Goal: Task Accomplishment & Management: Manage account settings

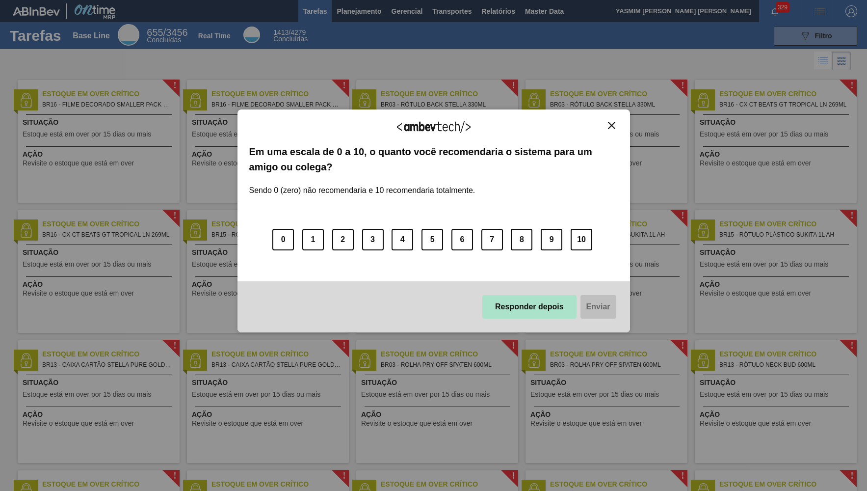
click at [516, 316] on button "Responder depois" at bounding box center [529, 307] width 94 height 24
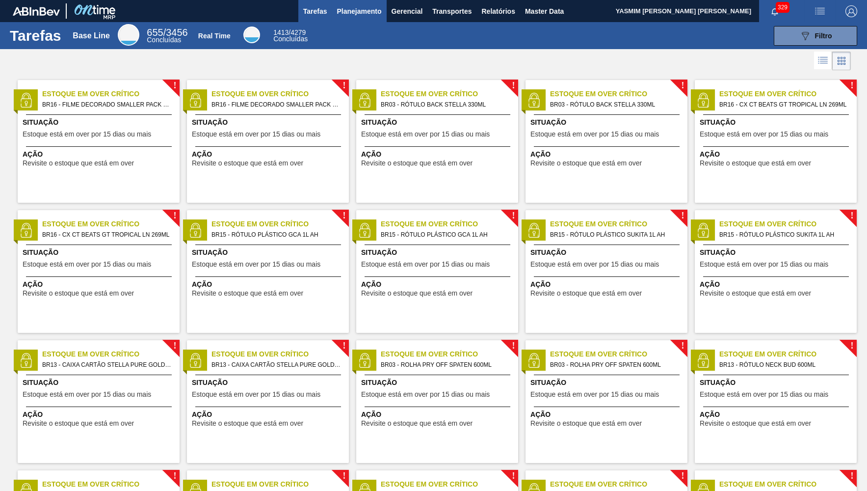
click at [350, 3] on button "Planejamento" at bounding box center [359, 11] width 54 height 22
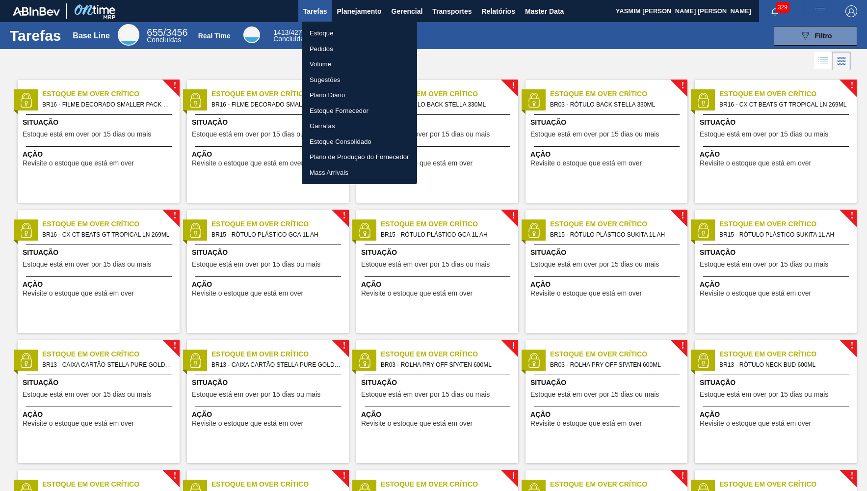
click at [328, 44] on li "Pedidos" at bounding box center [359, 49] width 115 height 16
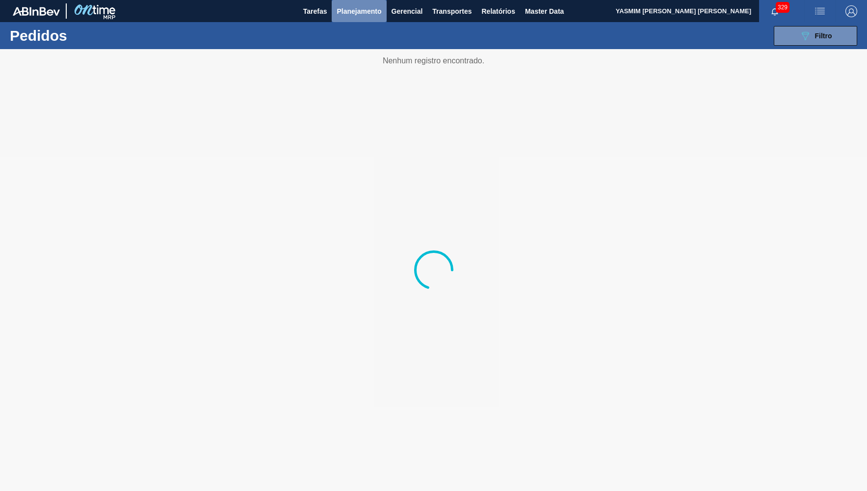
click at [355, 10] on span "Planejamento" at bounding box center [359, 11] width 45 height 12
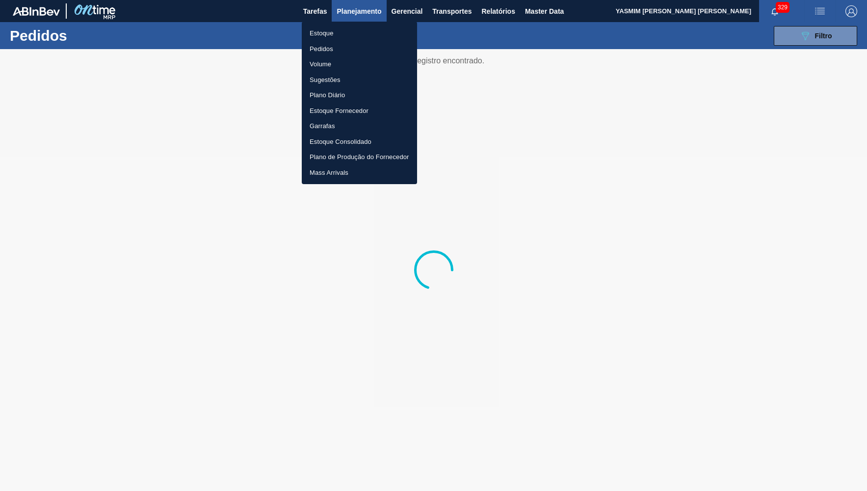
click at [334, 24] on ul "Estoque Pedidos Volume Sugestões Plano Diário Estoque Fornecedor Garrafas Estoq…" at bounding box center [359, 103] width 115 height 162
click at [332, 34] on li "Estoque" at bounding box center [359, 34] width 115 height 16
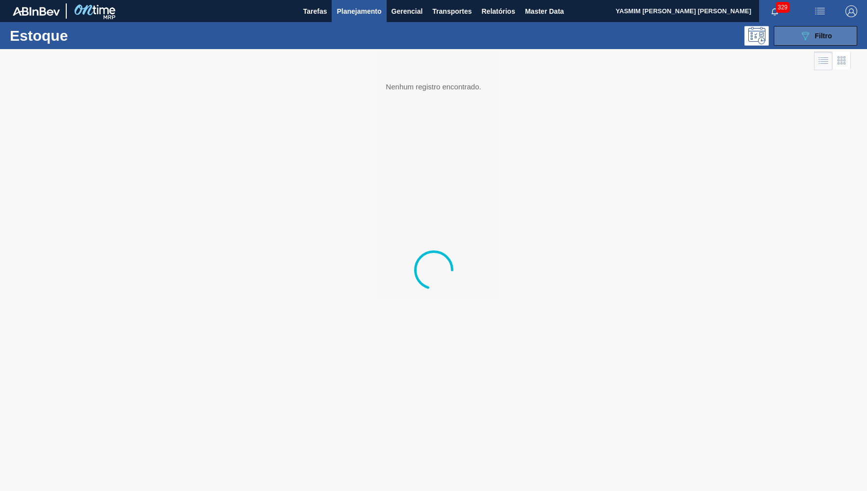
click at [831, 35] on span "Filtro" at bounding box center [823, 36] width 17 height 8
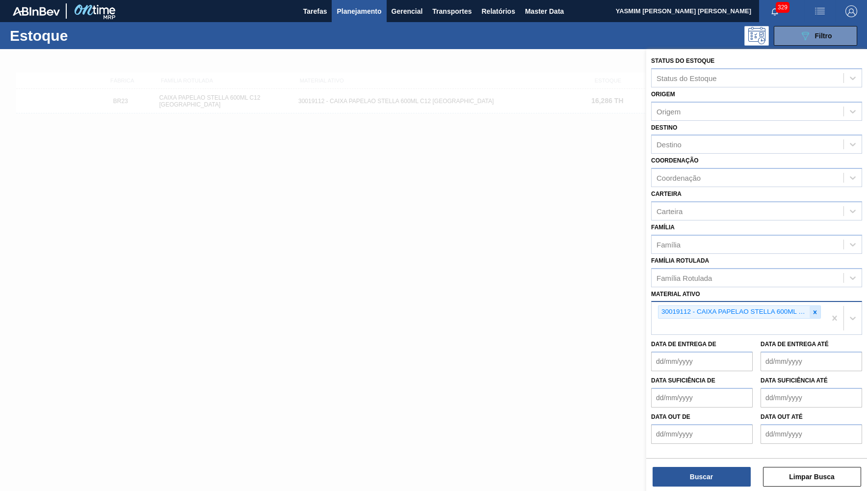
click at [817, 309] on icon at bounding box center [815, 312] width 7 height 7
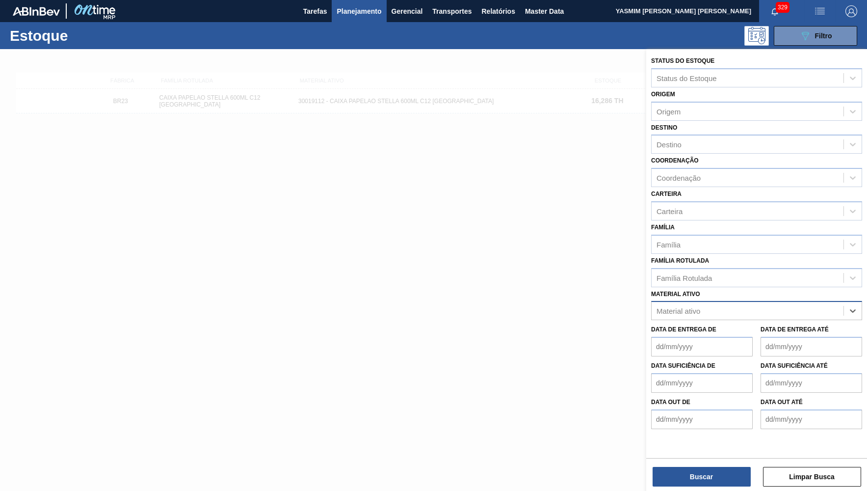
click at [778, 320] on div "Data de Entrega de Data de Entrega até" at bounding box center [756, 338] width 219 height 36
click at [776, 320] on div "Data de Entrega de Data de Entrega até" at bounding box center [756, 338] width 219 height 36
click at [769, 304] on div "Material ativo" at bounding box center [748, 311] width 192 height 14
type ativo "30017080"
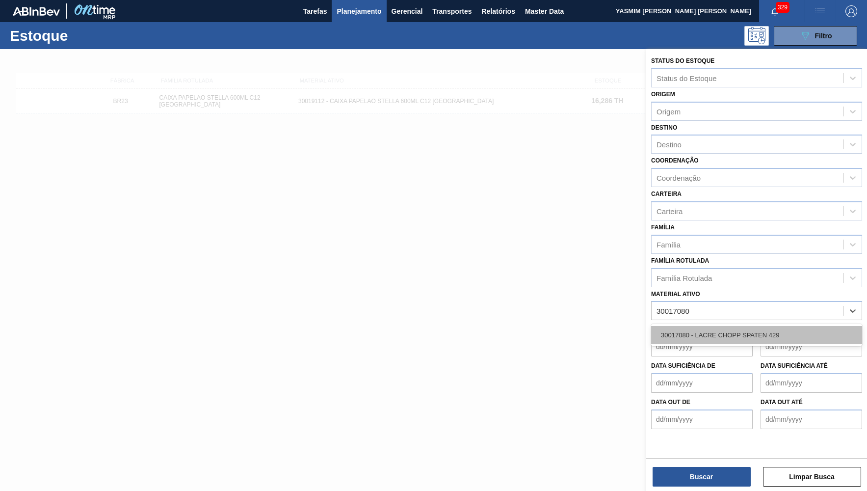
click at [782, 326] on div "30017080 - LACRE CHOPP SPATEN 429" at bounding box center [756, 335] width 211 height 18
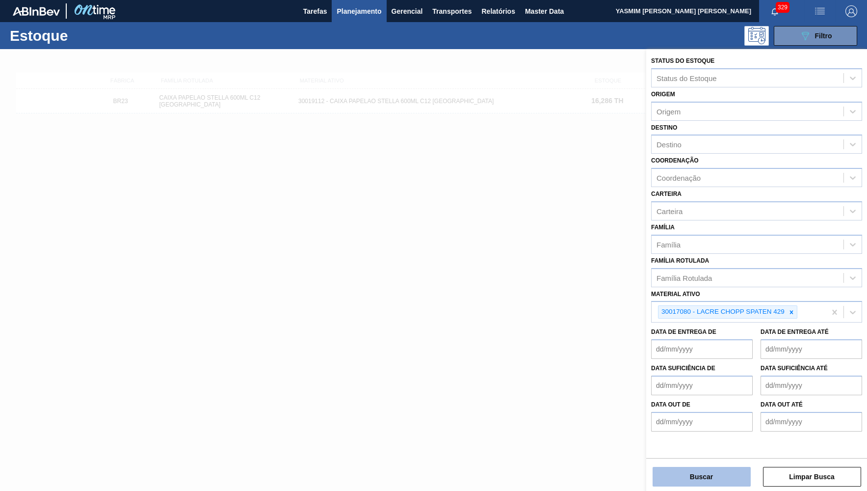
click at [723, 480] on button "Buscar" at bounding box center [702, 477] width 98 height 20
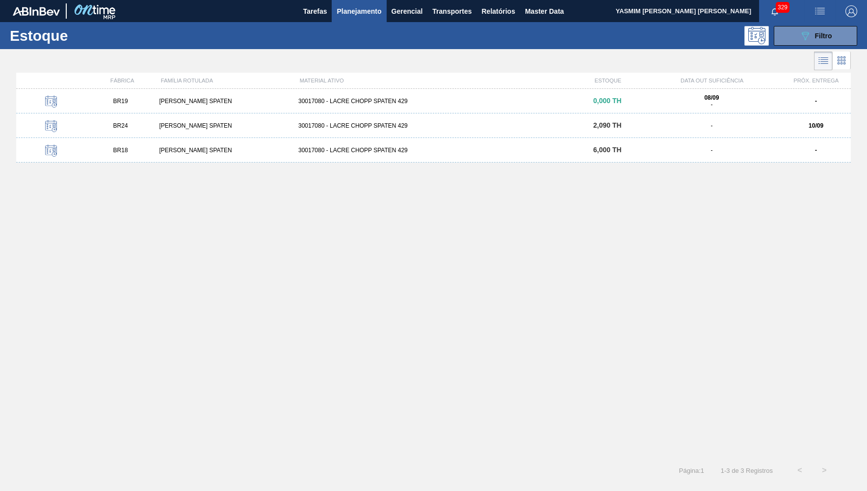
click at [121, 129] on span "BR24" at bounding box center [120, 125] width 15 height 7
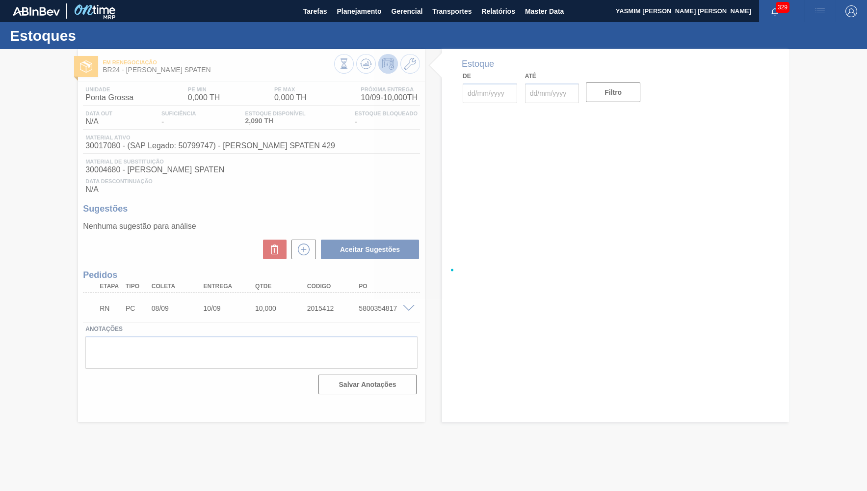
type input "[DATE]"
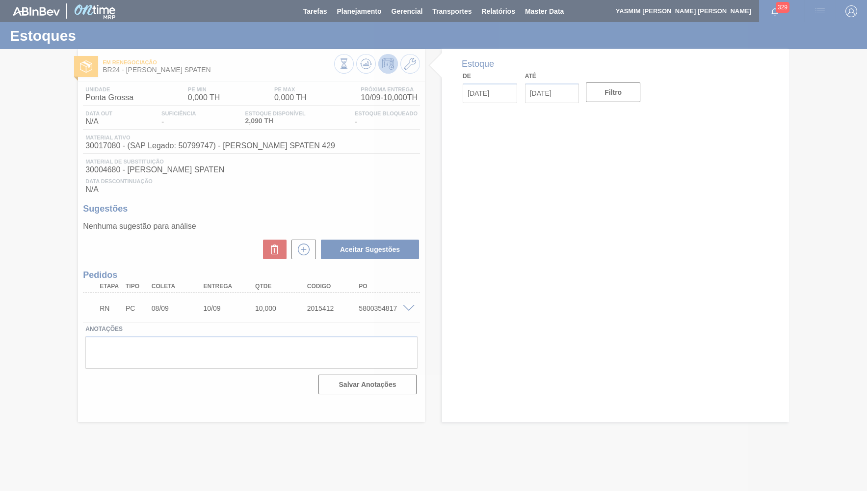
click at [405, 308] on div at bounding box center [433, 245] width 867 height 491
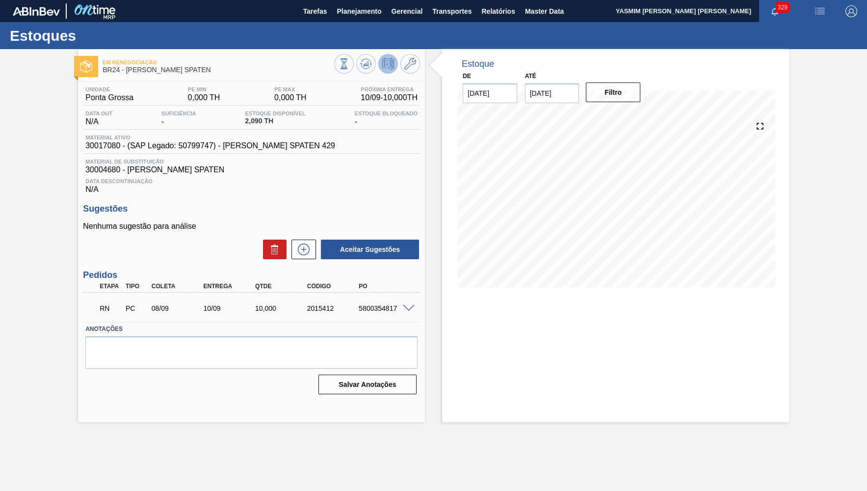
click at [409, 308] on span at bounding box center [409, 308] width 12 height 7
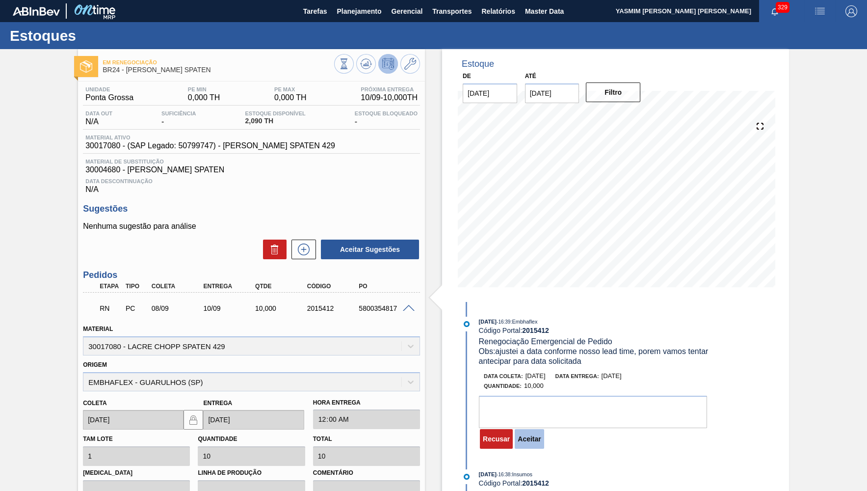
click at [531, 439] on button "Aceitar" at bounding box center [529, 439] width 29 height 20
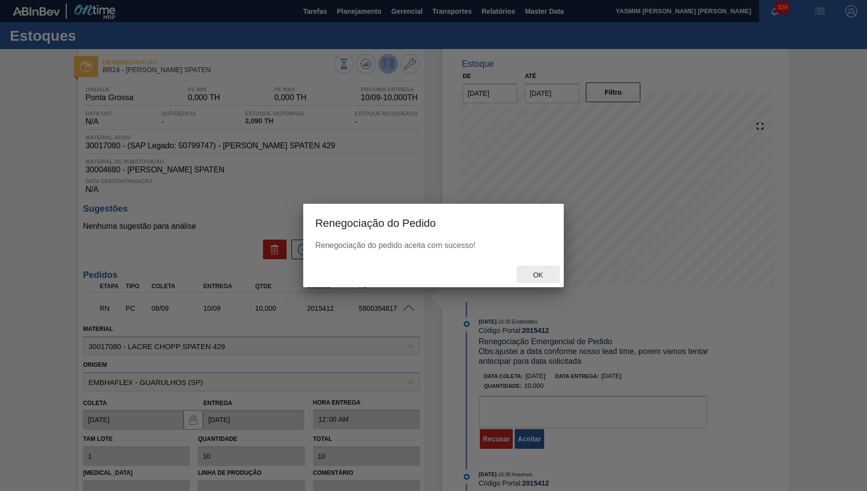
click at [553, 271] on div "Ok" at bounding box center [538, 275] width 43 height 18
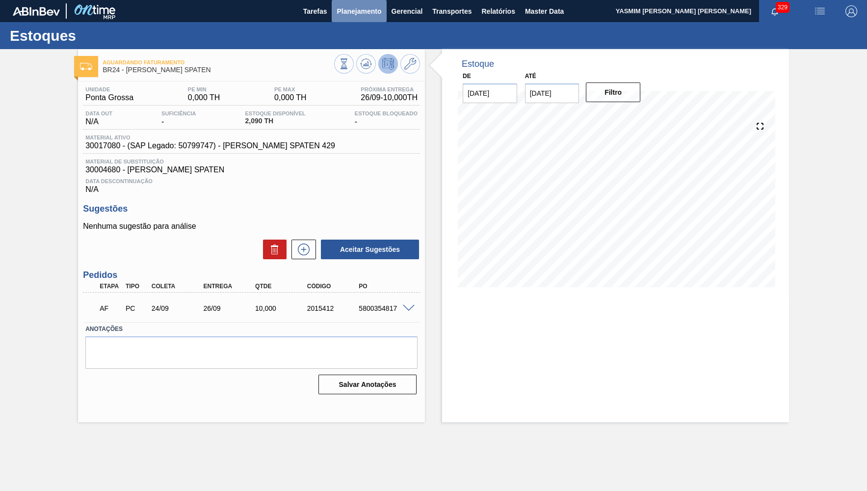
click at [358, 9] on span "Planejamento" at bounding box center [359, 11] width 45 height 12
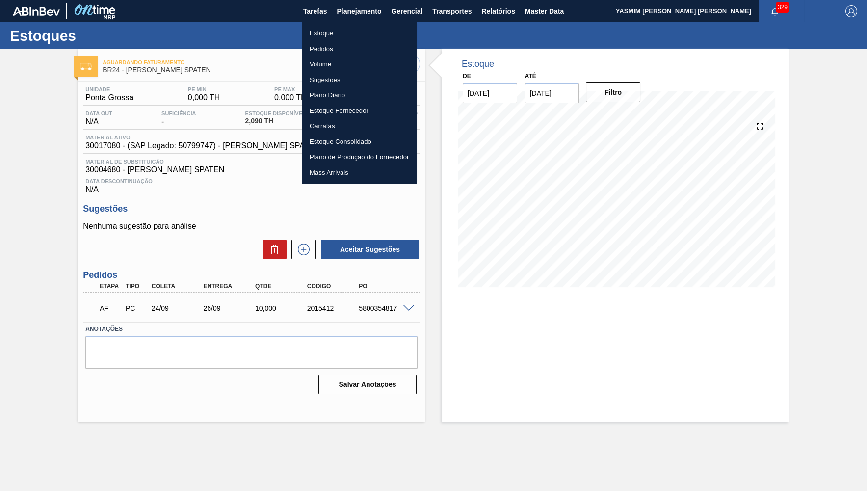
click at [504, 11] on div at bounding box center [433, 245] width 867 height 491
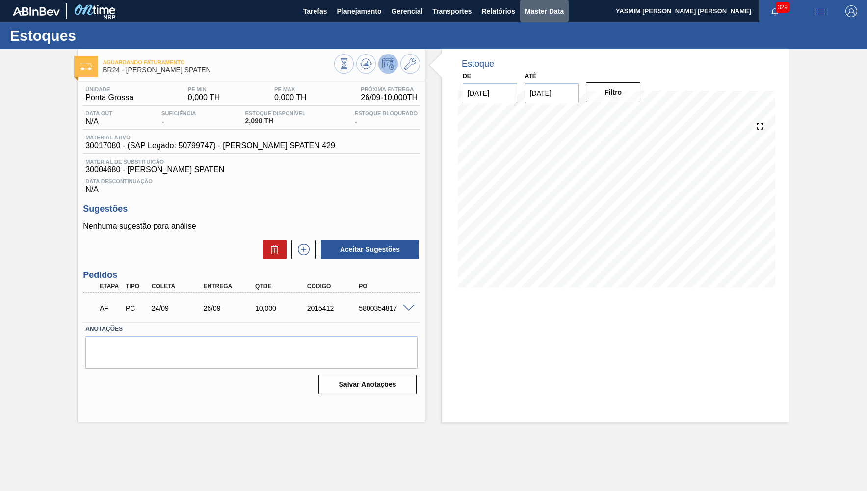
click at [537, 11] on span "Master Data" at bounding box center [544, 11] width 39 height 12
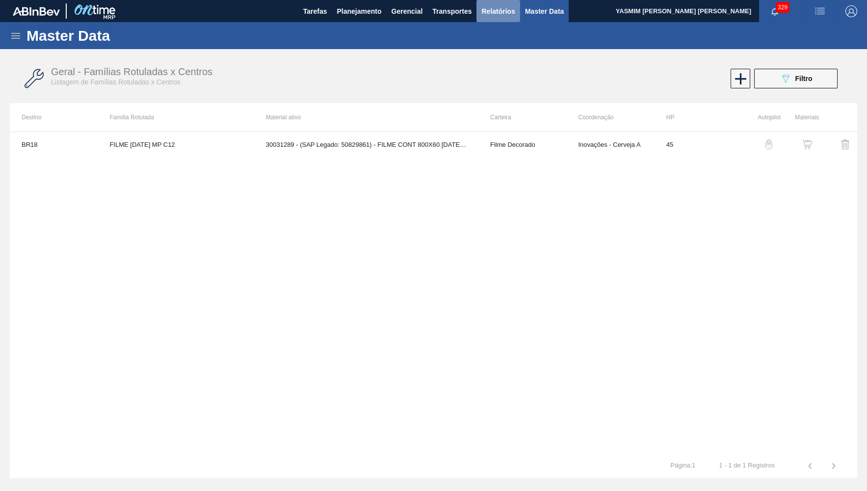
click at [489, 20] on button "Relatórios" at bounding box center [498, 11] width 43 height 22
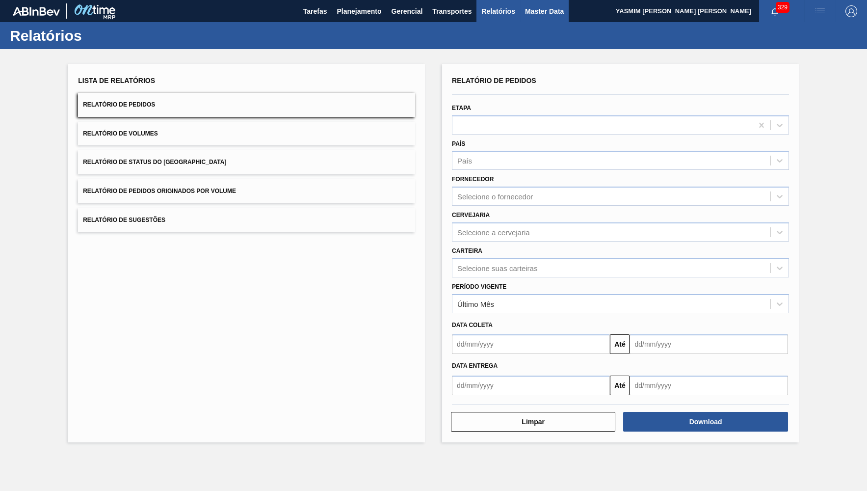
click at [521, 12] on button "Master Data" at bounding box center [544, 11] width 49 height 22
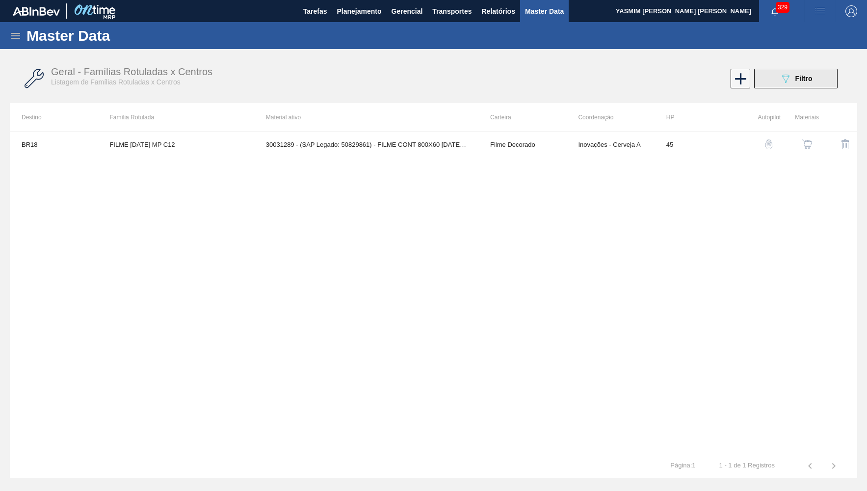
click at [799, 81] on span "Filtro" at bounding box center [804, 79] width 17 height 8
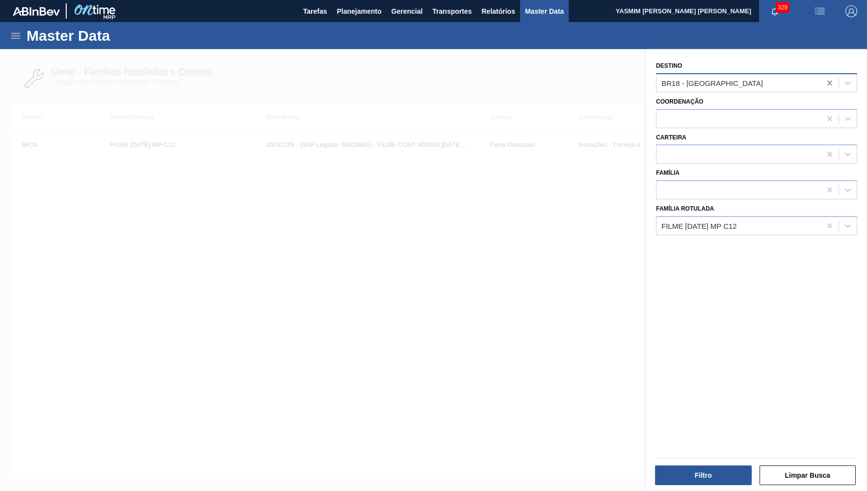
click at [828, 78] on icon at bounding box center [830, 83] width 10 height 10
click at [827, 221] on icon at bounding box center [830, 226] width 10 height 10
type Rotulada "lacre gen"
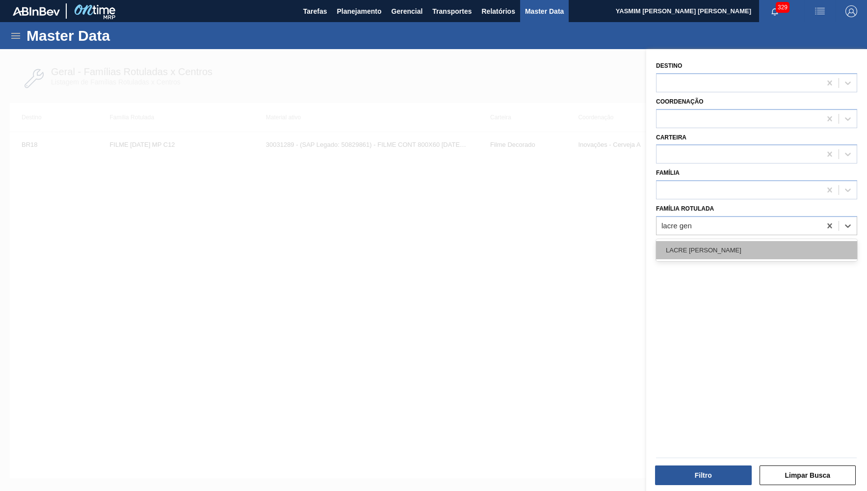
click at [799, 241] on div "LACRE [PERSON_NAME]" at bounding box center [756, 250] width 201 height 18
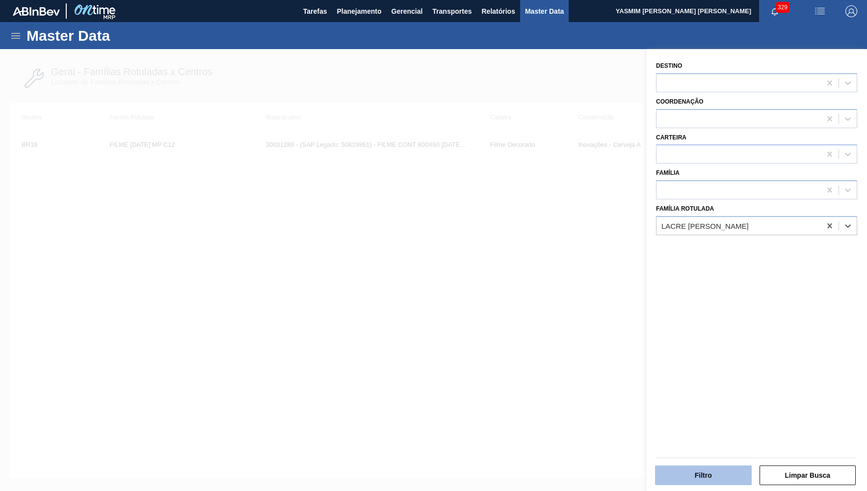
click at [696, 468] on button "Filtro" at bounding box center [703, 475] width 97 height 20
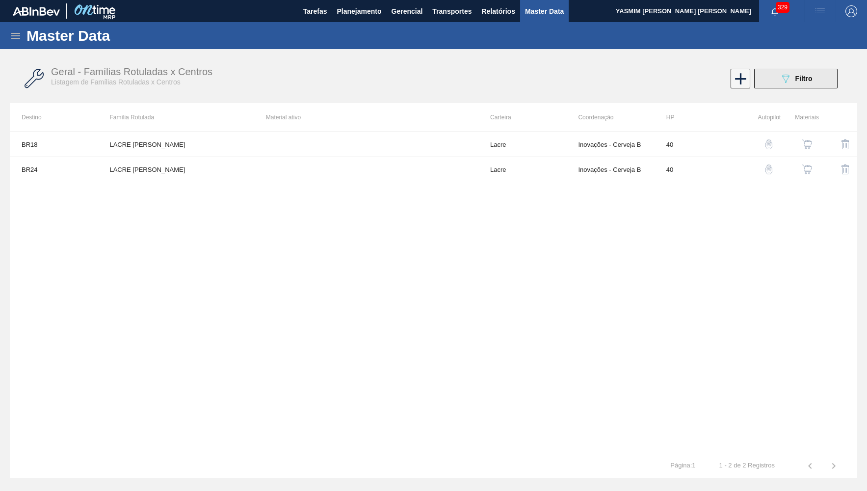
click at [794, 86] on button "089F7B8B-B2A5-4AFE-B5C0-19BA573D28AC Filtro" at bounding box center [795, 79] width 83 height 20
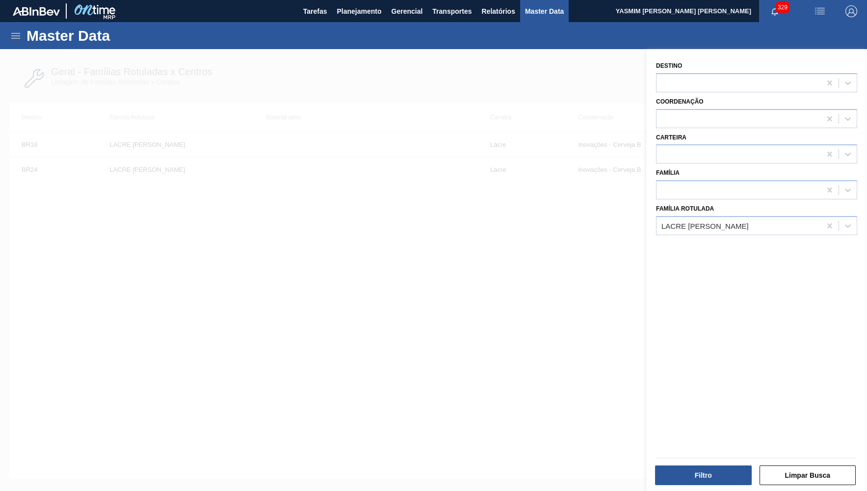
drag, startPoint x: 511, startPoint y: 214, endPoint x: 454, endPoint y: 189, distance: 61.8
click at [513, 212] on div at bounding box center [433, 294] width 867 height 491
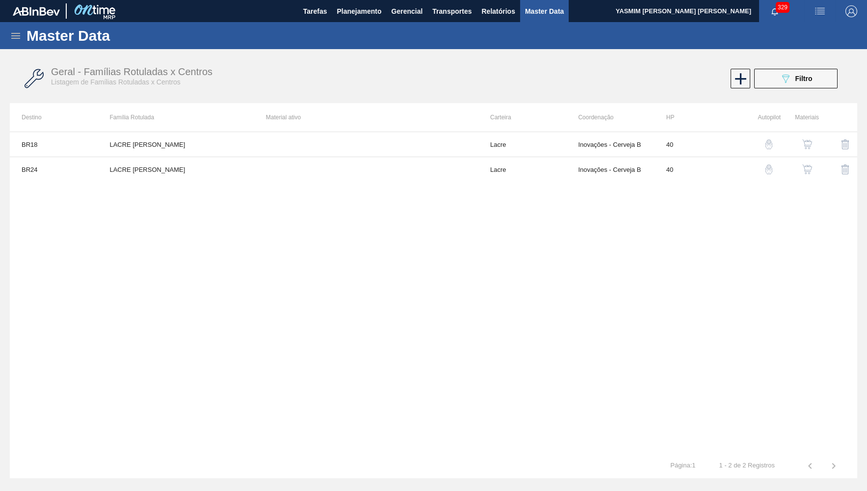
click at [331, 164] on td at bounding box center [366, 169] width 224 height 25
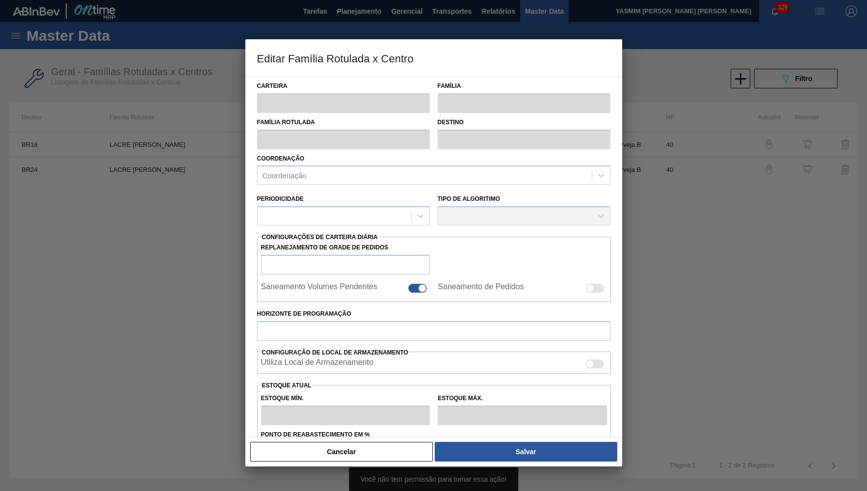
type input "Lacre"
type input "LACRE [PERSON_NAME]"
type input "BR24 - [GEOGRAPHIC_DATA]"
type input "40"
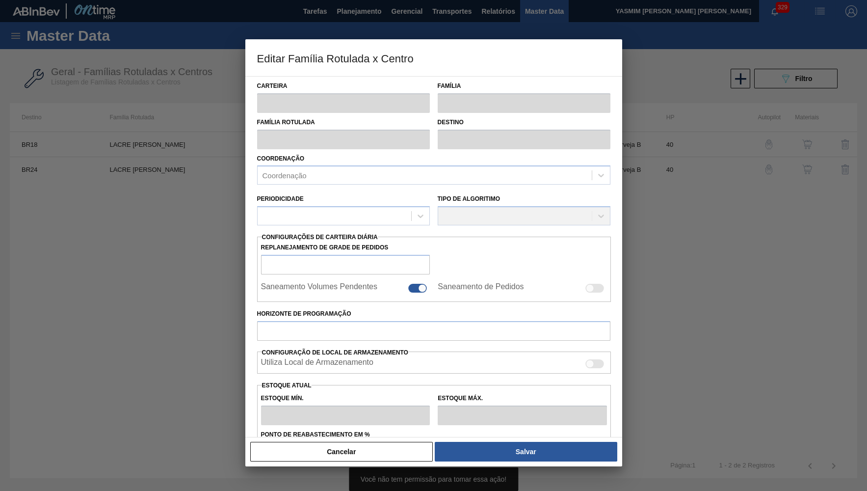
type input "0"
type input "100"
type input "0,000"
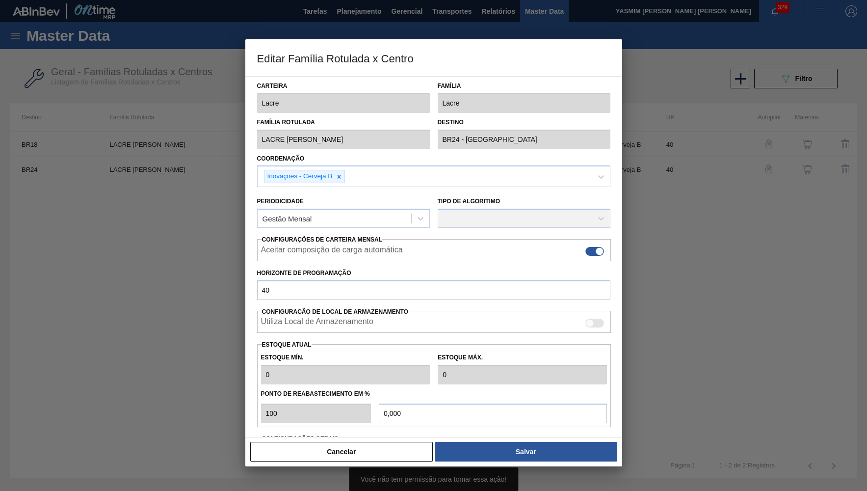
click at [357, 466] on div "Cancelar Salvar" at bounding box center [433, 451] width 377 height 29
click at [417, 438] on div "Cancelar Salvar" at bounding box center [433, 451] width 377 height 29
drag, startPoint x: 400, startPoint y: 452, endPoint x: 436, endPoint y: 448, distance: 36.0
click at [399, 452] on button "Cancelar" at bounding box center [341, 452] width 183 height 20
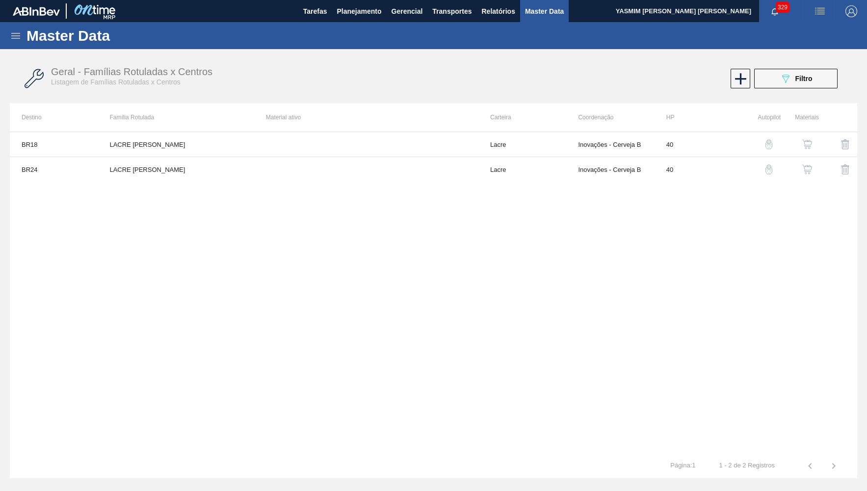
click at [808, 158] on button "button" at bounding box center [808, 170] width 24 height 24
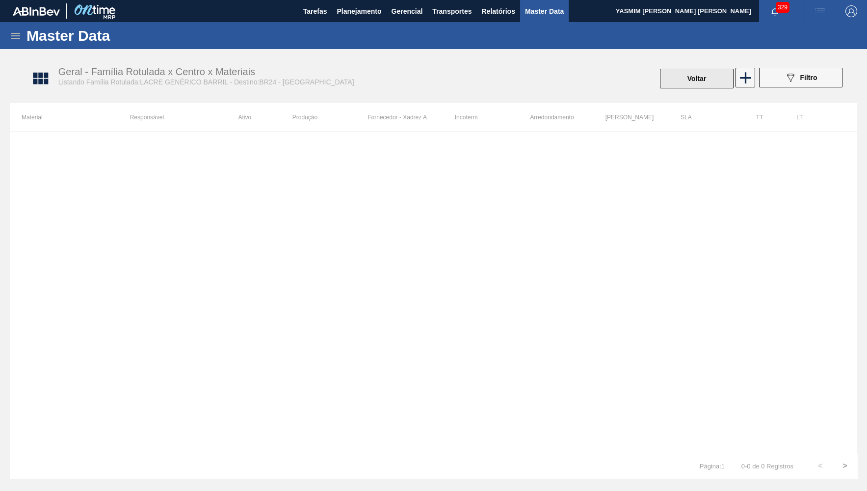
click at [672, 70] on button "Voltar" at bounding box center [697, 79] width 74 height 20
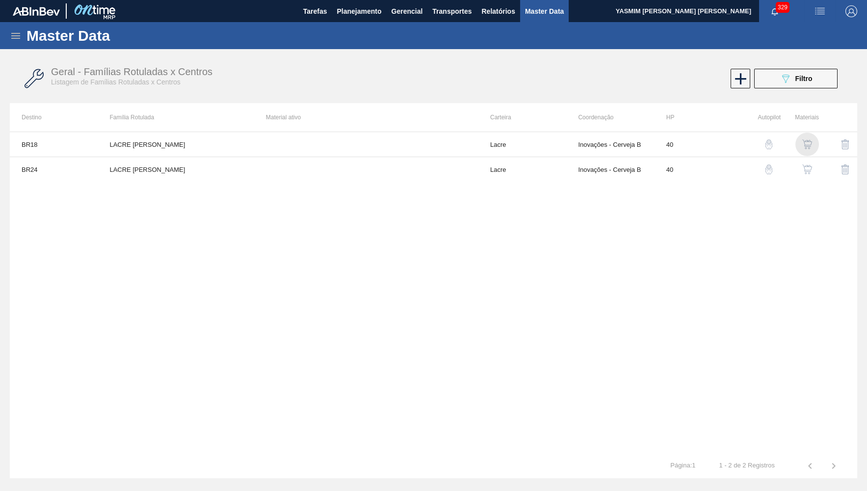
click at [805, 142] on img "button" at bounding box center [808, 144] width 10 height 10
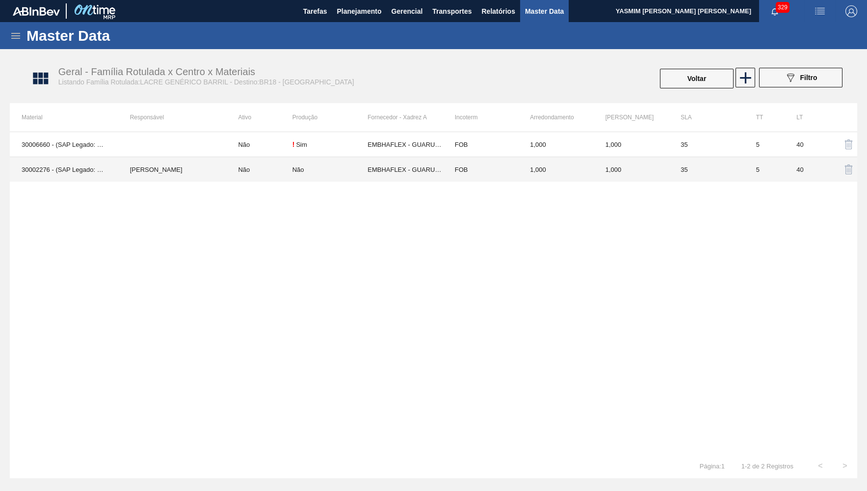
click at [405, 166] on td "EMBHAFLEX - GUARULHOS (SP)" at bounding box center [405, 169] width 75 height 25
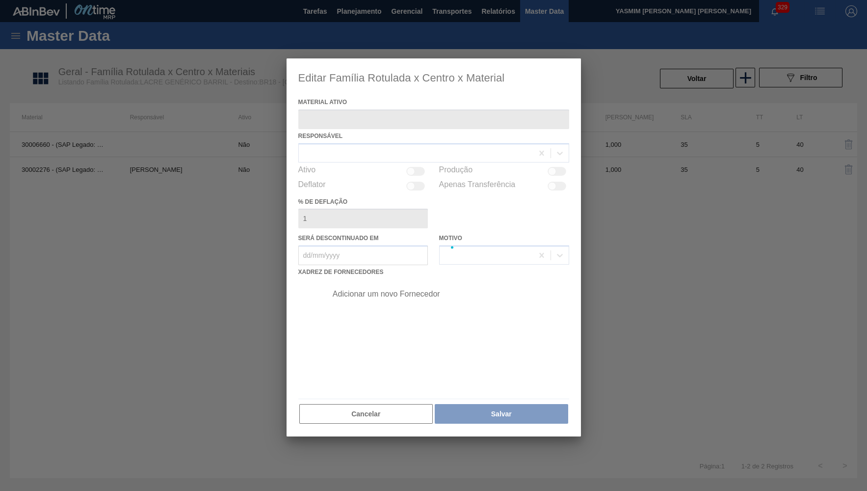
type ativo "30002276 - (SAP Legado: 50502763) - LACRE [PERSON_NAME] DRAFT 30L/50L IN65"
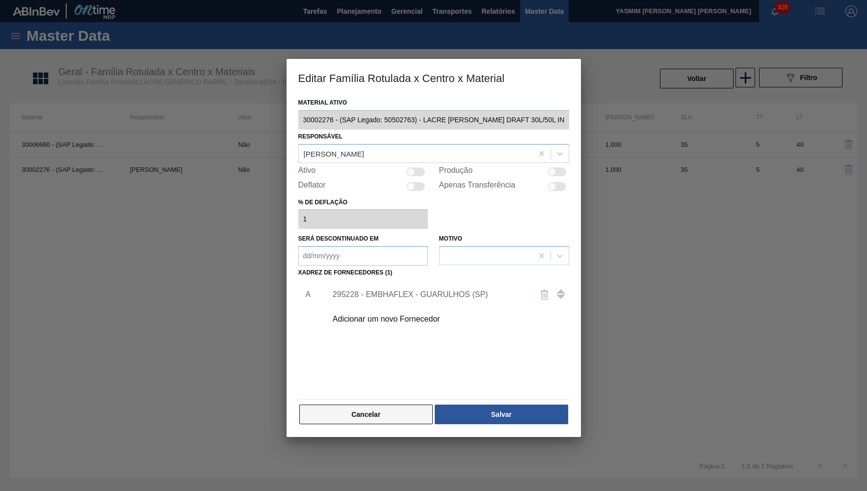
click at [411, 406] on button "Cancelar" at bounding box center [366, 414] width 134 height 20
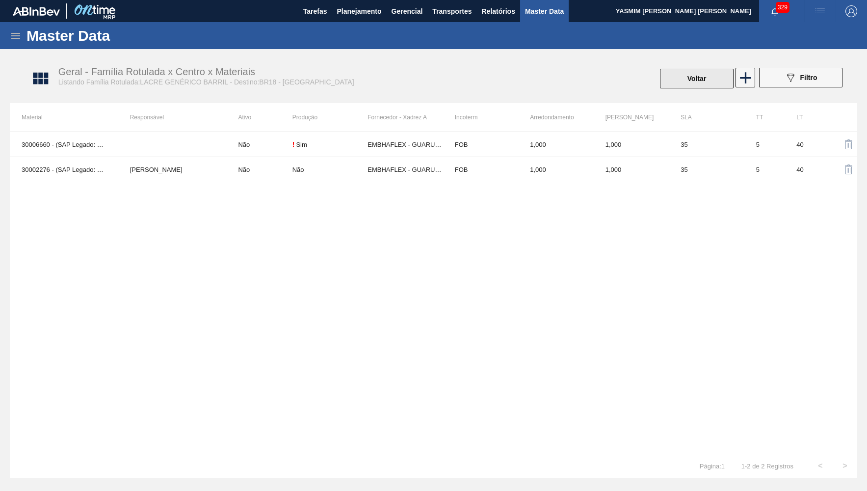
click at [699, 80] on button "Voltar" at bounding box center [697, 79] width 74 height 20
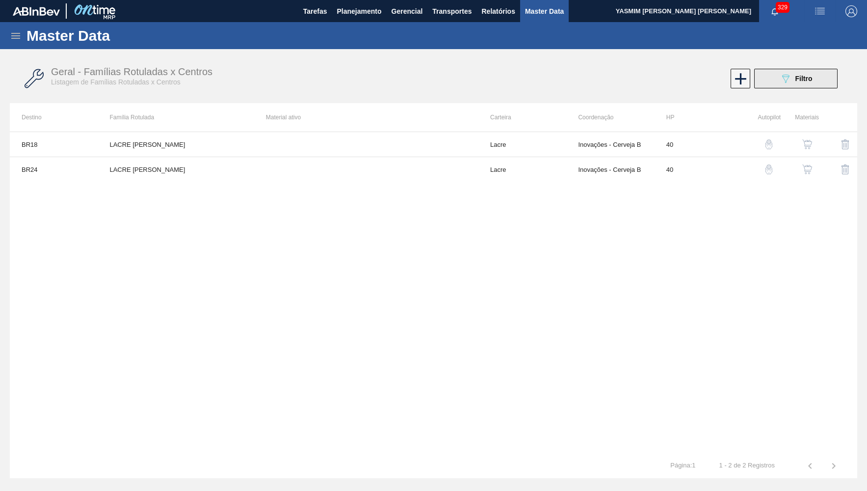
click at [805, 82] on span "Filtro" at bounding box center [804, 79] width 17 height 8
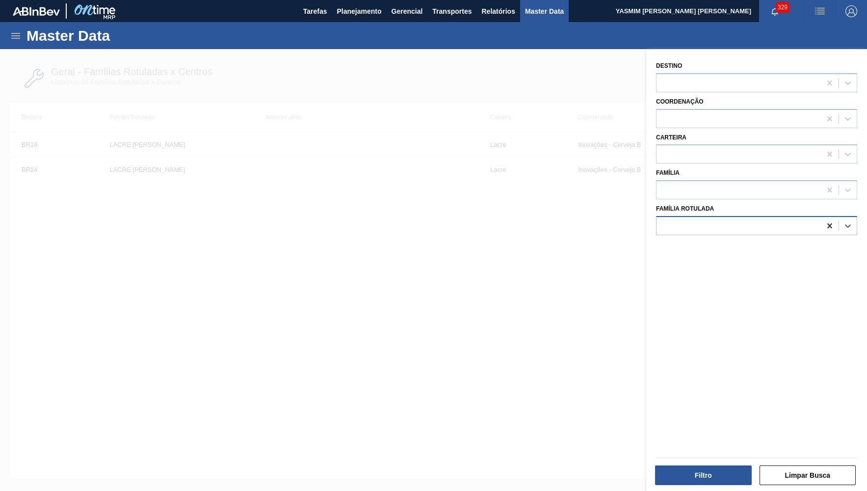
click at [832, 221] on icon at bounding box center [830, 226] width 10 height 10
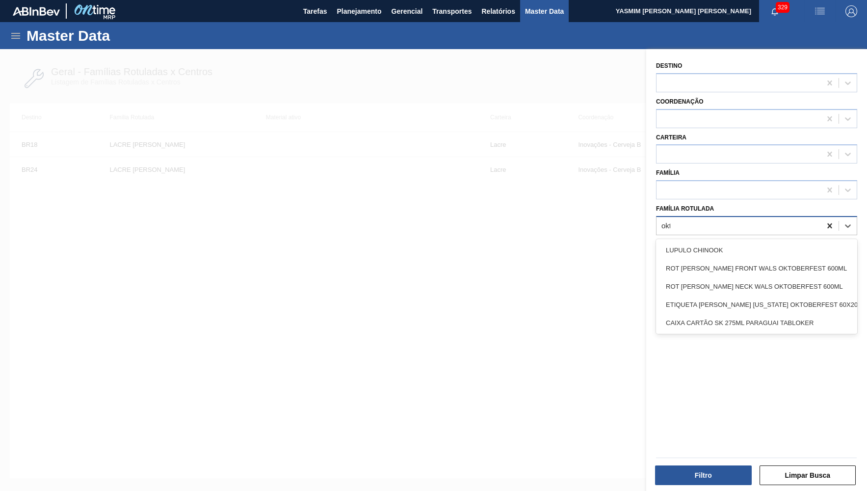
type Rotulada "okto"
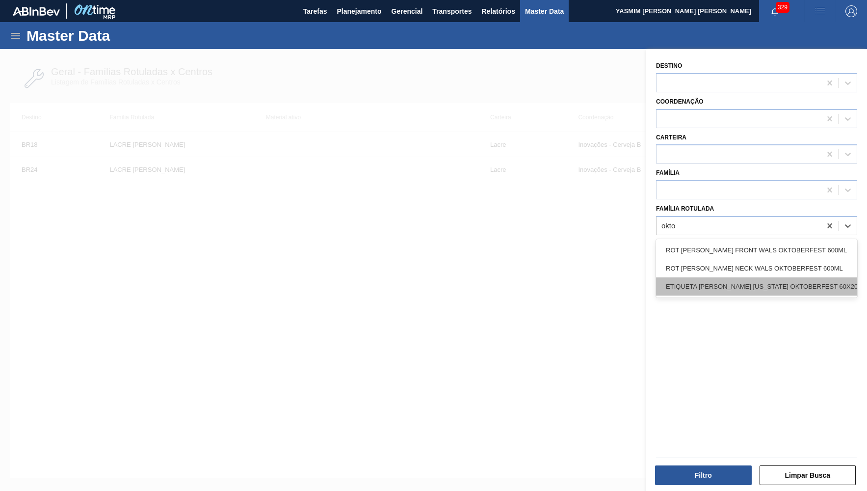
click at [789, 277] on div "ETIQUETA [PERSON_NAME] [US_STATE] OKTOBERFEST 60X20" at bounding box center [756, 286] width 201 height 18
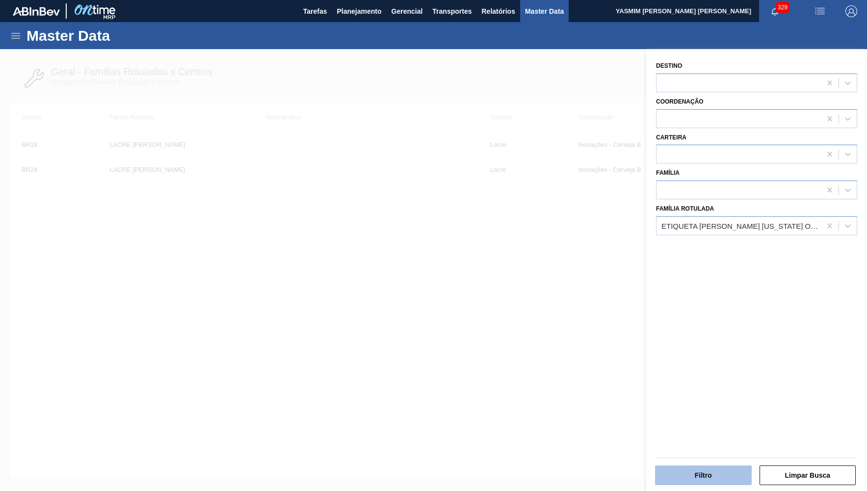
click at [698, 481] on button "Filtro" at bounding box center [703, 475] width 97 height 20
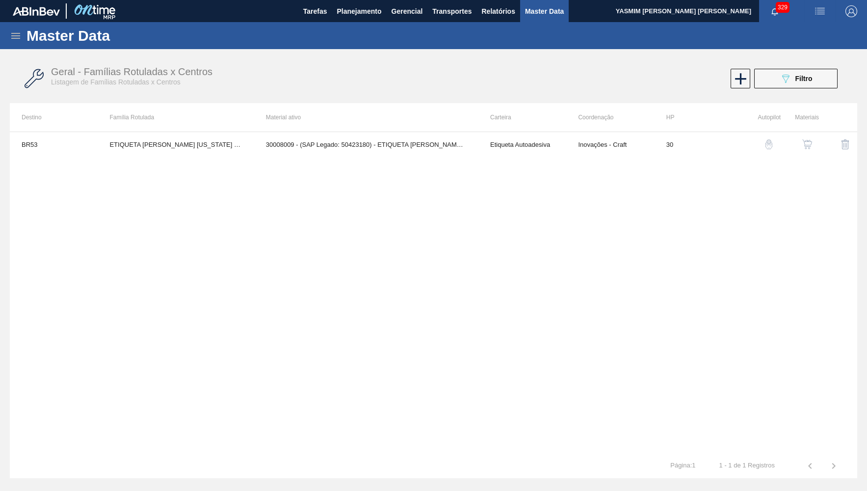
click at [811, 138] on button "button" at bounding box center [808, 145] width 24 height 24
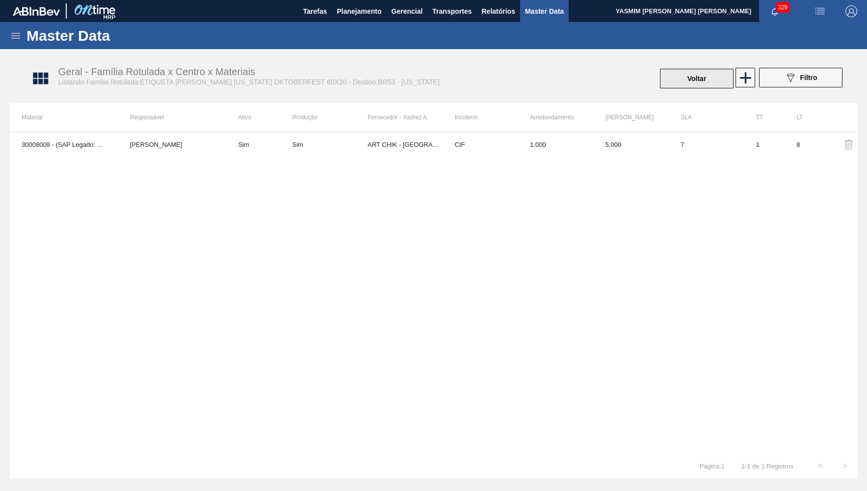
click at [682, 80] on button "Voltar" at bounding box center [697, 79] width 74 height 20
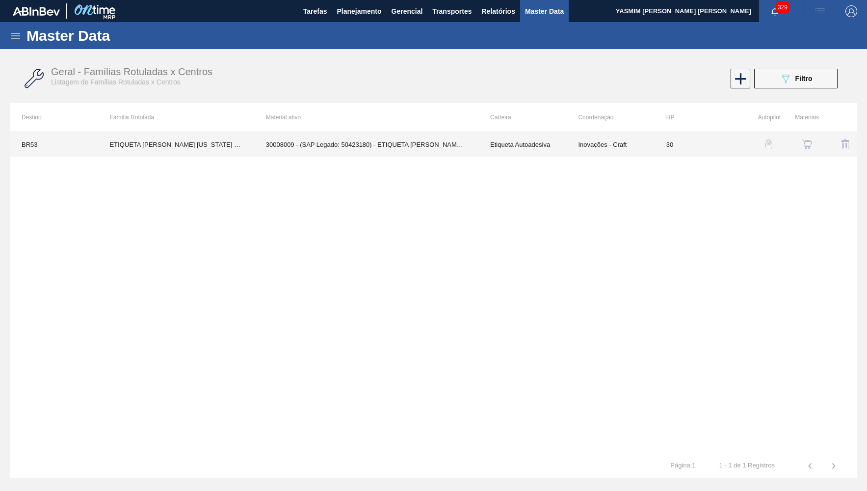
click at [312, 147] on td "30008009 - (SAP Legado: 50423180) - ETIQUETA [PERSON_NAME] COLOR OKTOBER 60X20" at bounding box center [366, 144] width 224 height 25
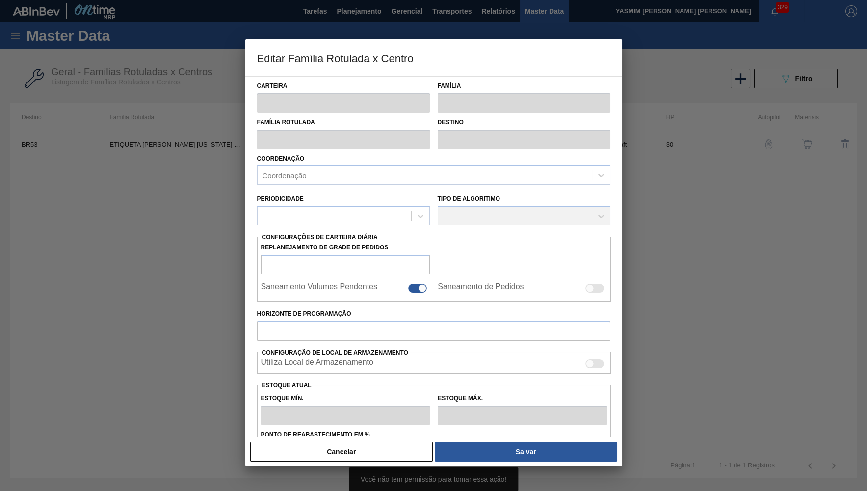
type input "Etiqueta Autoadesiva"
type input "Etiqueta [PERSON_NAME]"
type input "ETIQUETA [PERSON_NAME] [US_STATE] OKTOBERFEST 60X20"
type input "BR53 - [US_STATE]"
type input "30"
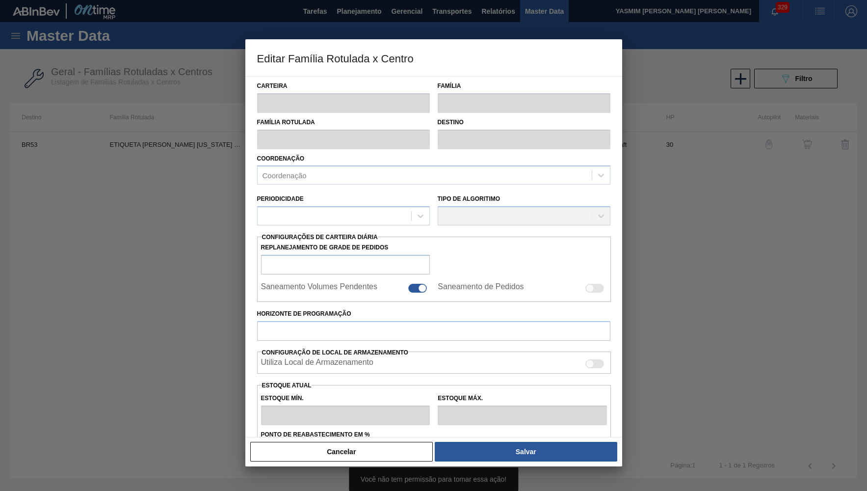
type input "0"
type input "100"
type input "0,000"
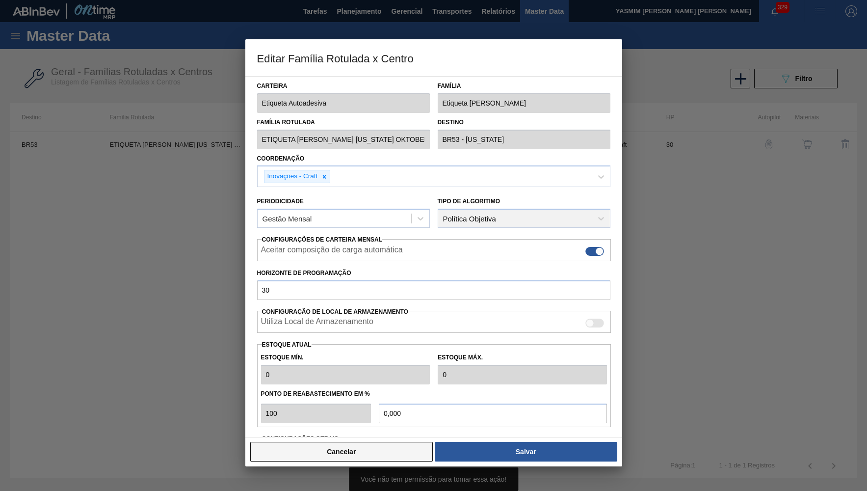
click at [340, 454] on button "Cancelar" at bounding box center [341, 452] width 183 height 20
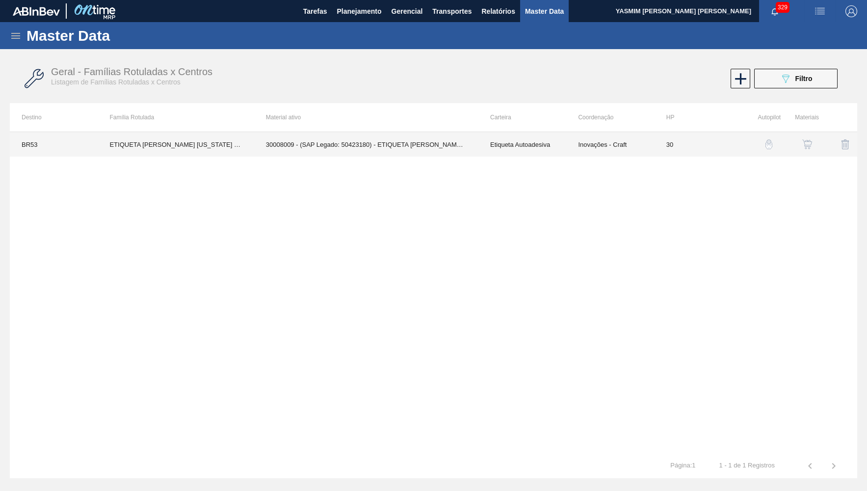
click at [626, 150] on td "Inovações - Craft" at bounding box center [610, 144] width 88 height 25
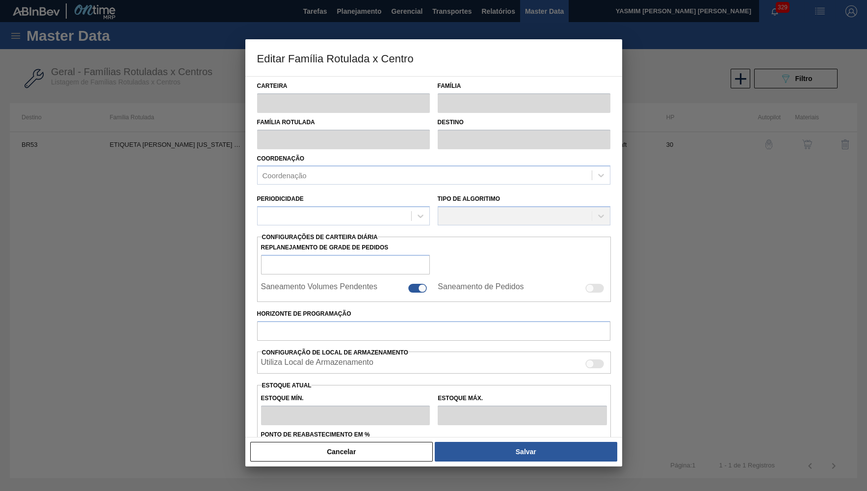
type input "Etiqueta Autoadesiva"
type input "Etiqueta [PERSON_NAME]"
type input "ETIQUETA [PERSON_NAME] [US_STATE] OKTOBERFEST 60X20"
type input "BR53 - [US_STATE]"
type input "30"
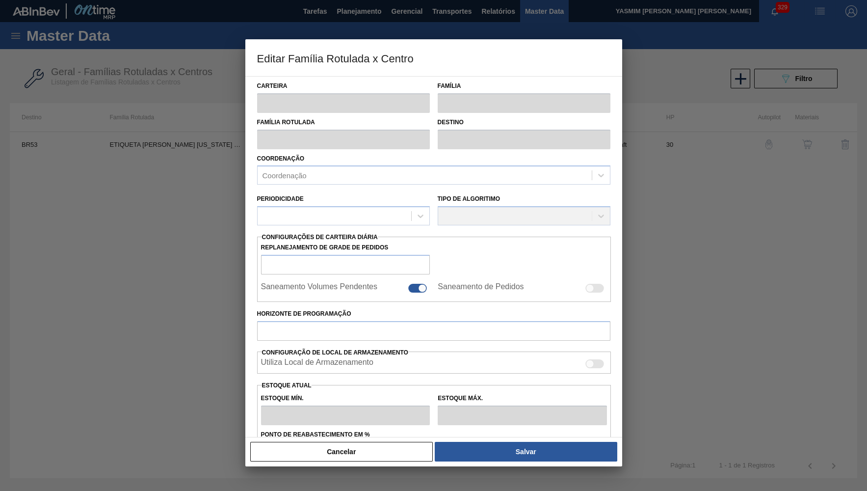
type input "0"
type input "100"
type input "0,000"
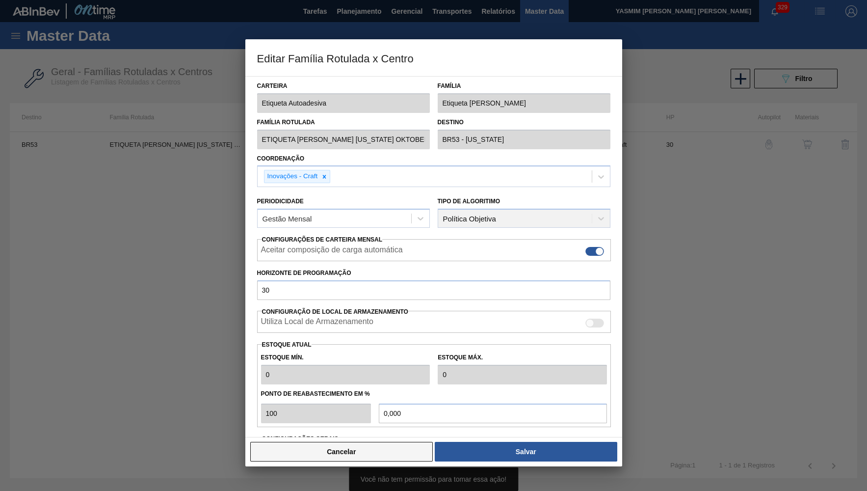
click at [356, 450] on button "Cancelar" at bounding box center [341, 452] width 183 height 20
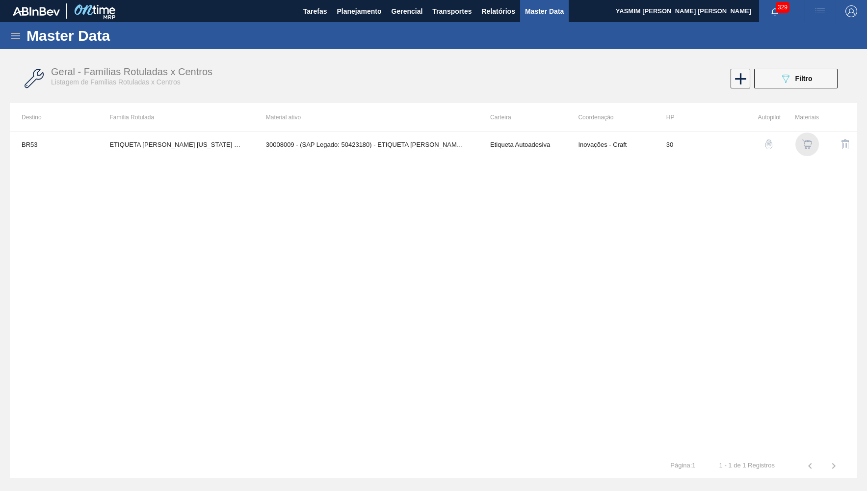
click at [804, 143] on img "button" at bounding box center [808, 144] width 10 height 10
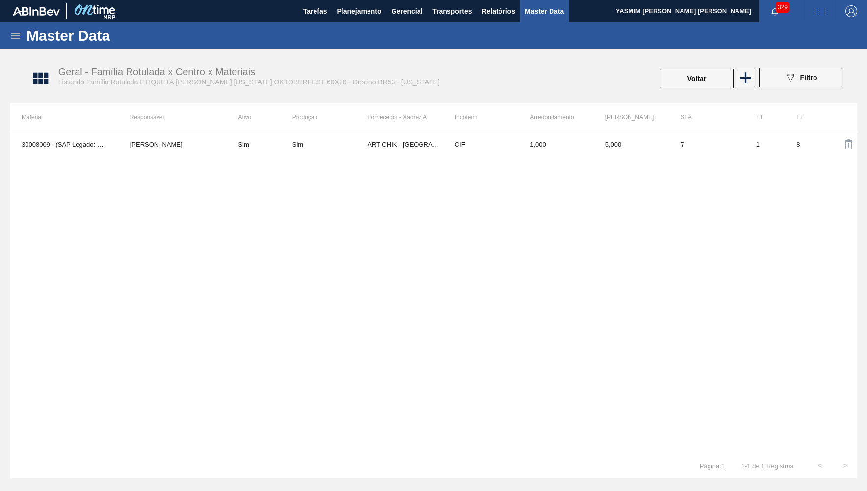
click at [346, 165] on div "30008009 - (SAP Legado: 50423180) - ETIQUETA [PERSON_NAME] COLOR OKTOBER 60X20 …" at bounding box center [434, 293] width 848 height 322
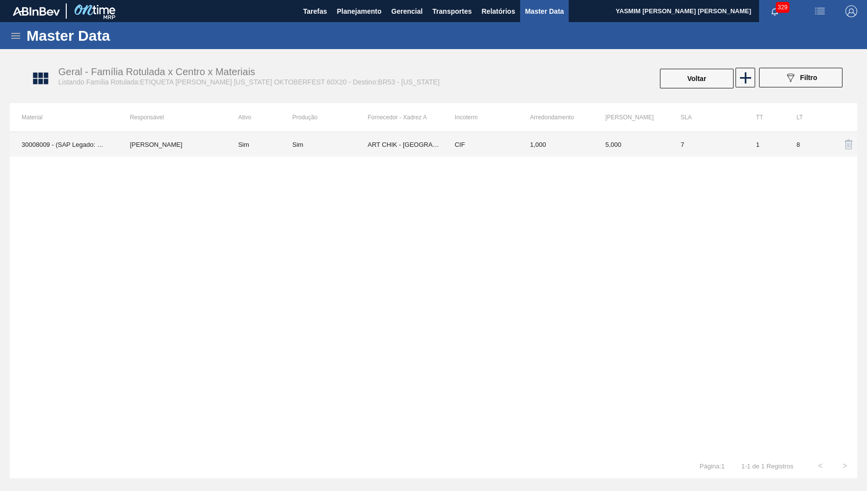
click at [361, 151] on td "Sim" at bounding box center [330, 144] width 75 height 25
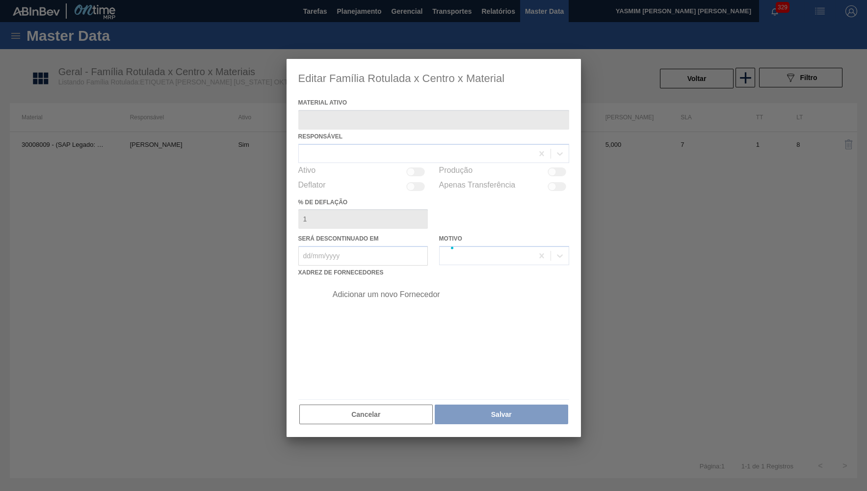
type ativo "30008009 - (SAP Legado: 50423180) - ETIQUETA [PERSON_NAME] COLOR OKTOBER 60X20"
checkbox input "true"
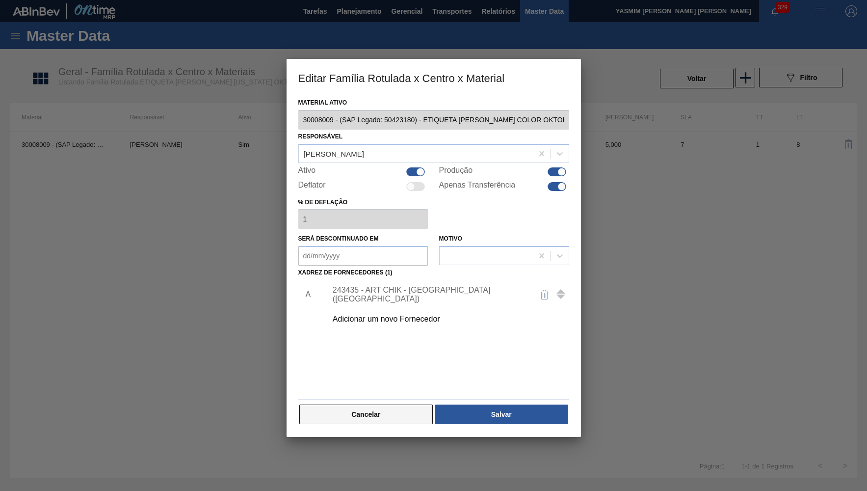
click at [386, 404] on button "Cancelar" at bounding box center [366, 414] width 134 height 20
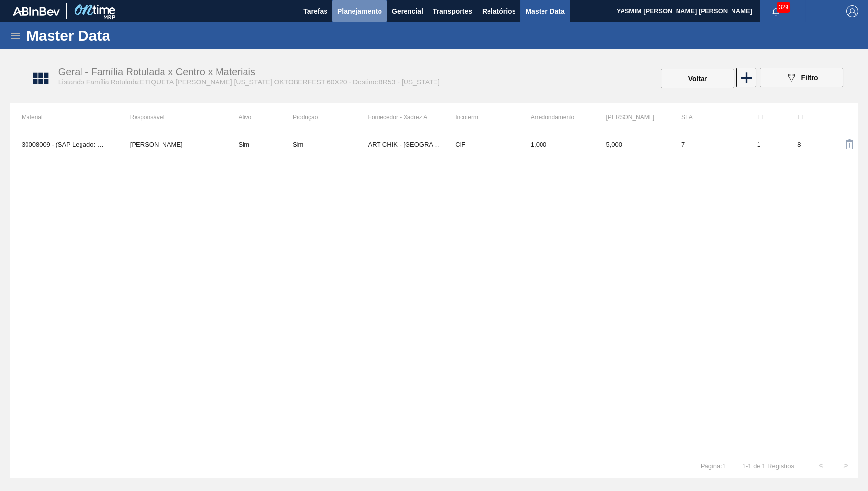
click at [335, 19] on button "Planejamento" at bounding box center [359, 11] width 54 height 22
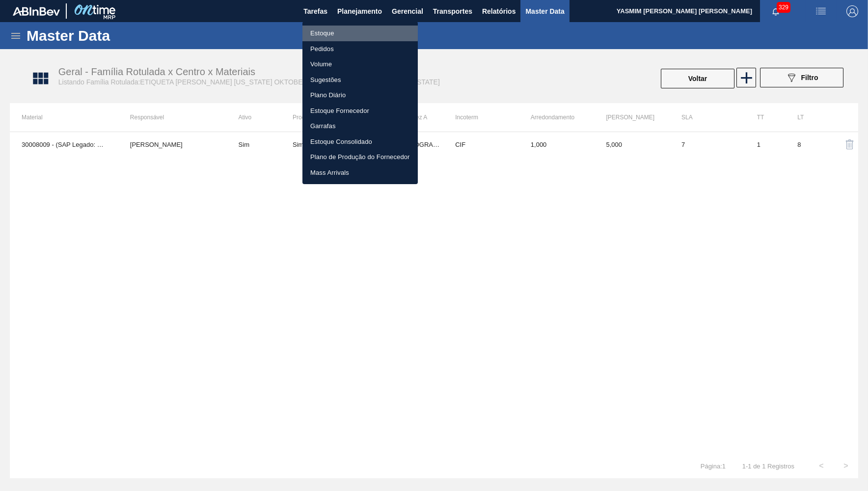
click at [330, 31] on li "Estoque" at bounding box center [359, 34] width 115 height 16
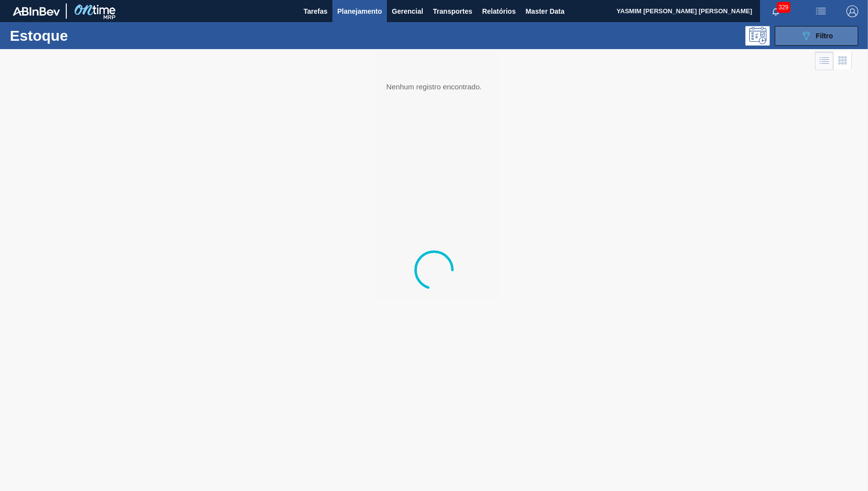
click at [816, 35] on span "Filtro" at bounding box center [824, 36] width 17 height 8
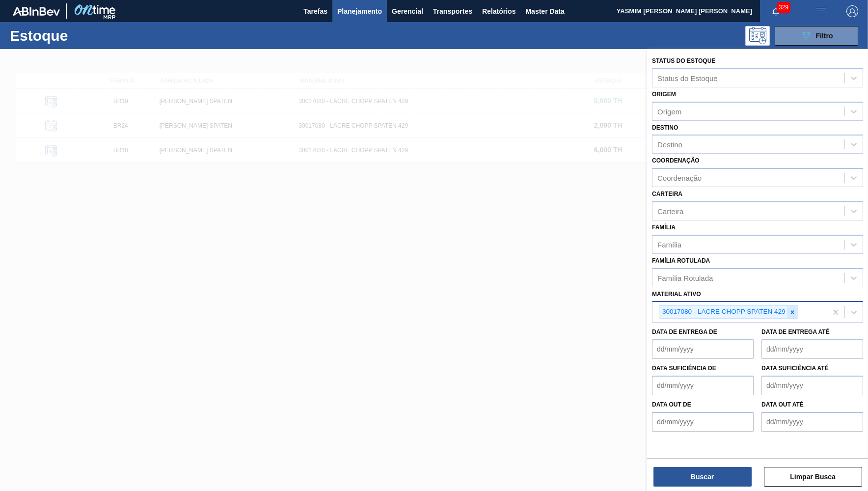
click at [791, 310] on icon at bounding box center [791, 311] width 3 height 3
drag, startPoint x: 715, startPoint y: 291, endPoint x: 493, endPoint y: 282, distance: 222.0
click at [715, 291] on div "Material ativo option 30017080 - [PERSON_NAME] SPATEN 429, deselected. Select i…" at bounding box center [757, 303] width 211 height 33
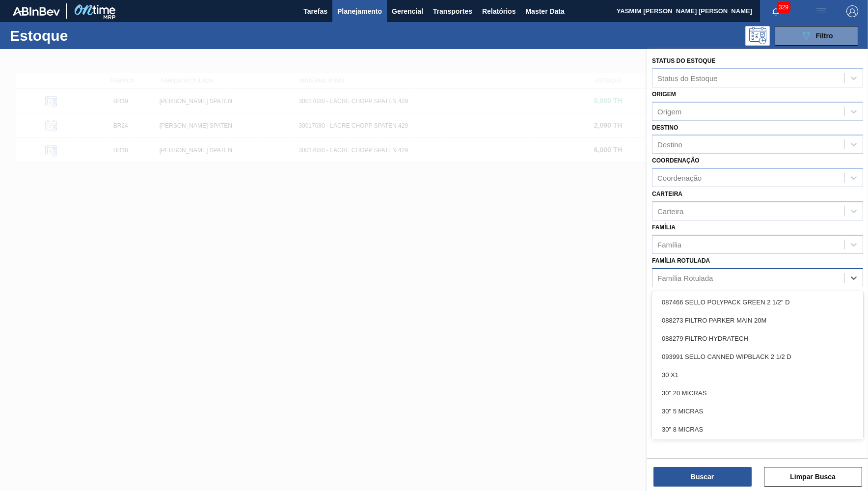
click at [712, 273] on div "Família Rotulada" at bounding box center [684, 277] width 55 height 8
click at [711, 270] on div "Família Rotulada" at bounding box center [748, 277] width 192 height 14
type Rotulada "original 269"
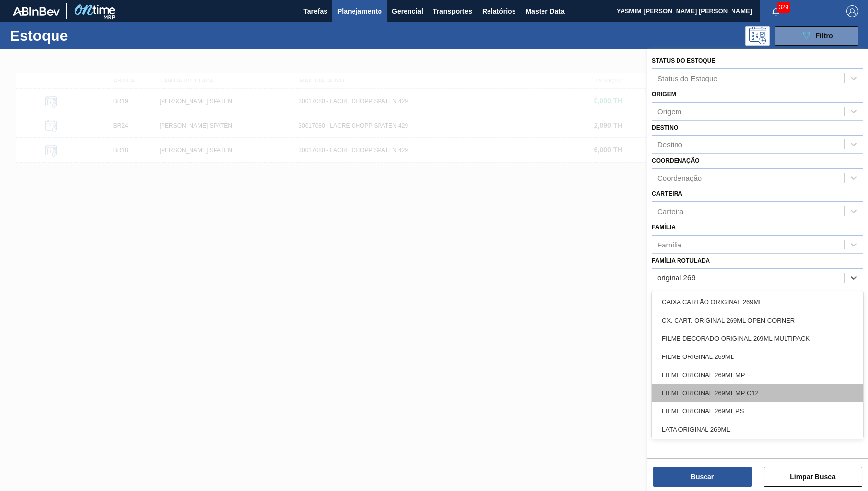
click at [744, 389] on div "FILME ORIGINAL 269ML MP C12" at bounding box center [757, 393] width 211 height 18
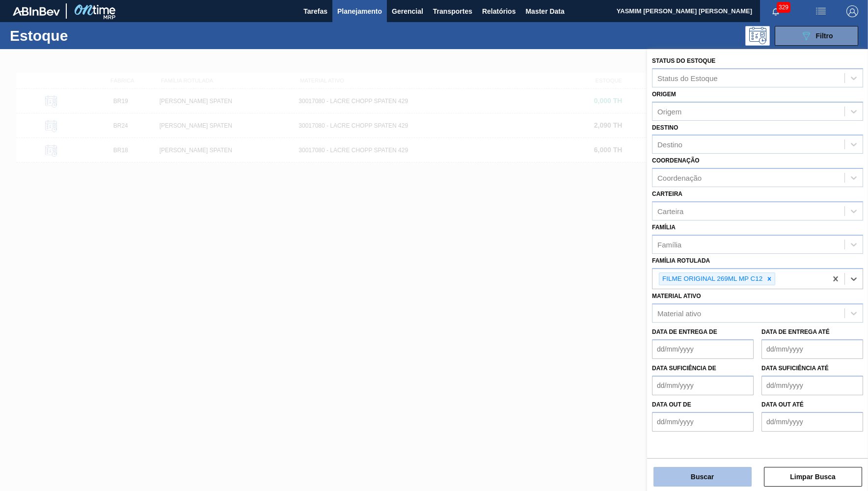
click at [736, 470] on button "Buscar" at bounding box center [702, 477] width 98 height 20
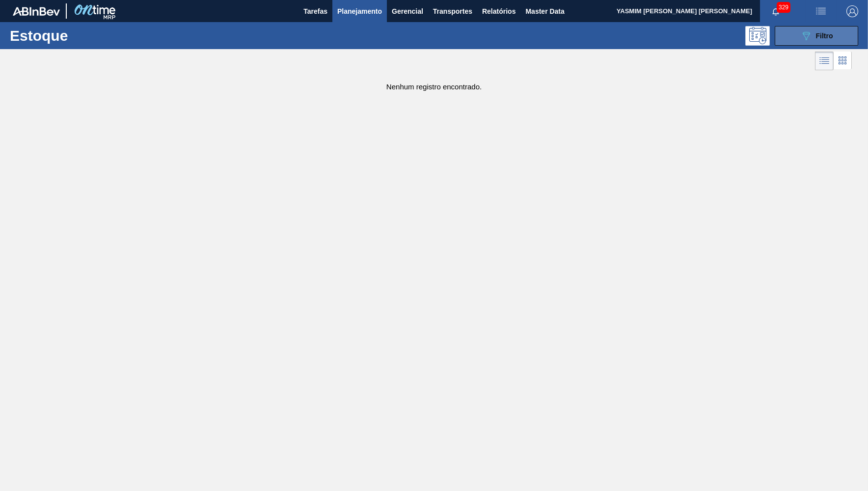
click at [857, 31] on button "089F7B8B-B2A5-4AFE-B5C0-19BA573D28AC Filtro" at bounding box center [816, 36] width 83 height 20
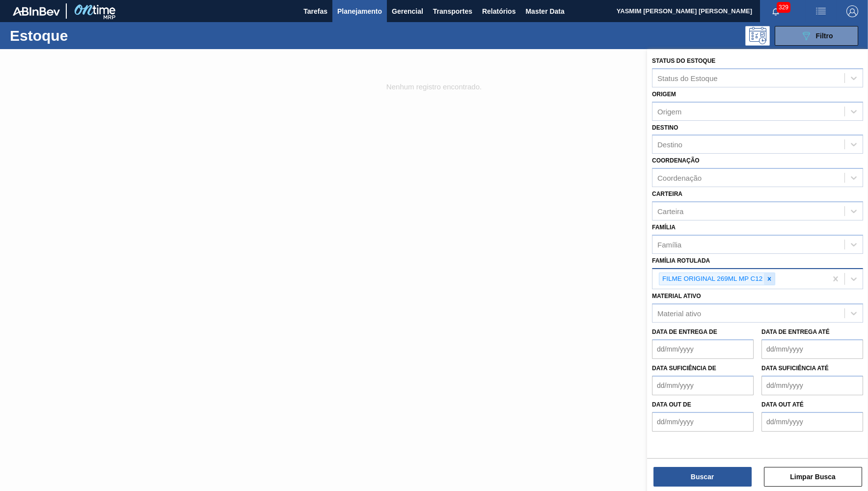
click at [770, 273] on div at bounding box center [769, 279] width 11 height 12
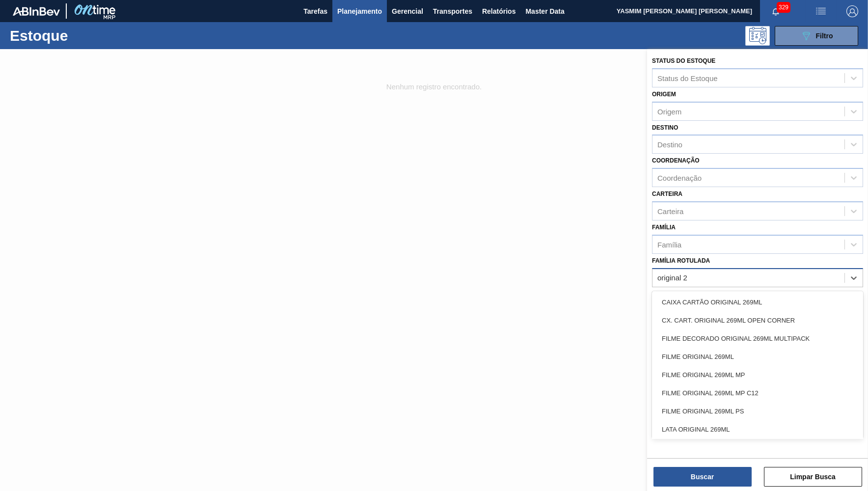
type Rotulada "original 26"
click at [719, 370] on div "FILME ORIGINAL 269ML MP" at bounding box center [757, 375] width 211 height 18
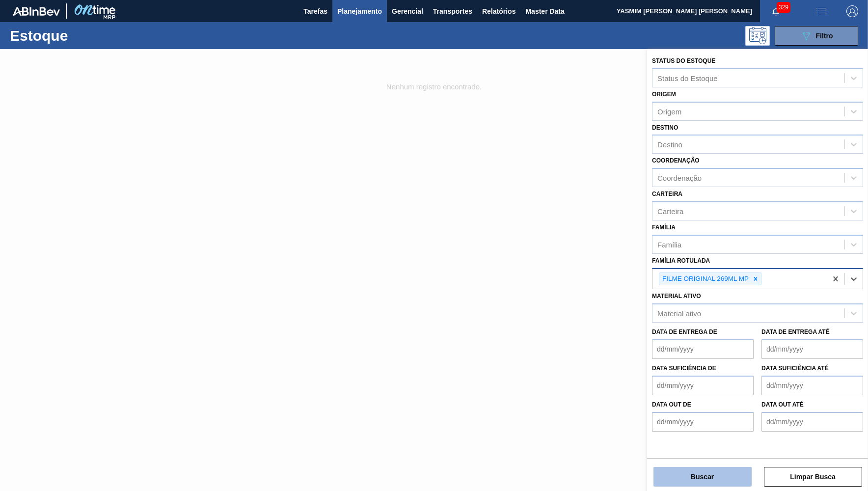
click at [710, 481] on button "Buscar" at bounding box center [702, 477] width 98 height 20
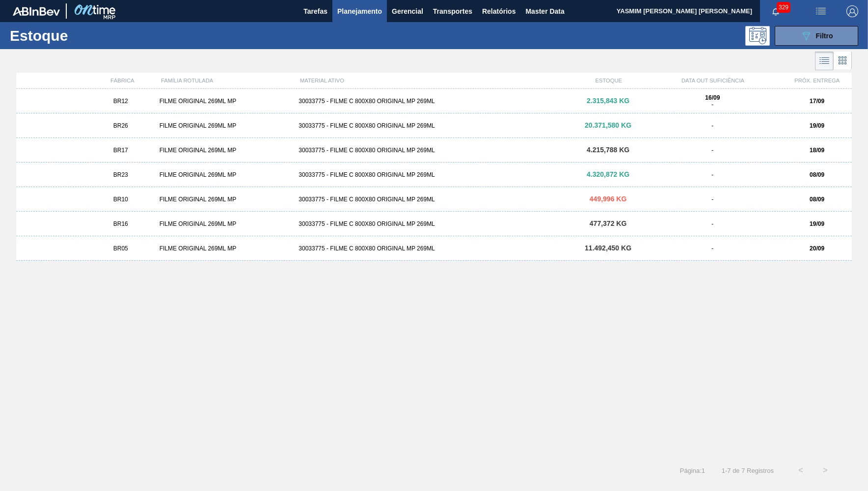
click at [120, 195] on div "BR10 FILME ORIGINAL 269ML MP 30033775 - FILME C 800X80 ORIGINAL MP 269ML 449,99…" at bounding box center [433, 199] width 835 height 25
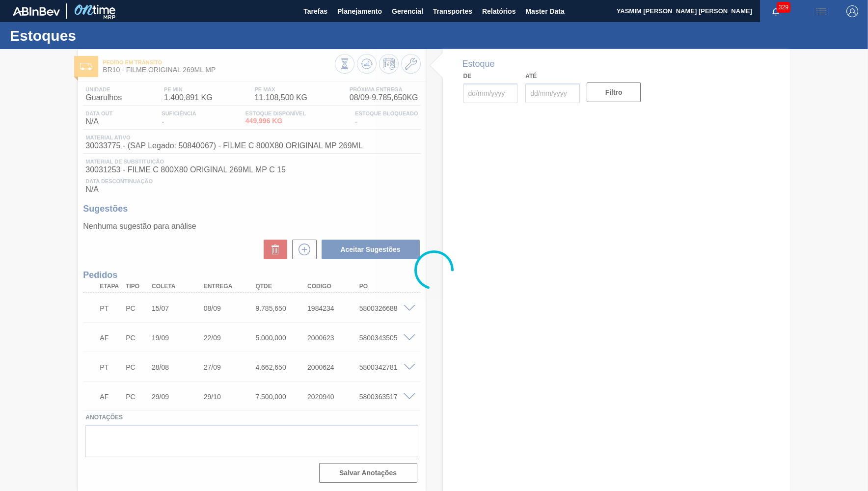
type input "[DATE]"
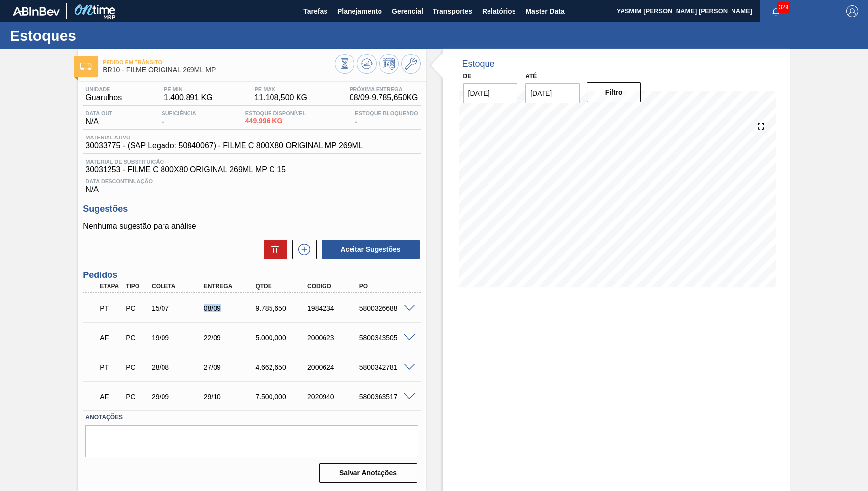
drag, startPoint x: 192, startPoint y: 302, endPoint x: 241, endPoint y: 311, distance: 49.4
click at [241, 311] on div "PT PC 15/07 08/09 9.785,650 1984234 5800326688" at bounding box center [248, 307] width 311 height 20
drag, startPoint x: 240, startPoint y: 343, endPoint x: 264, endPoint y: 381, distance: 45.4
click at [241, 345] on div "AF PC 19/09 22/09 5.000,000 2000623 5800343505" at bounding box center [248, 337] width 311 height 20
click at [353, 17] on button "Planejamento" at bounding box center [359, 11] width 54 height 22
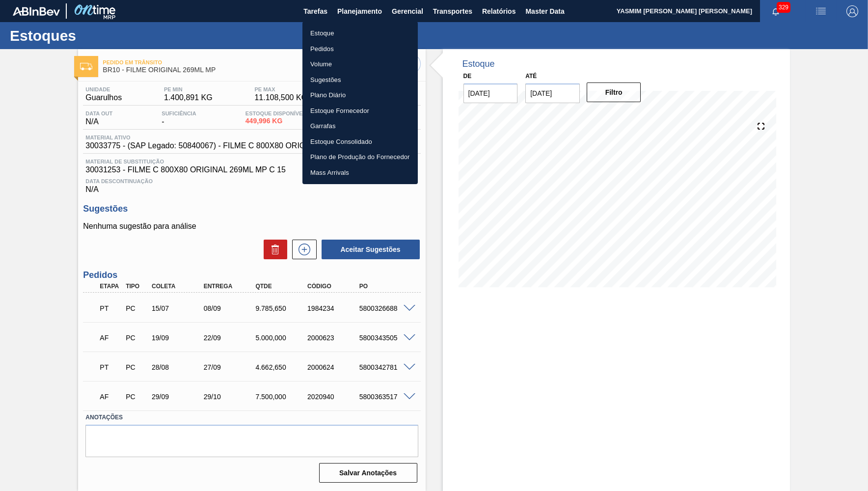
click at [340, 49] on li "Pedidos" at bounding box center [359, 49] width 115 height 16
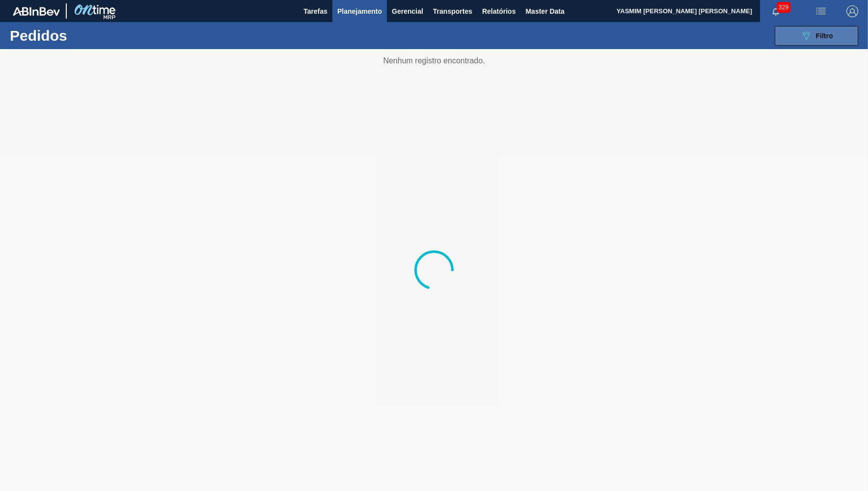
click at [786, 30] on button "089F7B8B-B2A5-4AFE-B5C0-19BA573D28AC Filtro" at bounding box center [816, 36] width 83 height 20
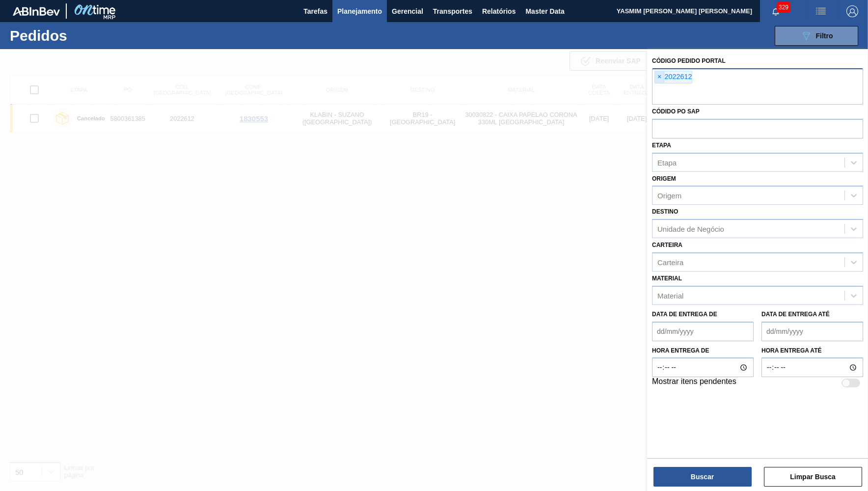
click at [661, 74] on span "×" at bounding box center [659, 77] width 9 height 12
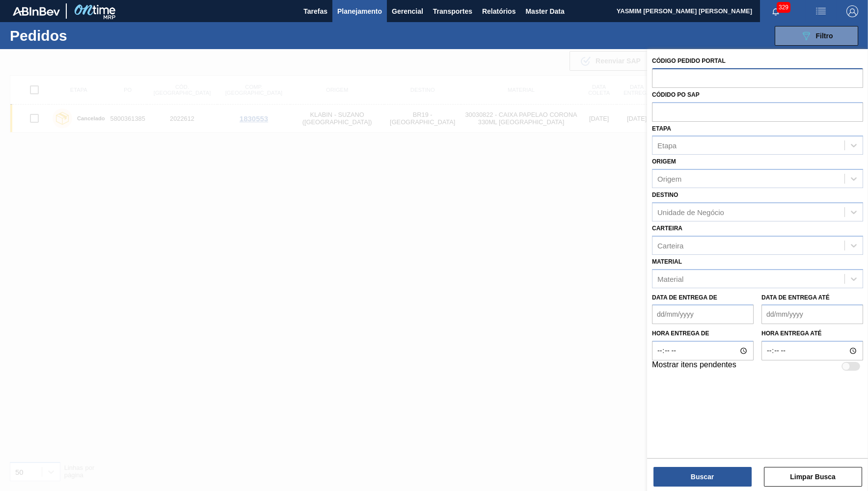
paste input "2021551"
type input "2021551"
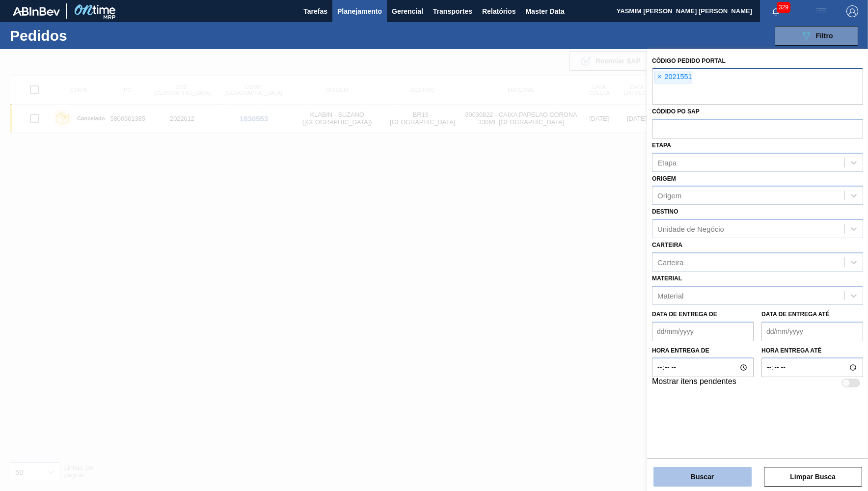
drag, startPoint x: 723, startPoint y: 473, endPoint x: 727, endPoint y: 470, distance: 5.1
click at [727, 470] on button "Buscar" at bounding box center [702, 477] width 98 height 20
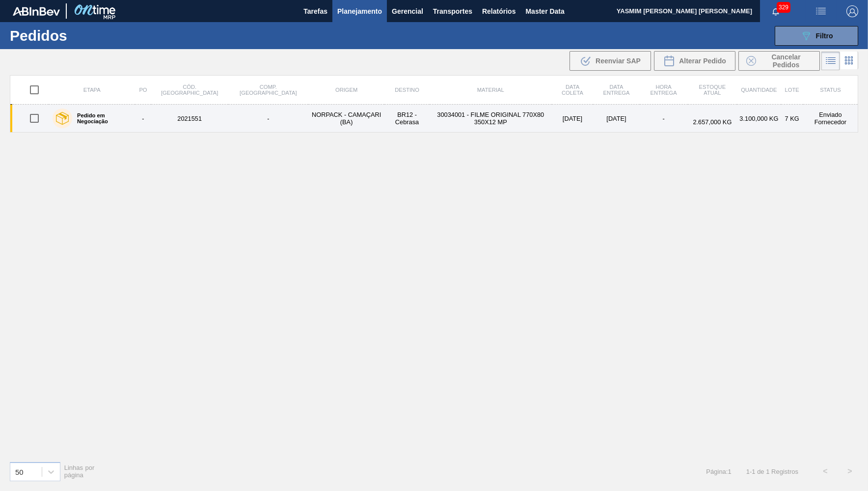
click at [308, 123] on td "NORPACK - CAMAÇARI (BA)" at bounding box center [346, 119] width 77 height 28
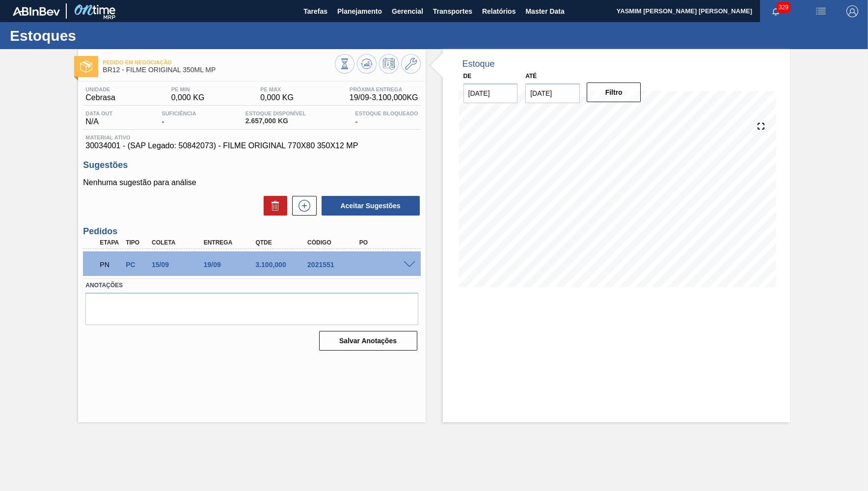
click at [404, 264] on span at bounding box center [409, 264] width 12 height 7
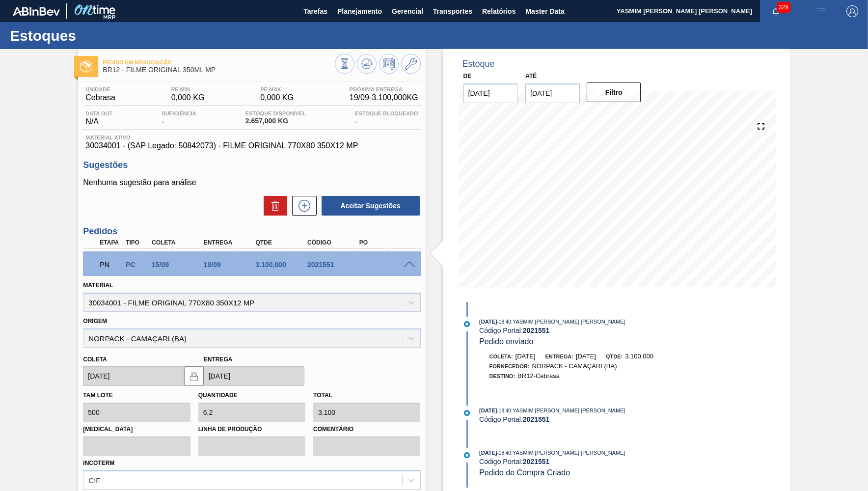
scroll to position [96, 0]
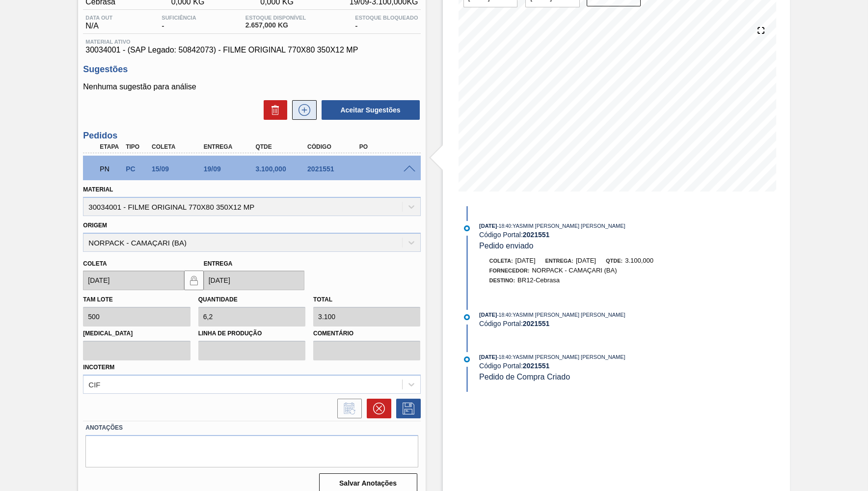
click at [305, 111] on icon at bounding box center [304, 110] width 16 height 12
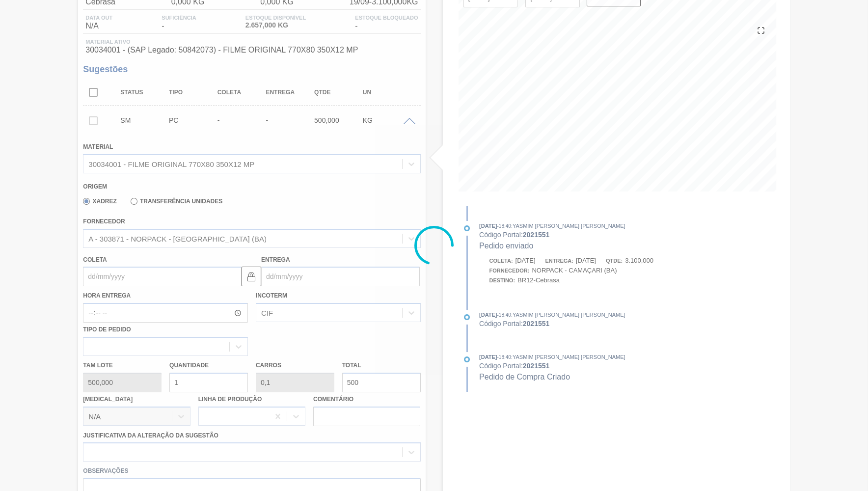
click at [143, 237] on div at bounding box center [434, 245] width 868 height 491
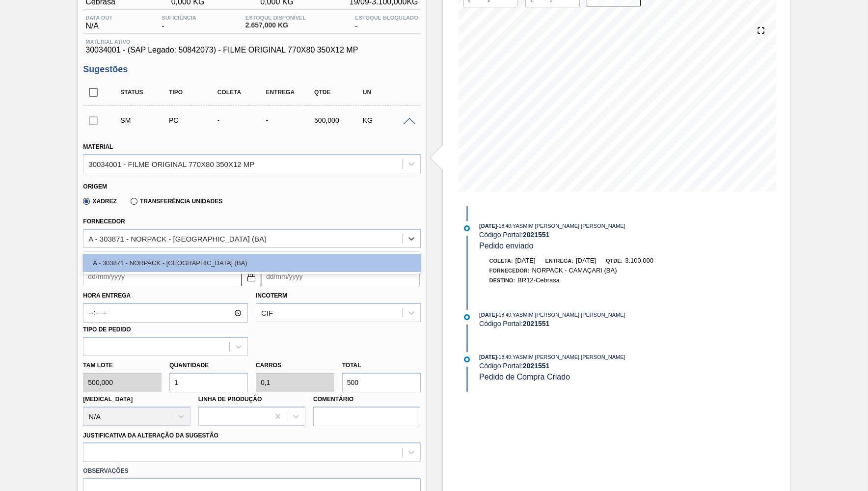
click at [143, 237] on div "A - 303871 - NORPACK - [GEOGRAPHIC_DATA] (BA)" at bounding box center [177, 238] width 178 height 8
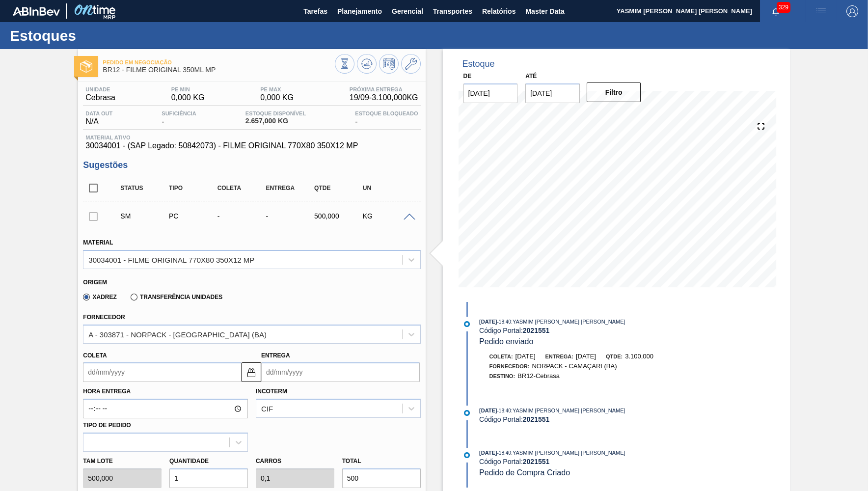
click at [403, 74] on div at bounding box center [378, 65] width 86 height 22
click at [412, 61] on icon at bounding box center [411, 64] width 12 height 12
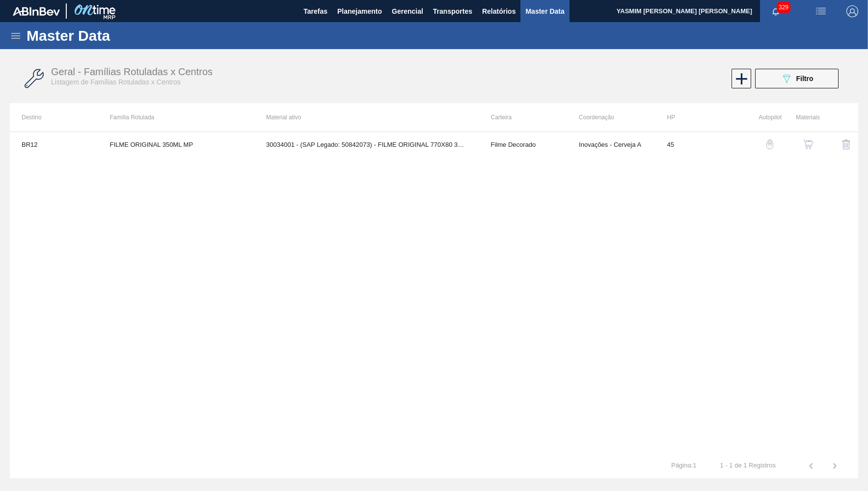
click at [805, 138] on button "button" at bounding box center [808, 145] width 24 height 24
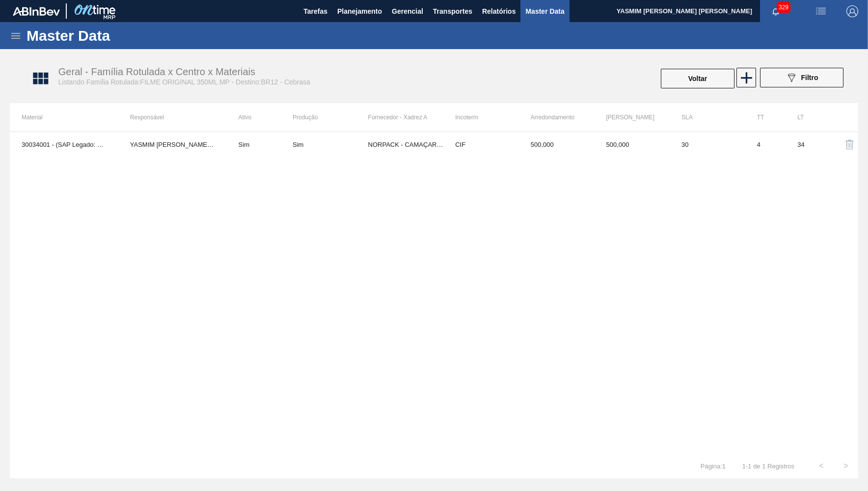
click at [477, 152] on td "CIF" at bounding box center [481, 144] width 76 height 25
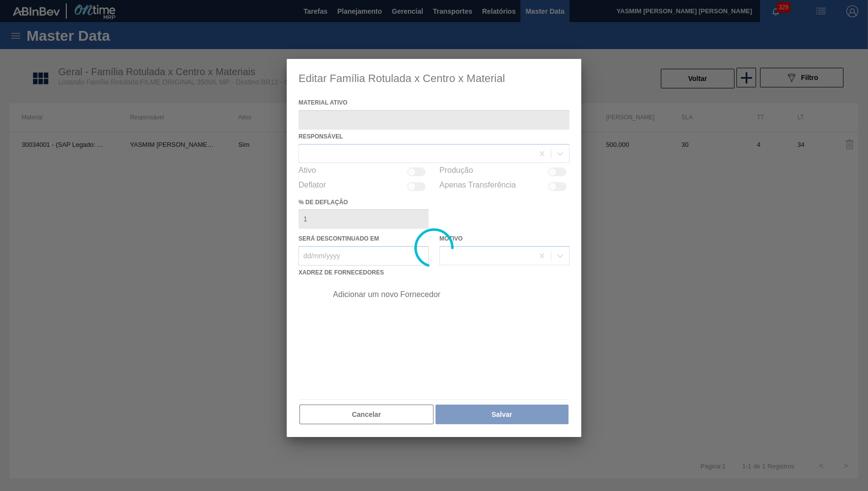
type ativo "30034001 - (SAP Legado: 50842073) - FILME ORIGINAL 770X80 350X12 MP"
checkbox input "true"
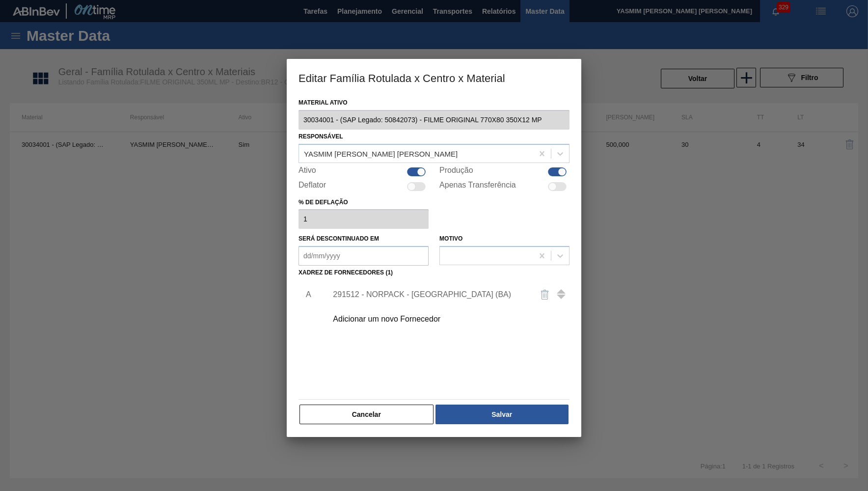
click at [402, 309] on div "Adicionar um novo Fornecedor" at bounding box center [445, 319] width 248 height 25
click at [378, 319] on div "Adicionar um novo Fornecedor" at bounding box center [445, 319] width 248 height 25
click at [384, 309] on div "Adicionar um novo Fornecedor" at bounding box center [445, 319] width 248 height 25
click at [364, 317] on div "Adicionar um novo Fornecedor" at bounding box center [429, 319] width 192 height 9
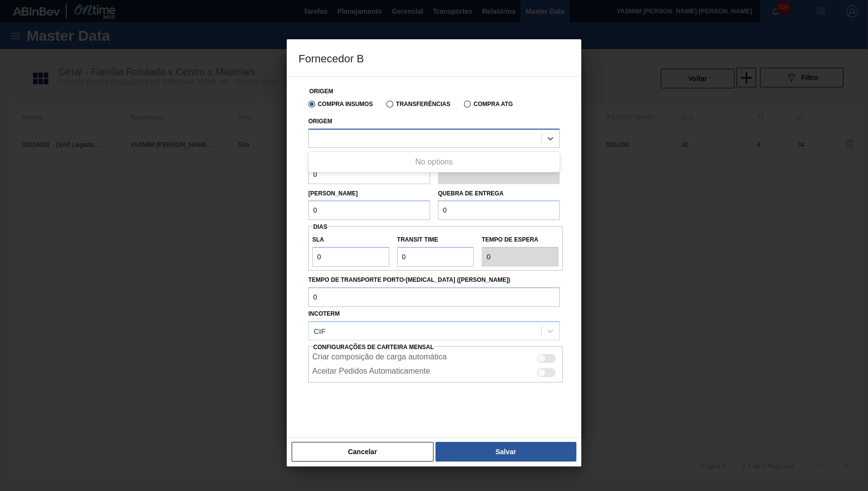
click at [372, 139] on div at bounding box center [425, 138] width 232 height 14
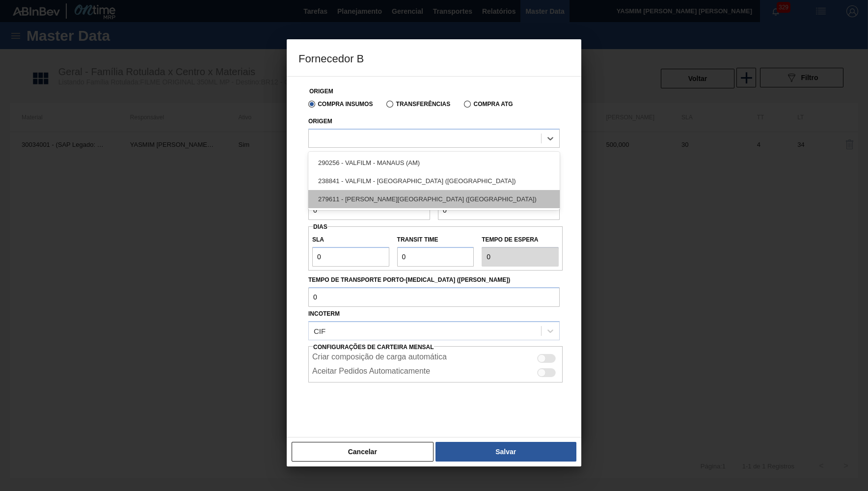
click at [403, 202] on div "279611 - [PERSON_NAME][GEOGRAPHIC_DATA] ([GEOGRAPHIC_DATA])" at bounding box center [433, 199] width 251 height 18
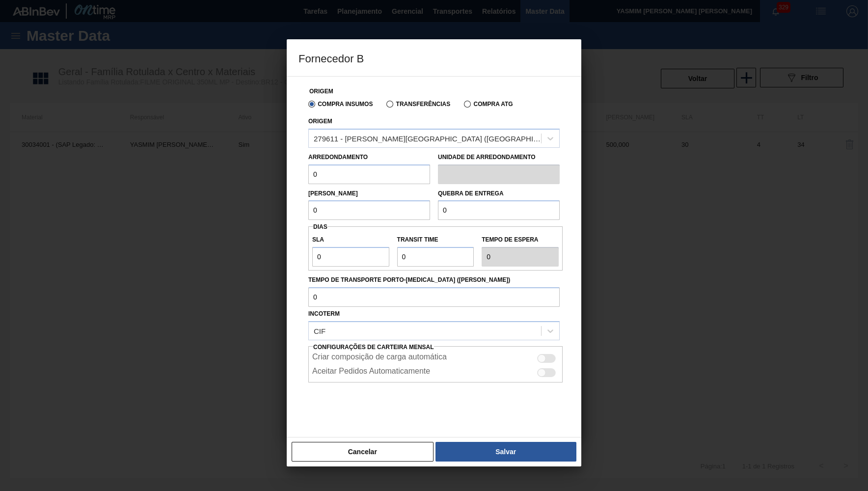
drag, startPoint x: 312, startPoint y: 163, endPoint x: 252, endPoint y: 155, distance: 60.9
click at [308, 164] on input "0" at bounding box center [369, 174] width 122 height 20
type input "6"
type input "500"
drag, startPoint x: 334, startPoint y: 206, endPoint x: 157, endPoint y: 208, distance: 176.7
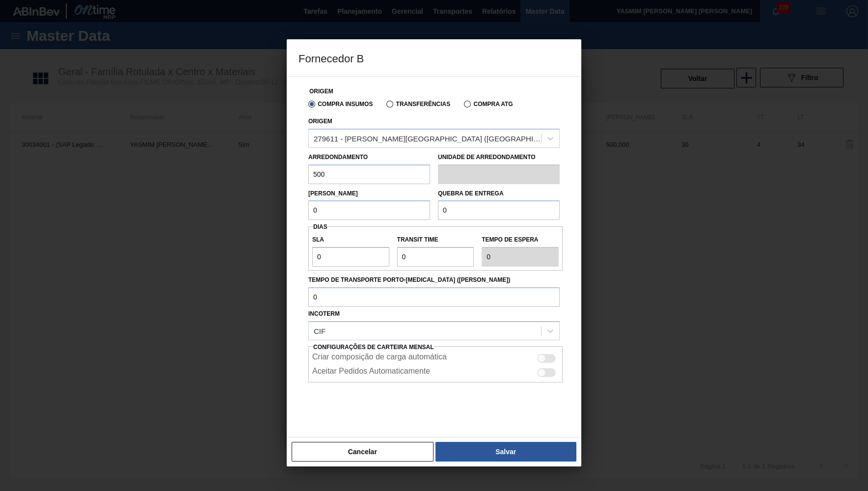
click at [308, 208] on input "0" at bounding box center [369, 210] width 122 height 20
paste input "50"
type input "500"
drag, startPoint x: 501, startPoint y: 198, endPoint x: 268, endPoint y: 194, distance: 233.7
click at [287, 194] on div "Origem Compra Insumos Transferências Compra ATG Origem 279611 - [PERSON_NAME][G…" at bounding box center [434, 256] width 294 height 361
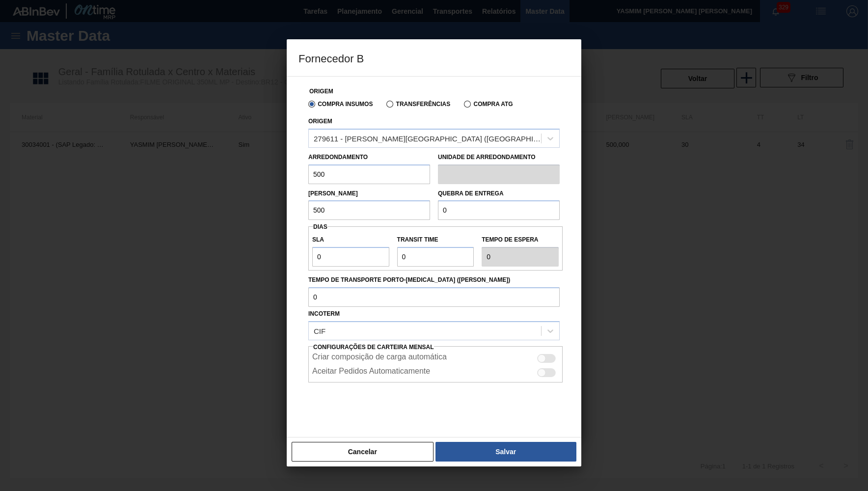
click at [547, 205] on input "0" at bounding box center [499, 210] width 122 height 20
click at [500, 205] on input "0" at bounding box center [499, 210] width 122 height 20
click at [500, 204] on input "0" at bounding box center [499, 210] width 122 height 20
paste input "50"
type input "5.000"
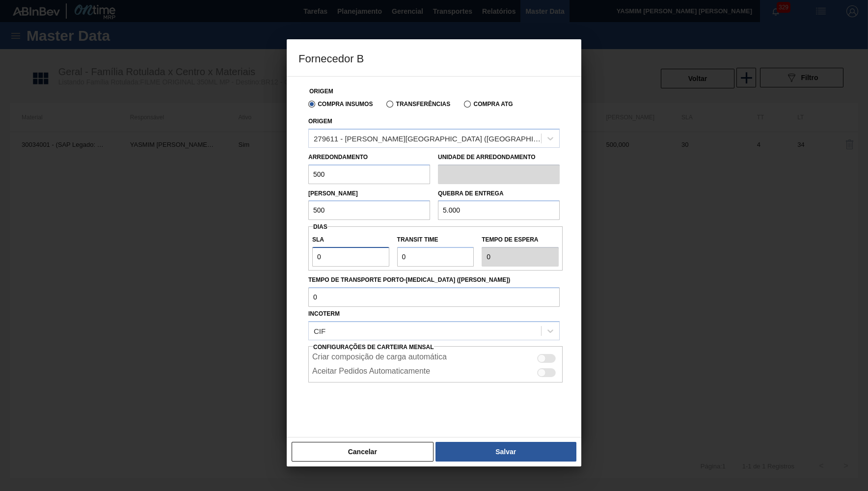
drag, startPoint x: 352, startPoint y: 259, endPoint x: 185, endPoint y: 242, distance: 167.8
click at [312, 247] on input "0" at bounding box center [350, 257] width 77 height 20
type input "3"
type input "30"
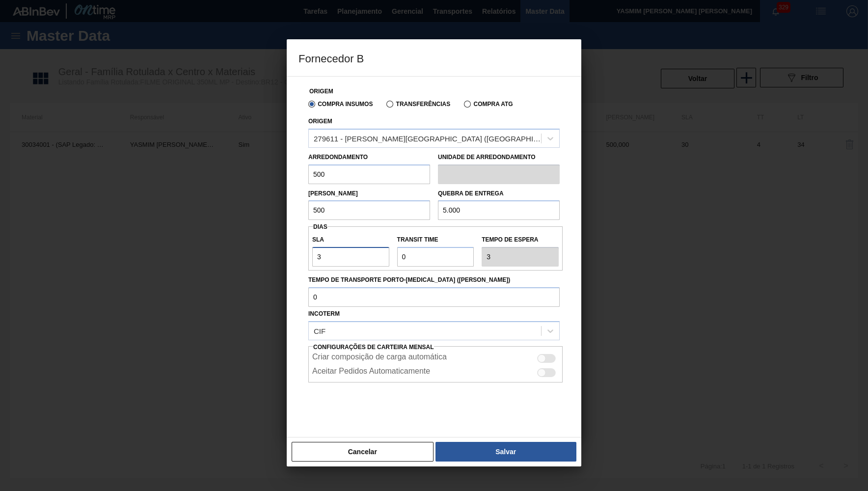
type input "30"
drag, startPoint x: 416, startPoint y: 249, endPoint x: 313, endPoint y: 257, distance: 103.8
click at [397, 257] on input "Transit Time" at bounding box center [435, 257] width 77 height 20
type input "3"
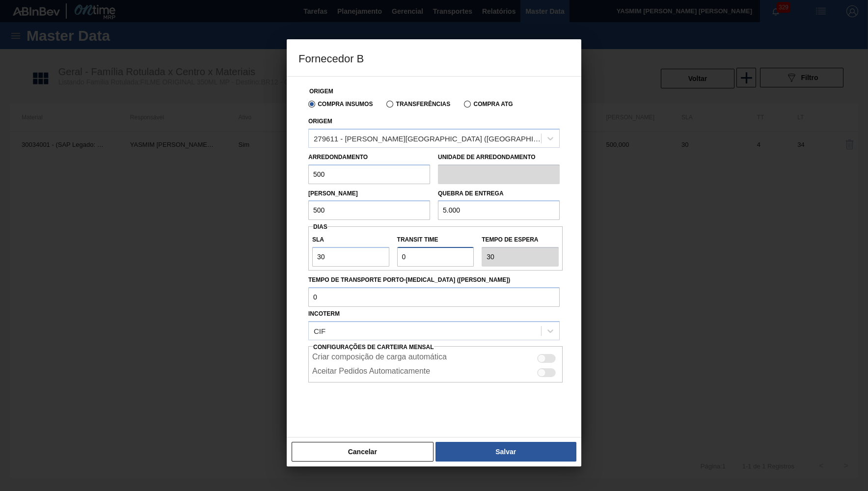
type input "33"
type input "3"
click at [400, 327] on div "CIF" at bounding box center [425, 330] width 232 height 14
click at [537, 323] on div "CIF" at bounding box center [425, 330] width 232 height 14
click at [539, 354] on div at bounding box center [546, 358] width 19 height 9
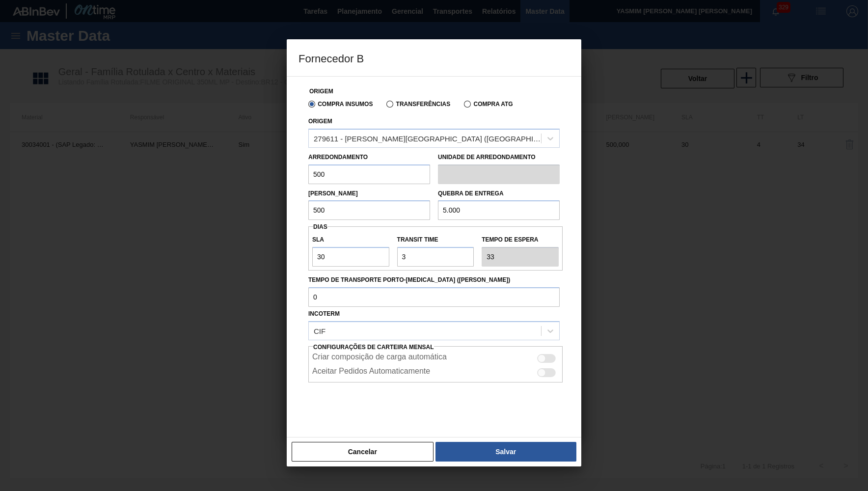
checkbox input "true"
click at [506, 457] on button "Salvar" at bounding box center [505, 452] width 141 height 20
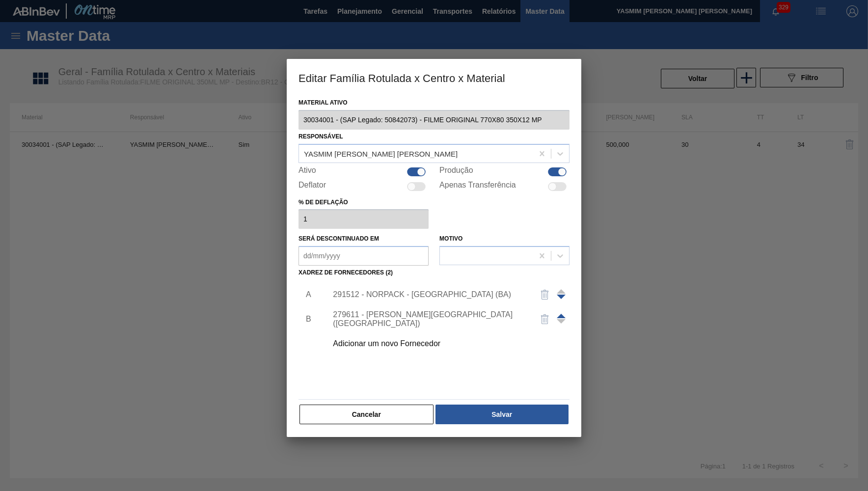
click at [505, 435] on div at bounding box center [434, 245] width 868 height 491
click at [557, 314] on span at bounding box center [561, 316] width 9 height 4
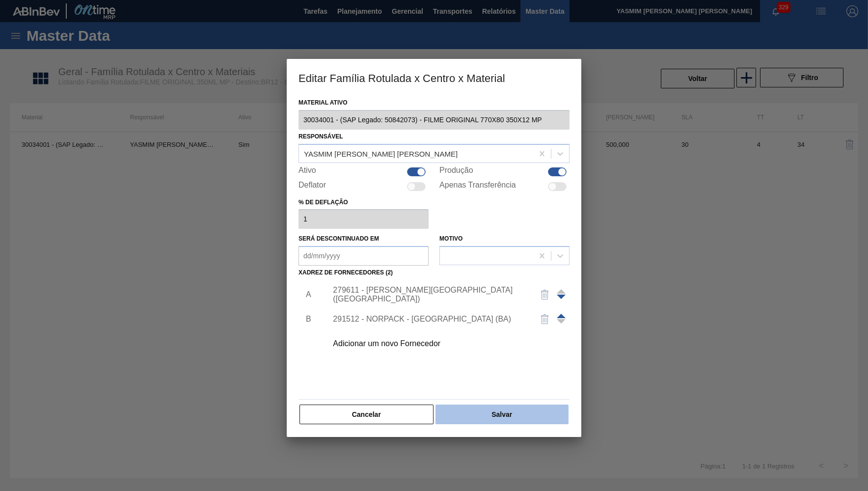
click at [517, 404] on button "Salvar" at bounding box center [501, 414] width 133 height 20
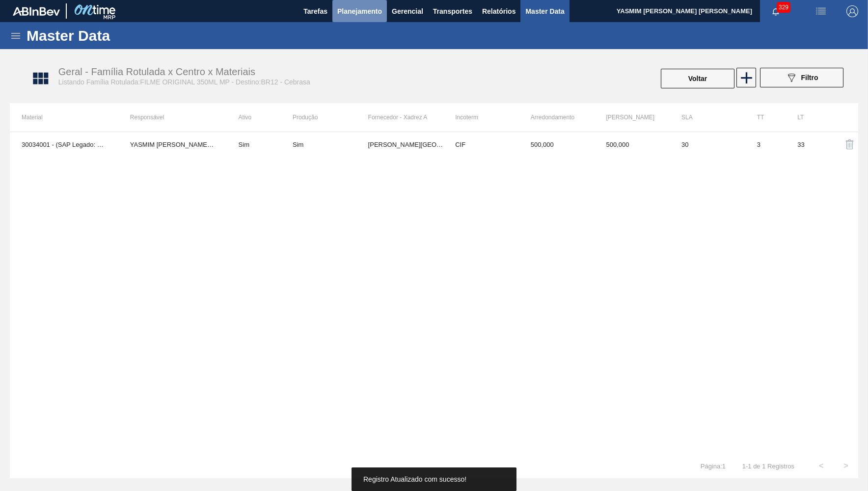
click at [357, 12] on span "Planejamento" at bounding box center [359, 11] width 45 height 12
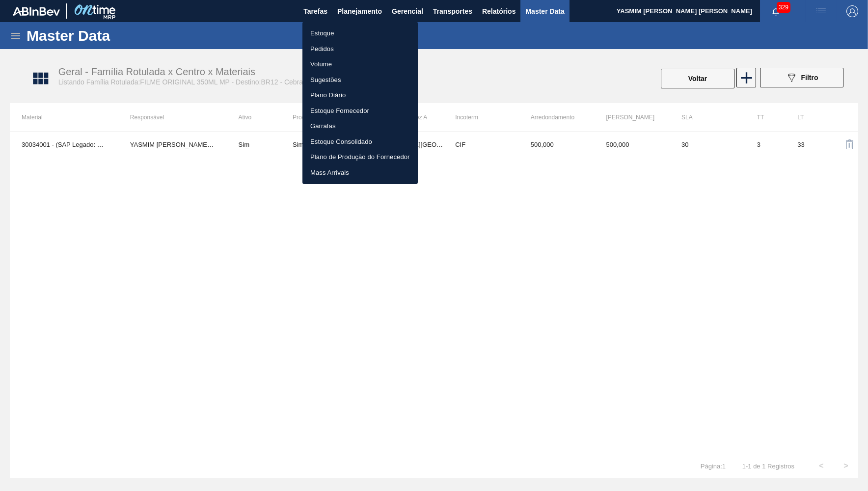
click at [704, 80] on div at bounding box center [434, 245] width 868 height 491
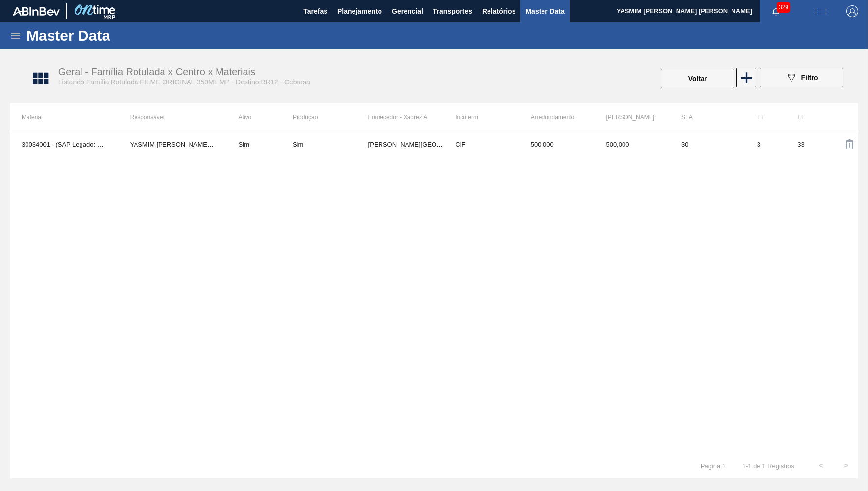
click at [704, 80] on div "Estoque Pedidos Volume Sugestões Plano Diário Estoque Fornecedor Garrafas Estoq…" at bounding box center [434, 245] width 868 height 491
click at [359, 10] on span "Planejamento" at bounding box center [359, 11] width 45 height 12
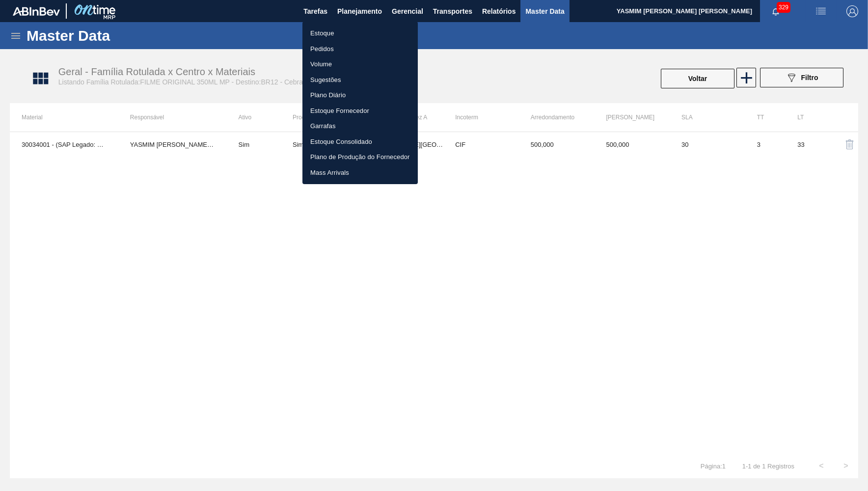
click at [352, 22] on div "Estoque Pedidos Volume Sugestões Plano Diário Estoque Fornecedor Garrafas Estoq…" at bounding box center [434, 245] width 868 height 491
click at [346, 31] on li "Estoque" at bounding box center [359, 34] width 115 height 16
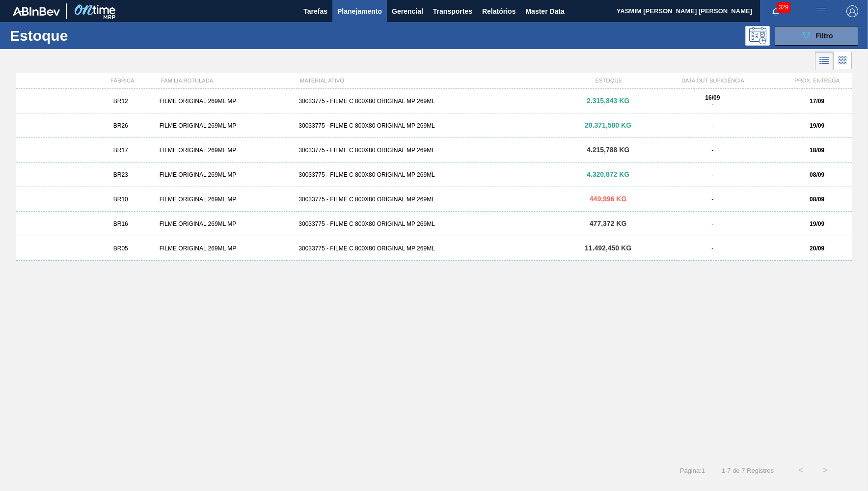
click at [117, 103] on span "BR12" at bounding box center [120, 101] width 15 height 7
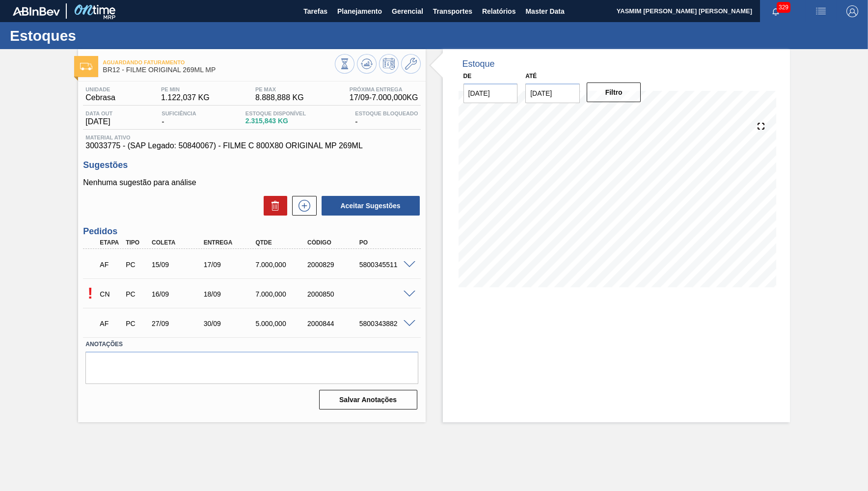
click at [410, 293] on span at bounding box center [409, 294] width 12 height 7
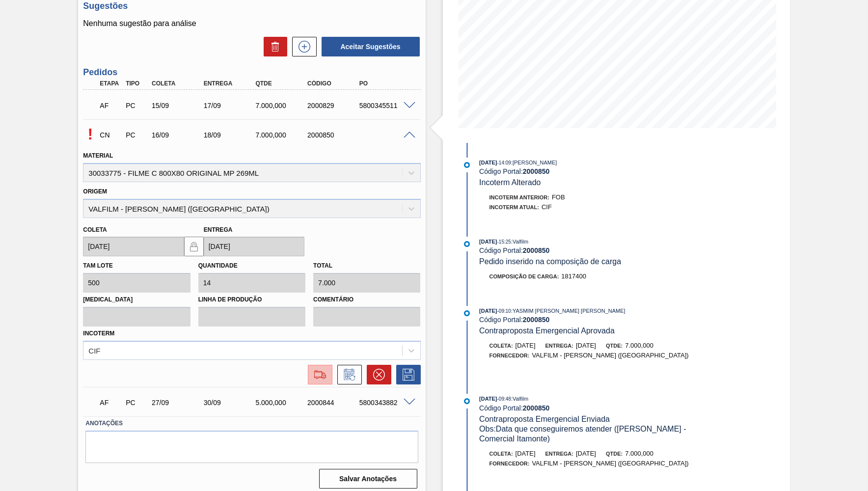
click at [313, 369] on img at bounding box center [320, 375] width 16 height 12
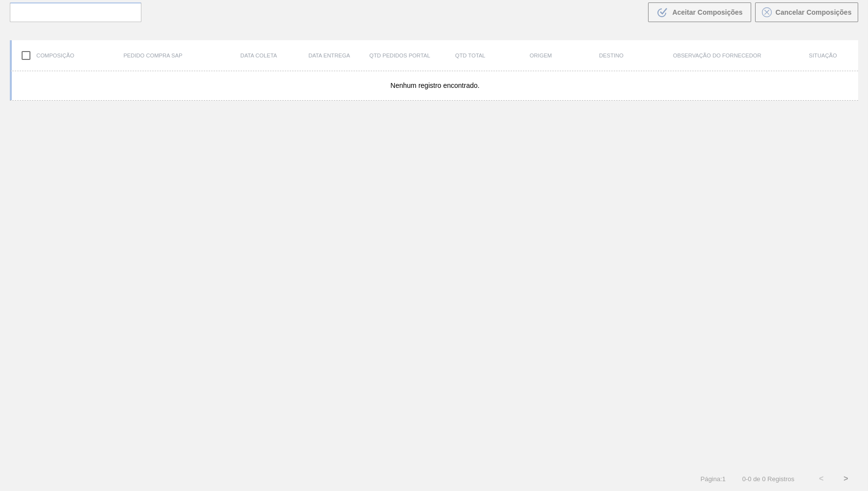
scroll to position [69, 0]
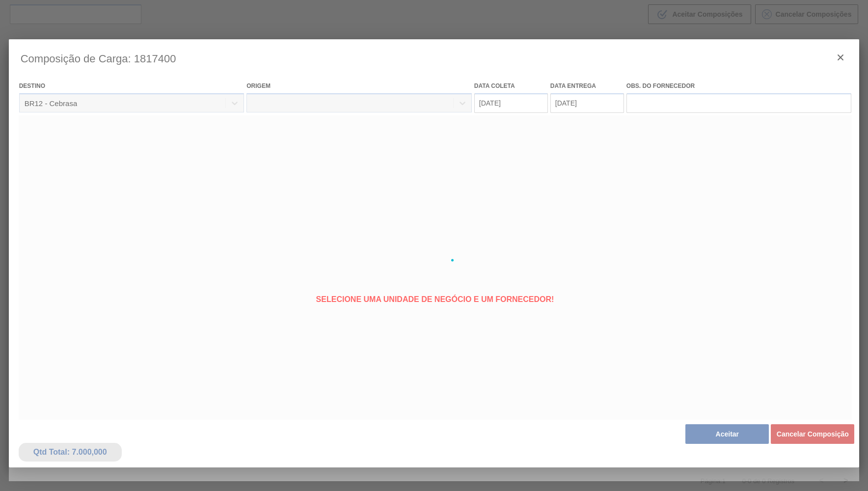
type coleta "[DATE]"
type entrega "[DATE]"
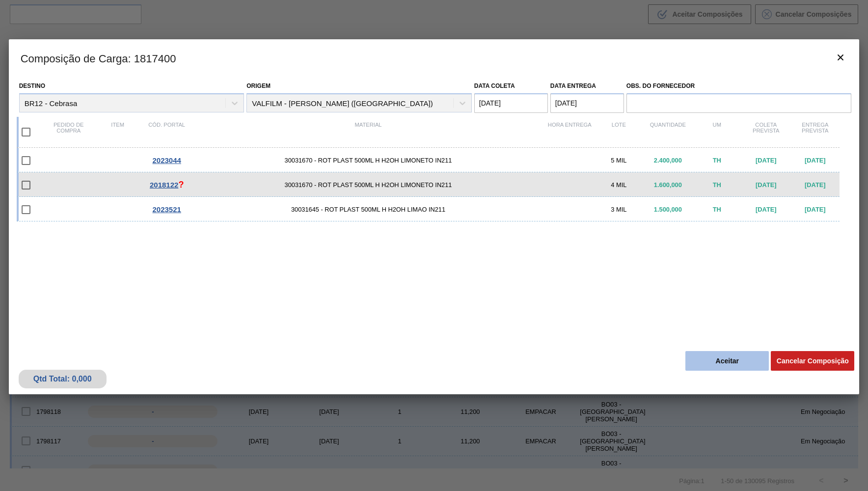
click at [717, 354] on button "Aceitar" at bounding box center [726, 361] width 83 height 20
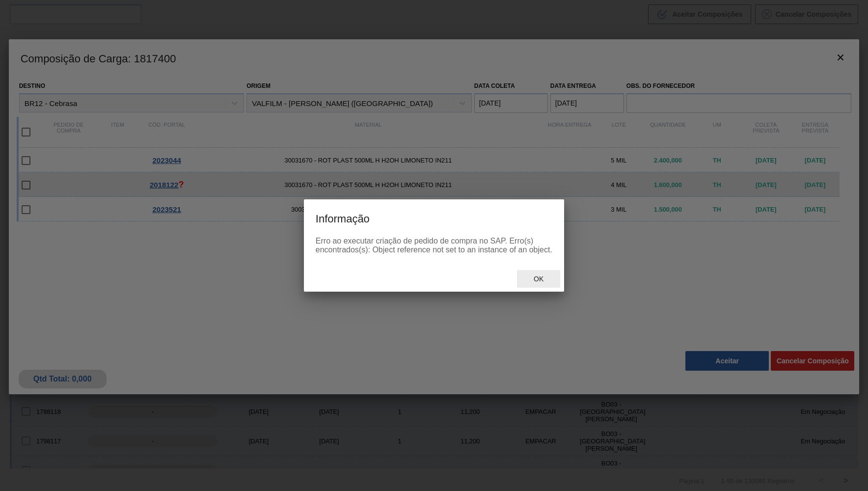
click at [518, 286] on div "Ok" at bounding box center [538, 279] width 43 height 18
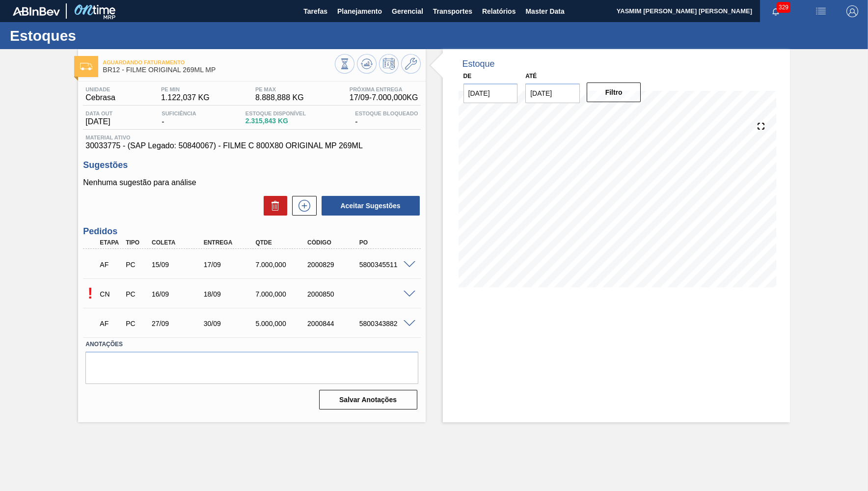
click at [364, 60] on icon at bounding box center [367, 64] width 12 height 12
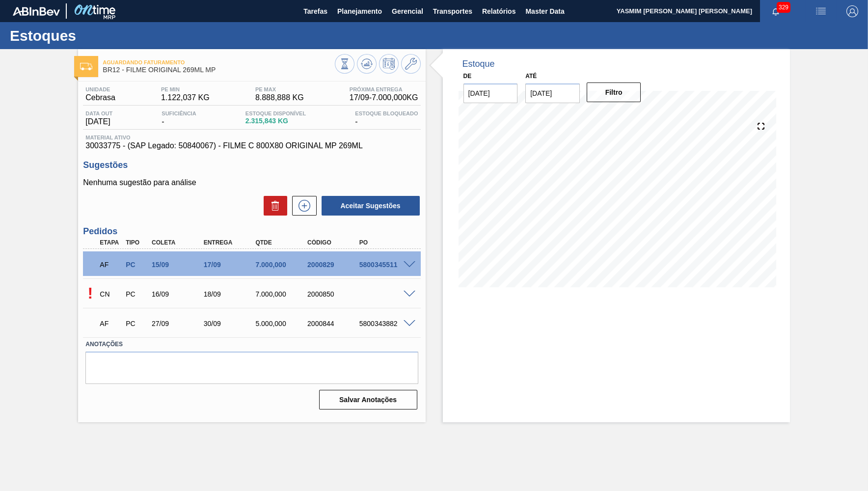
click at [364, 60] on icon at bounding box center [367, 64] width 12 height 12
click at [374, 16] on span "Planejamento" at bounding box center [359, 11] width 45 height 12
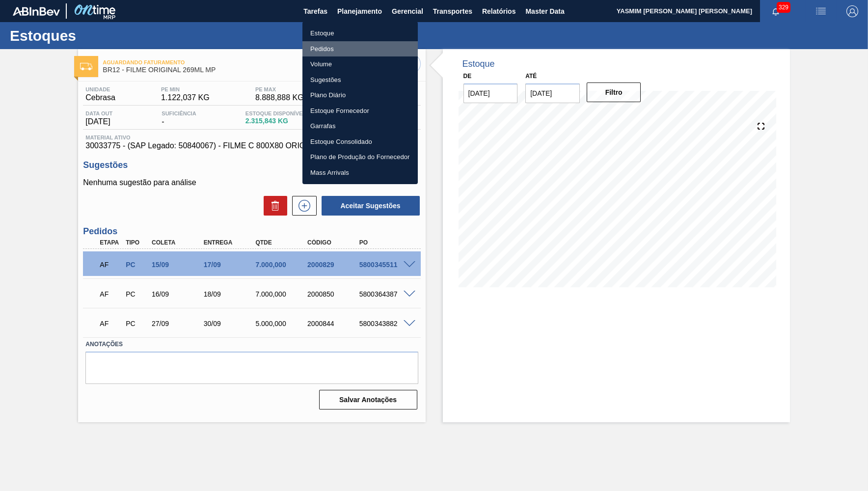
click at [346, 45] on li "Pedidos" at bounding box center [359, 49] width 115 height 16
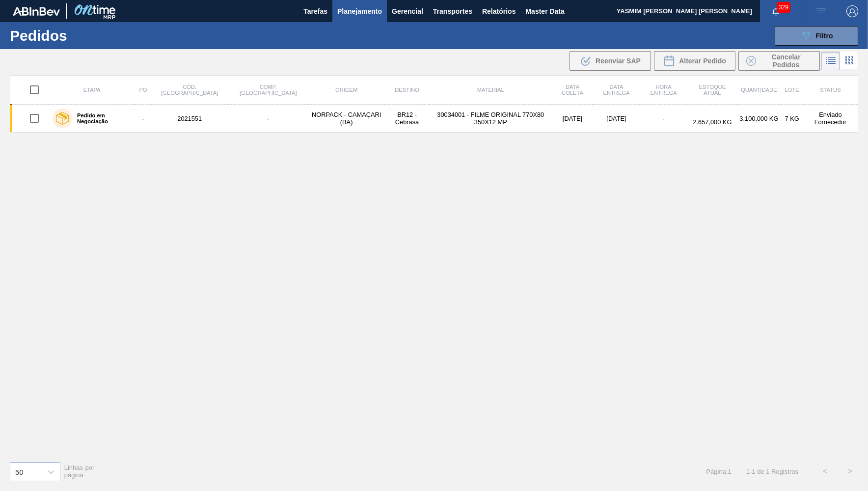
click at [696, 242] on div "Etapa PO Cód. Pedido Comp. Carga Origem Destino Material Data [PERSON_NAME] Dat…" at bounding box center [434, 264] width 848 height 378
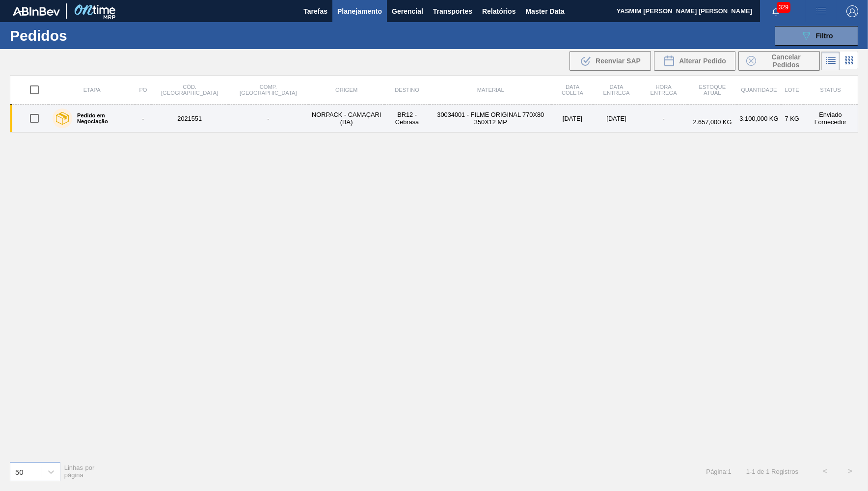
click at [515, 127] on td "30034001 - FILME ORIGINAL 770X80 350X12 MP" at bounding box center [490, 119] width 122 height 28
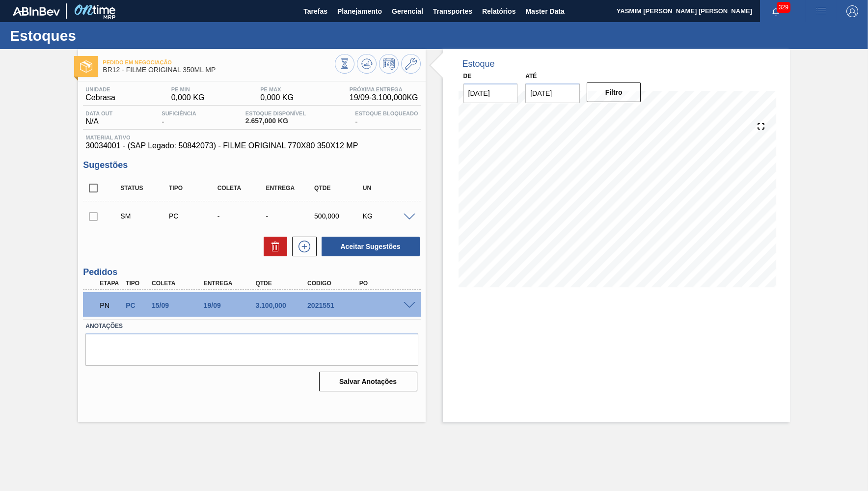
click at [408, 308] on span at bounding box center [409, 305] width 12 height 7
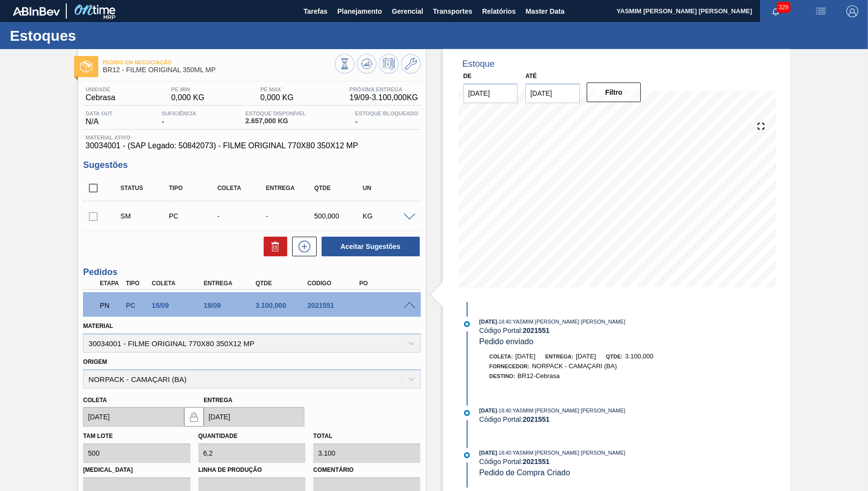
click at [275, 306] on div "3.100,000" at bounding box center [282, 305] width 58 height 8
click at [304, 241] on icon at bounding box center [304, 247] width 12 height 12
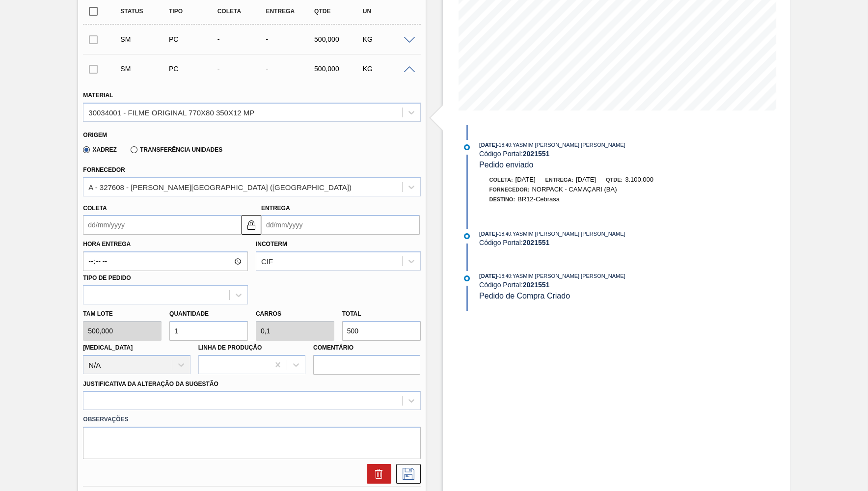
scroll to position [240, 0]
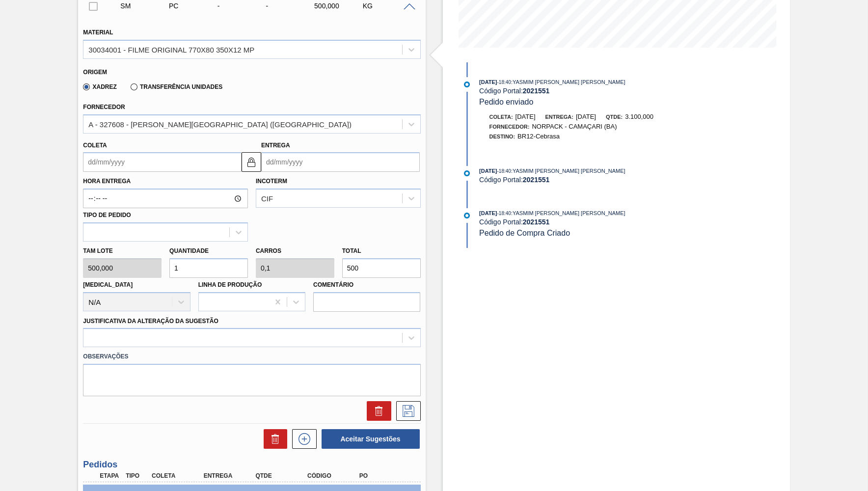
click at [130, 136] on div "[PERSON_NAME] Entrega" at bounding box center [251, 154] width 345 height 36
click at [130, 159] on input "Coleta" at bounding box center [162, 162] width 159 height 20
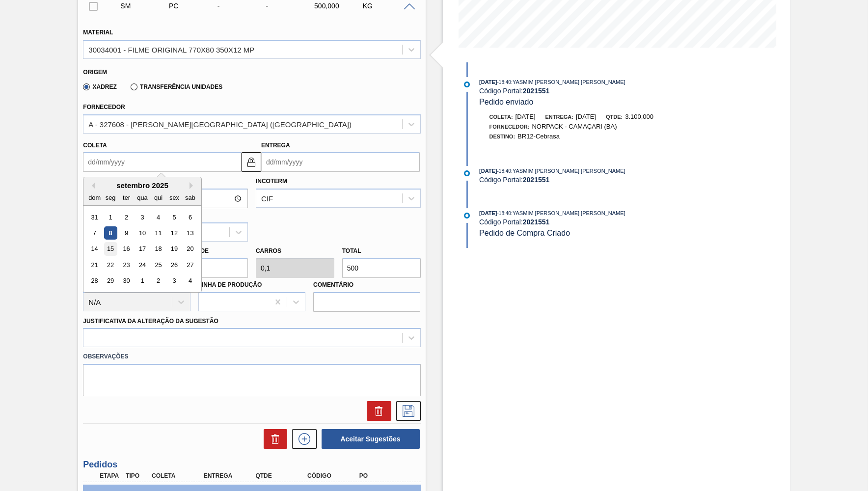
click at [112, 244] on div "15" at bounding box center [110, 248] width 13 height 13
type input "[DATE]"
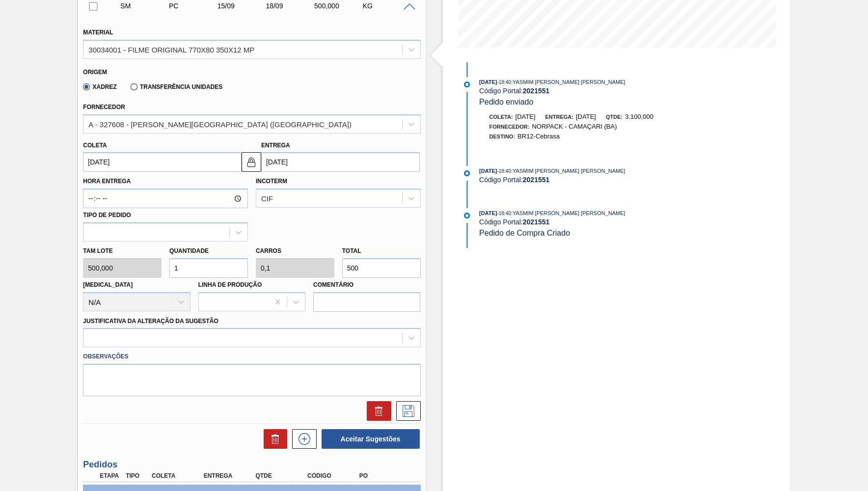
drag, startPoint x: 311, startPoint y: 259, endPoint x: 292, endPoint y: 260, distance: 19.7
click at [342, 260] on input "500" at bounding box center [381, 268] width 79 height 20
paste input "3.100,0"
type input "6,2"
type input "0,62"
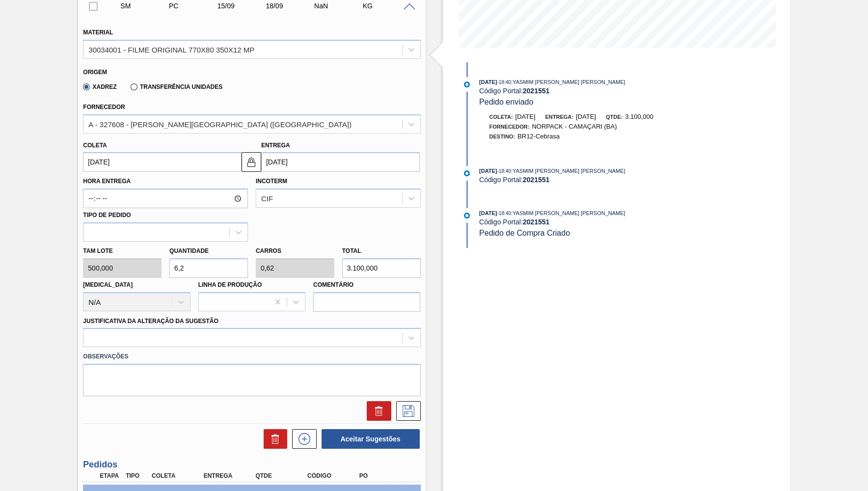
type input "3.100,000"
click at [190, 349] on label "Observações" at bounding box center [251, 356] width 337 height 14
click at [160, 320] on div "Justificativa da Alteração da Sugestão" at bounding box center [251, 330] width 337 height 33
click at [148, 331] on div at bounding box center [242, 338] width 318 height 14
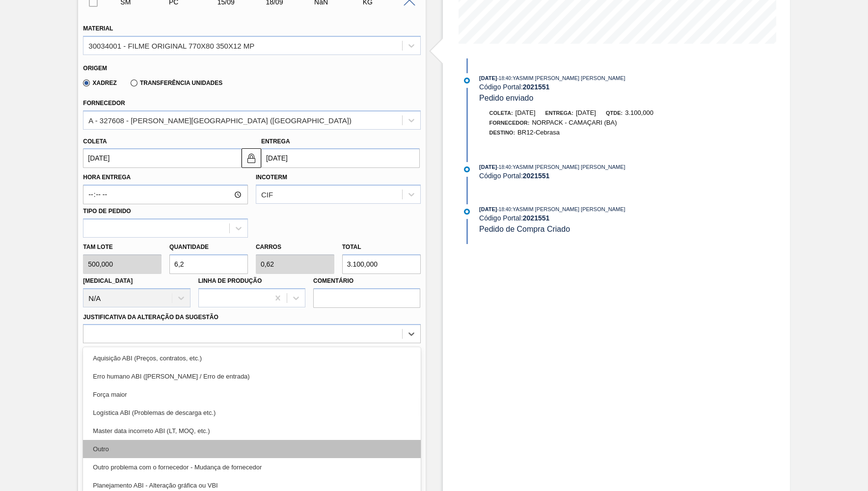
drag, startPoint x: 139, startPoint y: 431, endPoint x: 149, endPoint y: 435, distance: 10.1
click at [149, 435] on div "Aquisição ABI (Preços, contratos, etc.) Erro humano ABI (Cálculo / Erro de entr…" at bounding box center [251, 420] width 337 height 147
click at [149, 440] on div "Outro" at bounding box center [251, 449] width 337 height 18
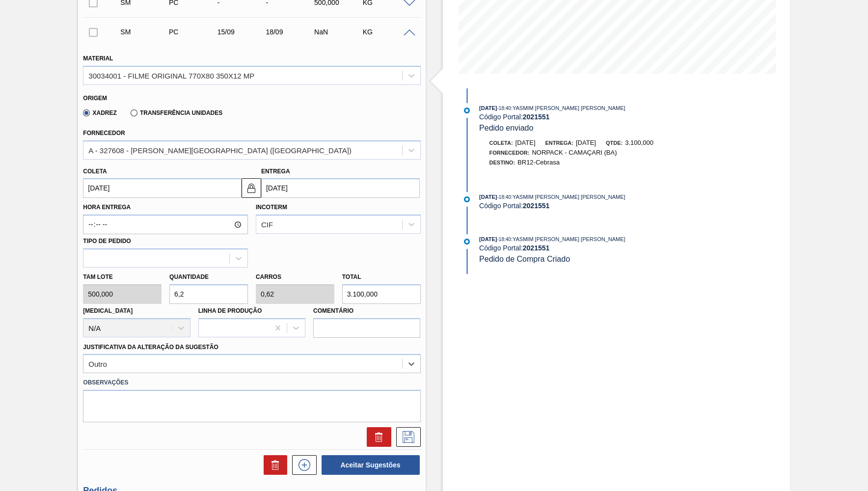
scroll to position [291, 0]
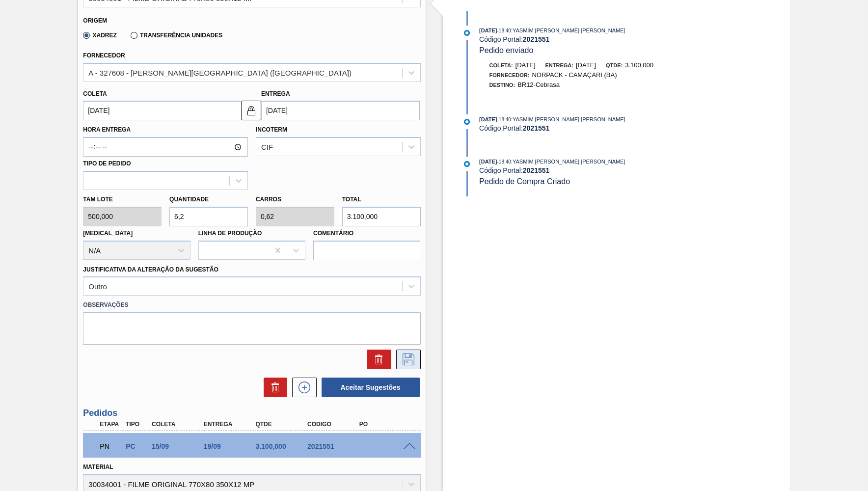
click at [404, 354] on icon at bounding box center [408, 359] width 12 height 12
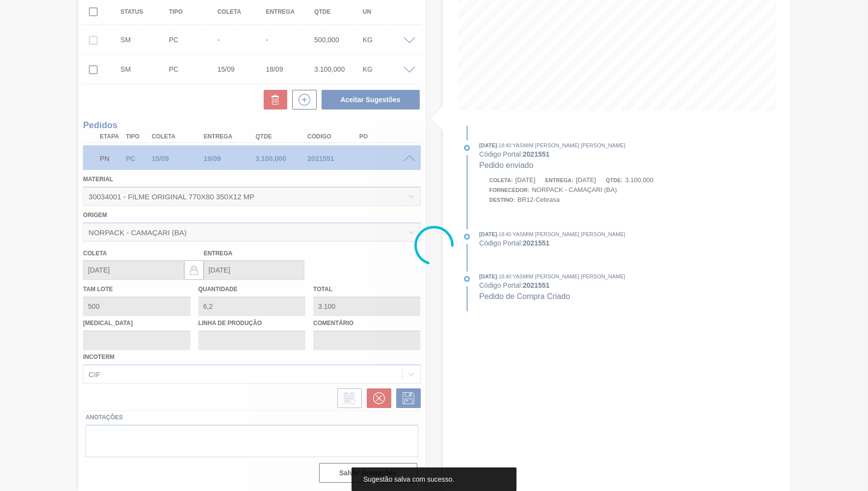
scroll to position [0, 0]
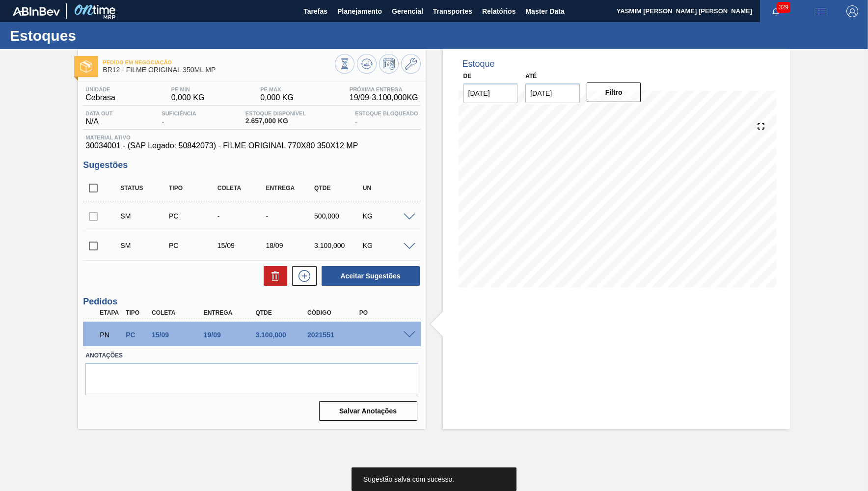
click at [323, 337] on div "2021551" at bounding box center [334, 335] width 58 height 8
copy div "2021551"
click at [414, 248] on span at bounding box center [409, 246] width 12 height 7
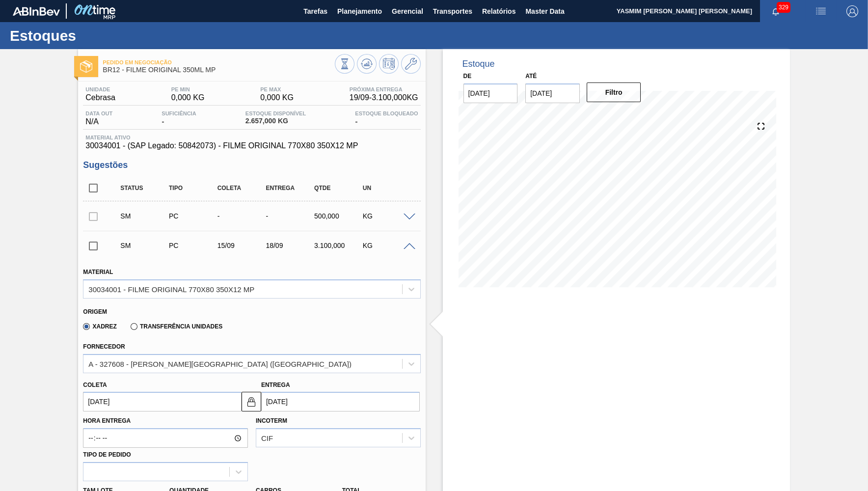
scroll to position [287, 0]
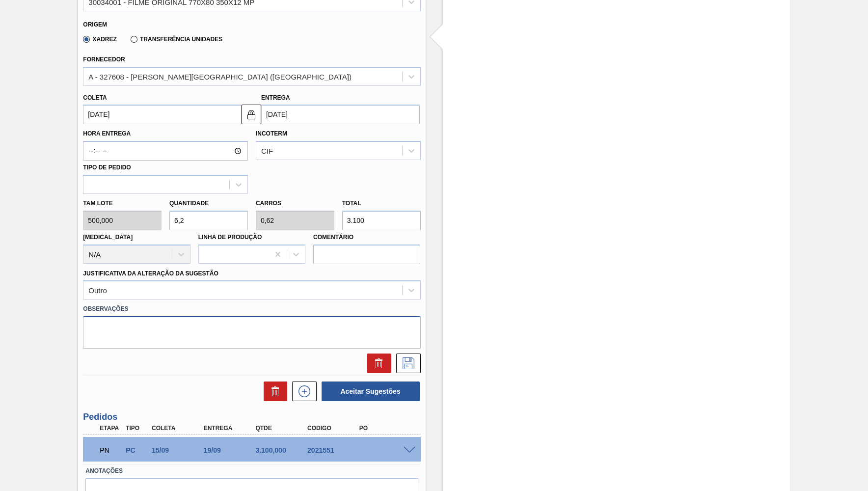
click at [170, 320] on textarea at bounding box center [251, 332] width 337 height 32
paste textarea "2021551"
type textarea "Virada do card 2021551"
click at [406, 357] on icon at bounding box center [409, 363] width 16 height 12
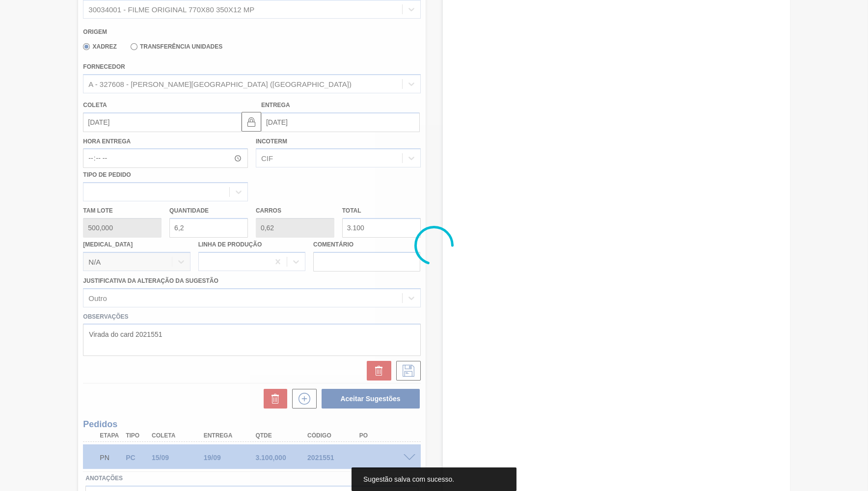
scroll to position [0, 0]
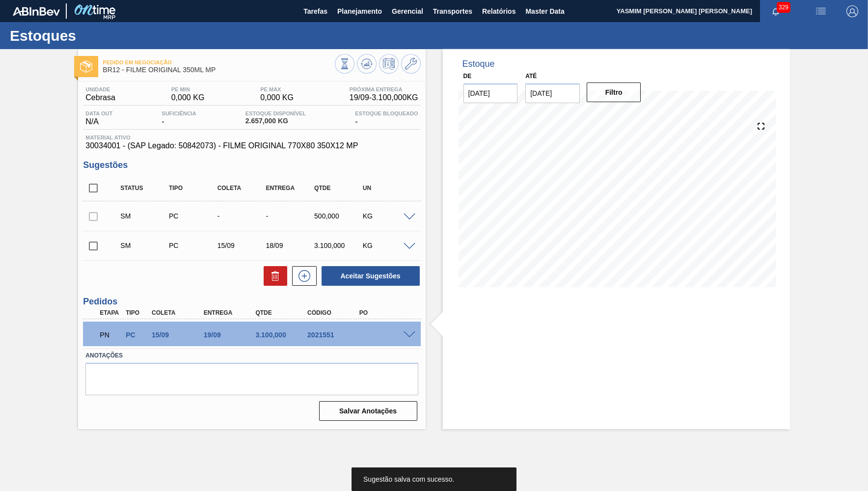
click at [91, 243] on input "checkbox" at bounding box center [93, 246] width 21 height 21
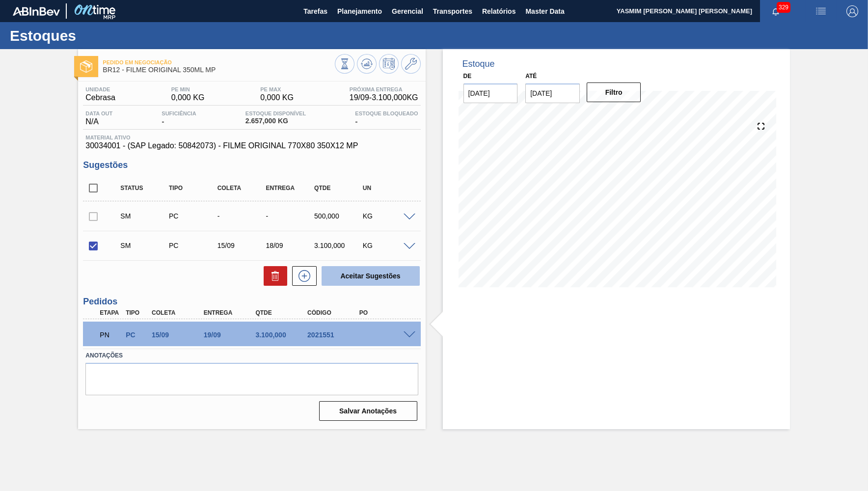
click at [384, 282] on button "Aceitar Sugestões" at bounding box center [370, 276] width 98 height 20
checkbox input "false"
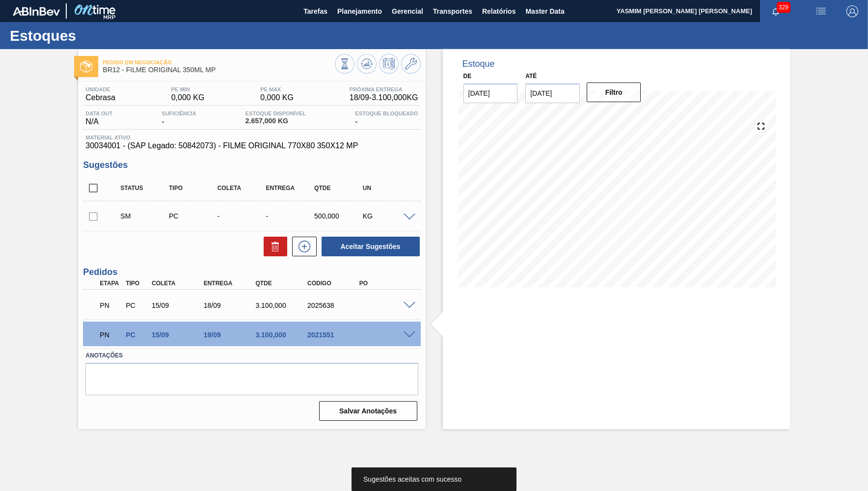
click at [313, 312] on div "PN PC 15/09 18/09 3.100,000 2025638" at bounding box center [248, 304] width 311 height 20
click at [336, 336] on div "2021551" at bounding box center [334, 335] width 58 height 8
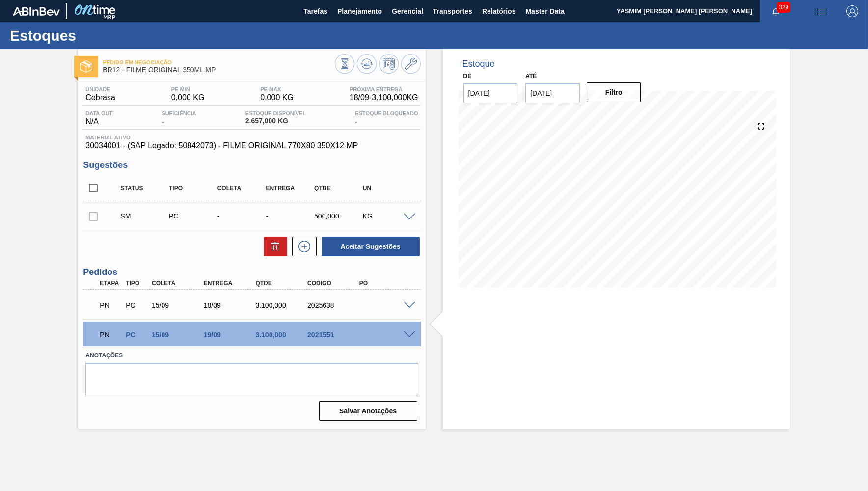
drag, startPoint x: 409, startPoint y: 299, endPoint x: 411, endPoint y: 305, distance: 6.5
click at [411, 302] on div "PN PC 15/09 18/09 3.100,000 2025638" at bounding box center [251, 304] width 337 height 25
click at [410, 308] on span at bounding box center [409, 305] width 12 height 7
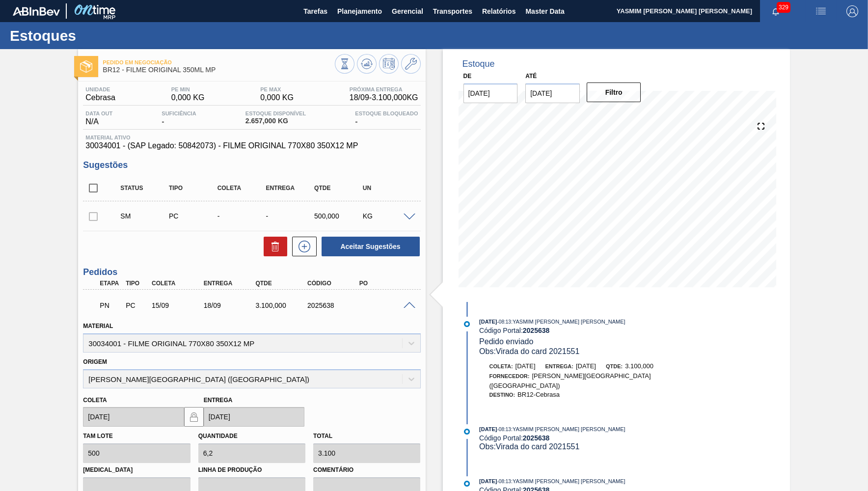
click at [409, 304] on span at bounding box center [409, 305] width 12 height 7
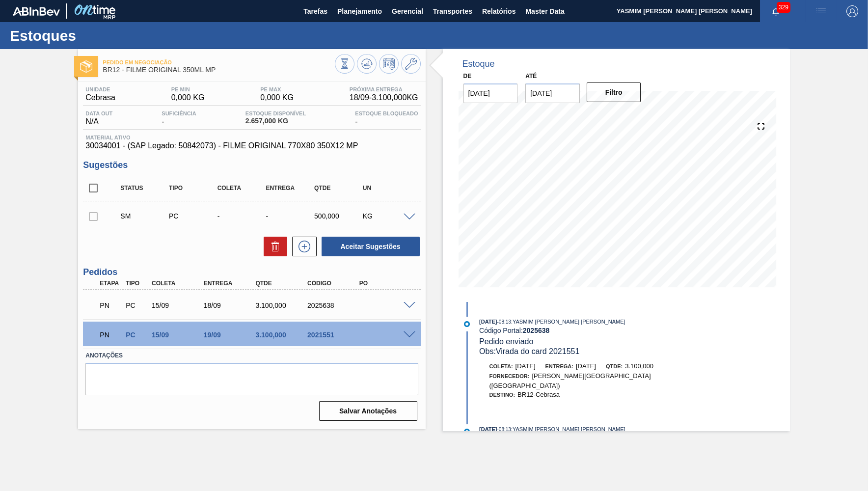
click at [316, 299] on div "PN PC 15/09 18/09 3.100,000 2025638" at bounding box center [248, 304] width 311 height 20
copy div "2025638"
click at [409, 336] on span at bounding box center [409, 334] width 12 height 7
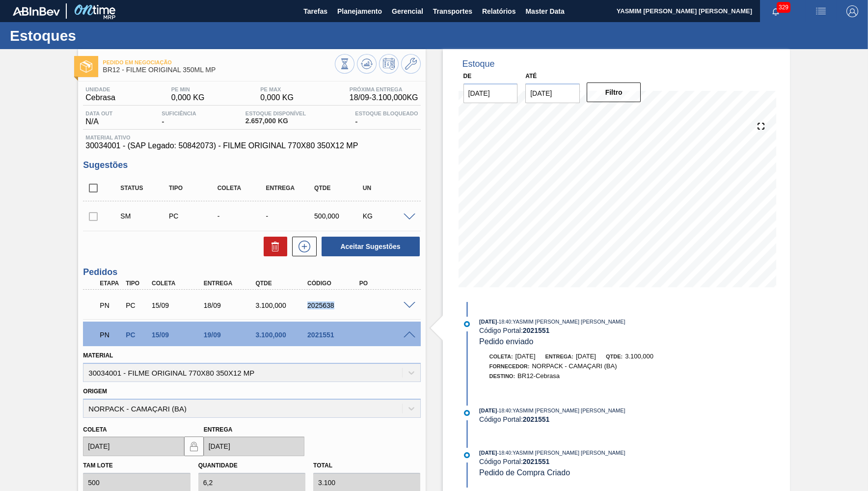
scroll to position [170, 0]
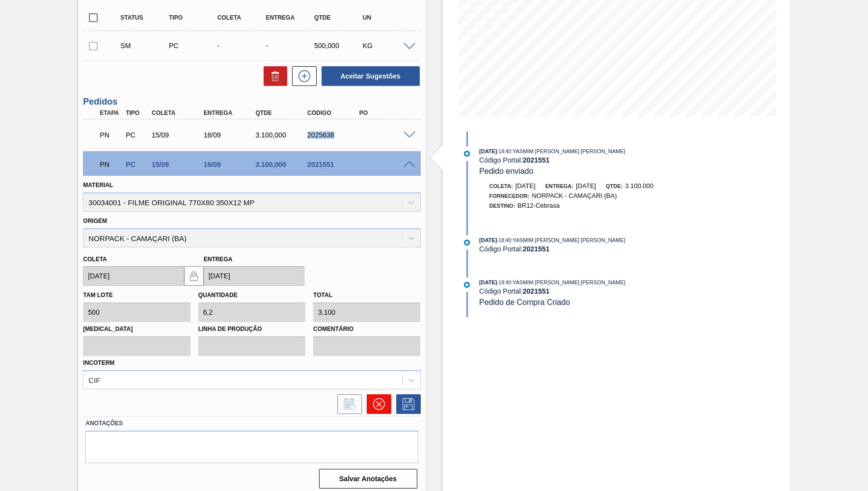
click at [370, 397] on button at bounding box center [379, 404] width 25 height 20
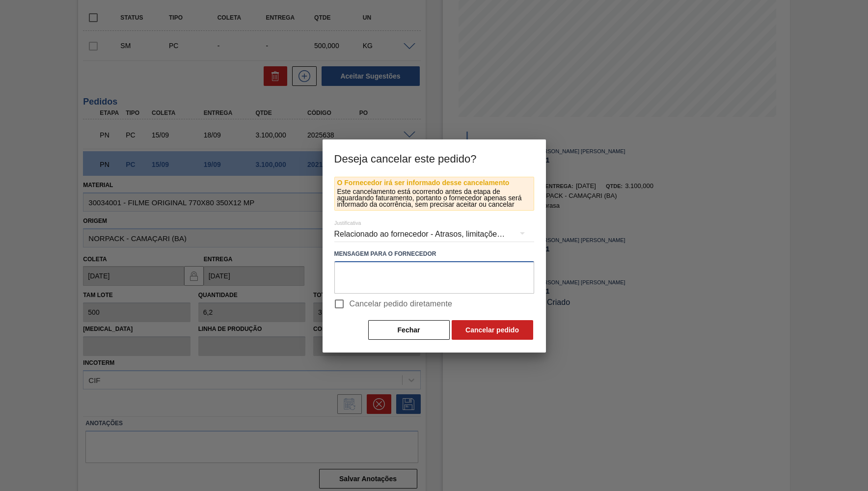
click at [383, 280] on textarea at bounding box center [434, 277] width 200 height 32
paste textarea "2025638"
type textarea "Virada para o card 2025638"
click at [336, 306] on input "Cancelar pedido diretamente" at bounding box center [339, 304] width 21 height 21
checkbox input "true"
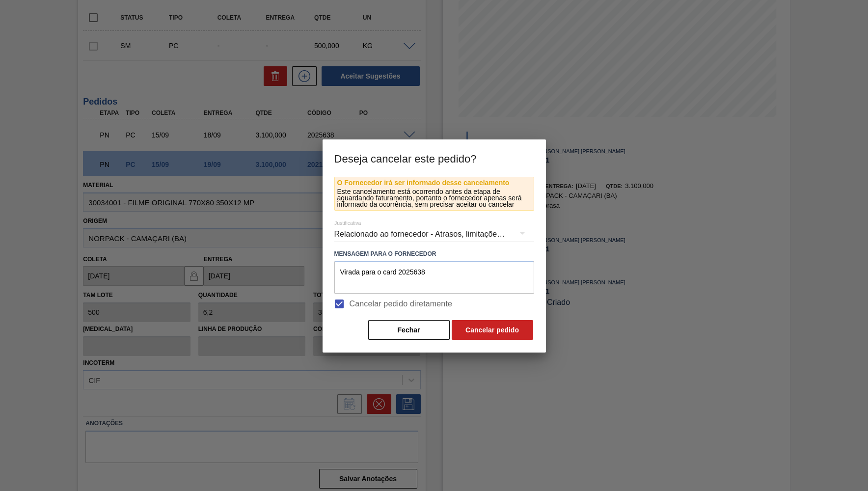
click at [361, 241] on div "Relacionado ao fornecedor - Atrasos, limitações de capacidade, etc." at bounding box center [434, 233] width 200 height 27
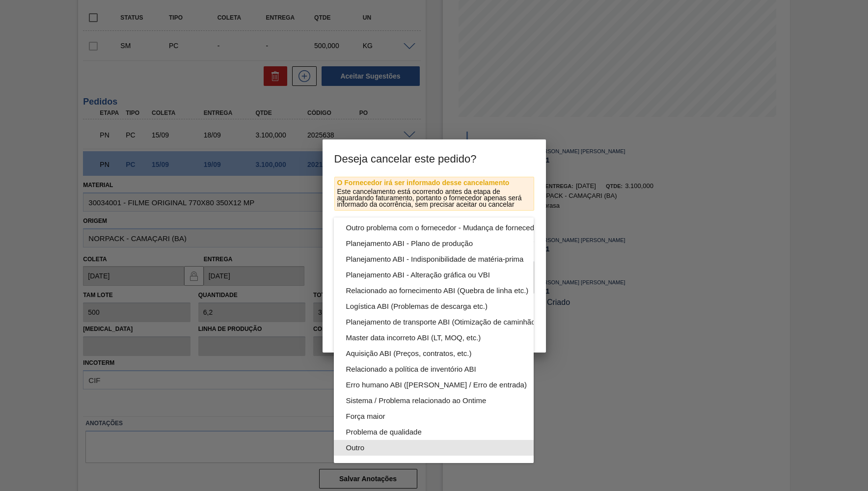
click at [365, 449] on div "Outro" at bounding box center [457, 448] width 222 height 16
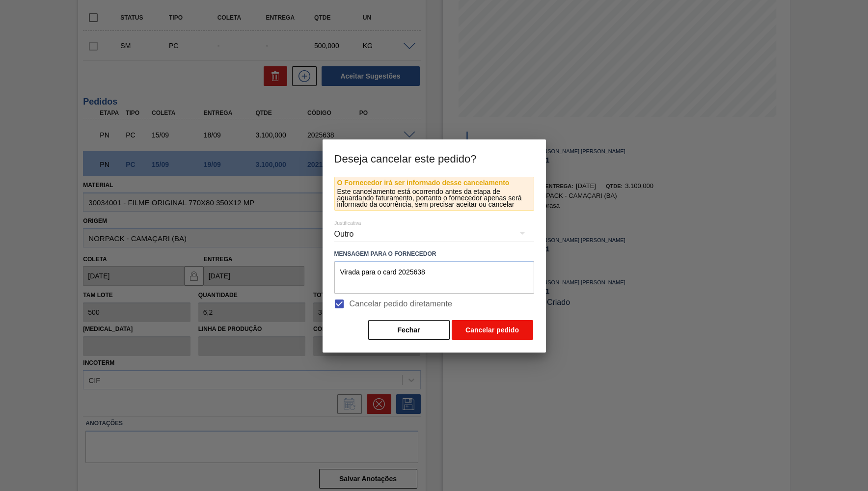
click at [485, 327] on button "Cancelar pedido" at bounding box center [492, 330] width 81 height 20
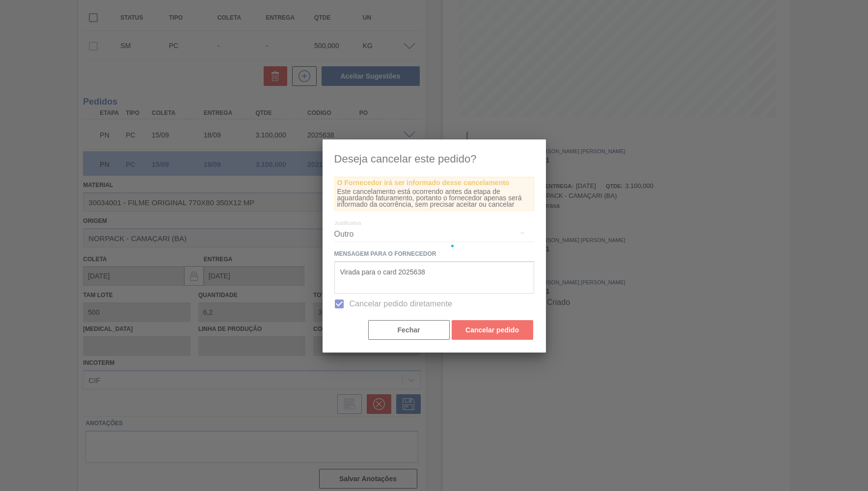
scroll to position [0, 0]
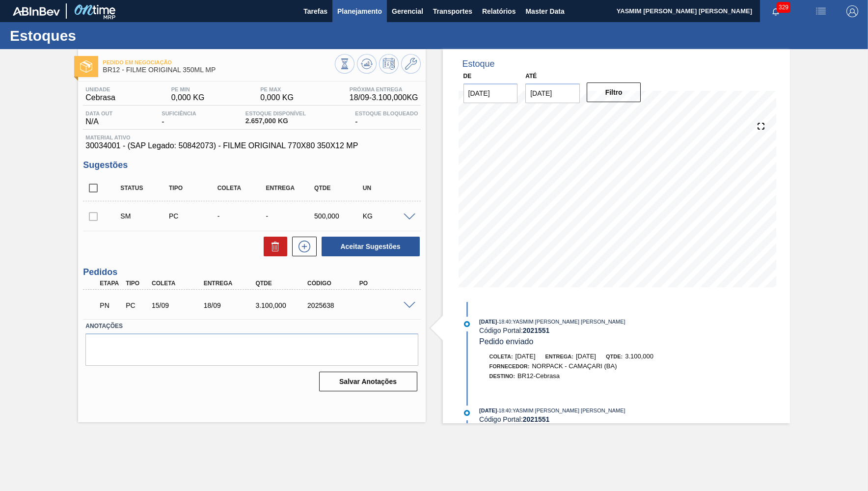
click at [356, 13] on span "Planejamento" at bounding box center [359, 11] width 45 height 12
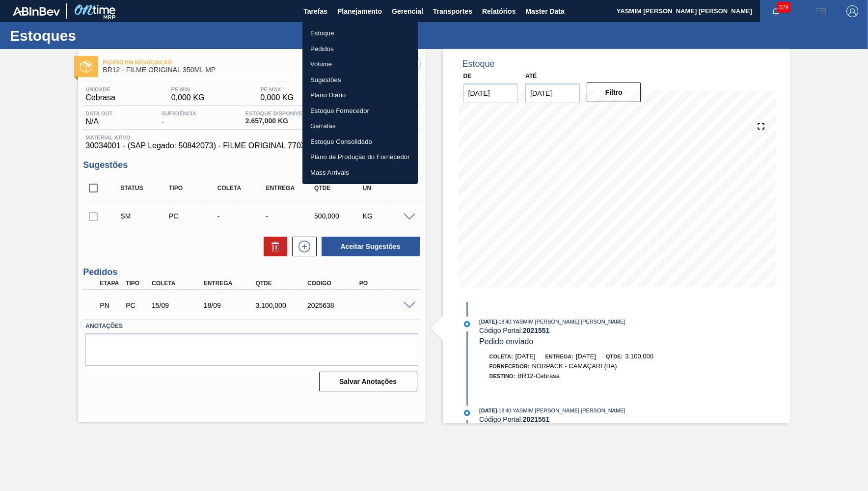
click at [345, 41] on li "Pedidos" at bounding box center [359, 49] width 115 height 16
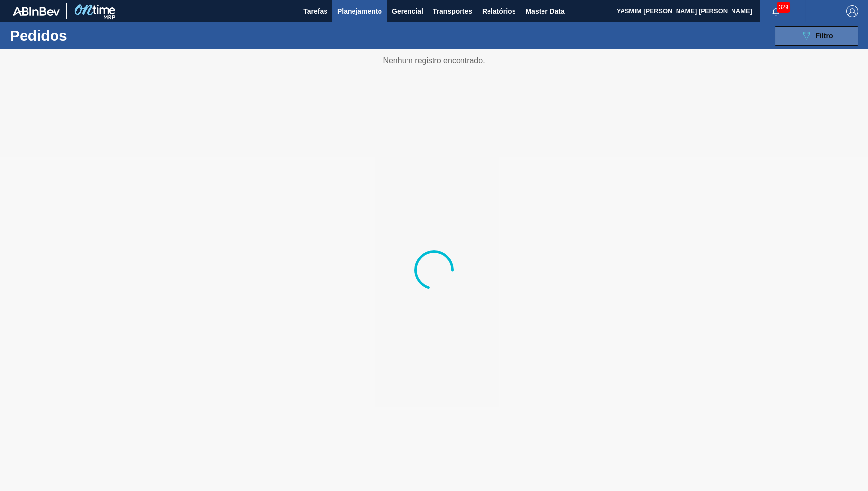
click at [810, 27] on button "089F7B8B-B2A5-4AFE-B5C0-19BA573D28AC Filtro" at bounding box center [816, 36] width 83 height 20
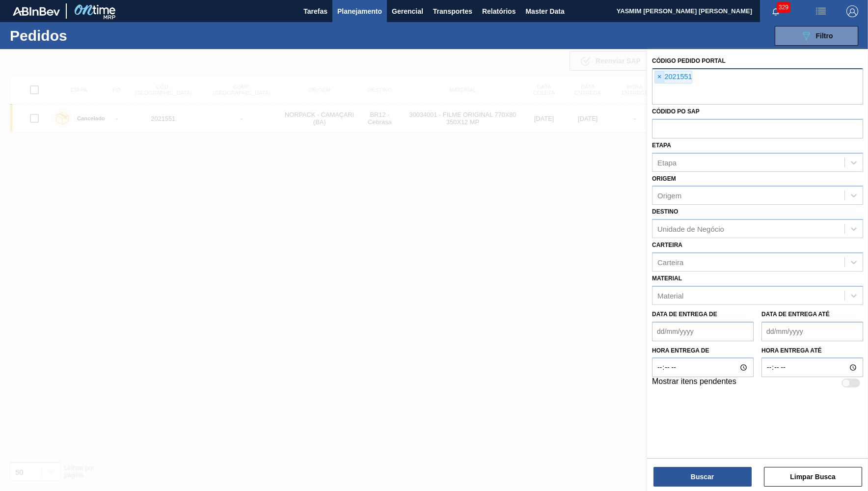
click at [660, 72] on span "×" at bounding box center [659, 77] width 9 height 12
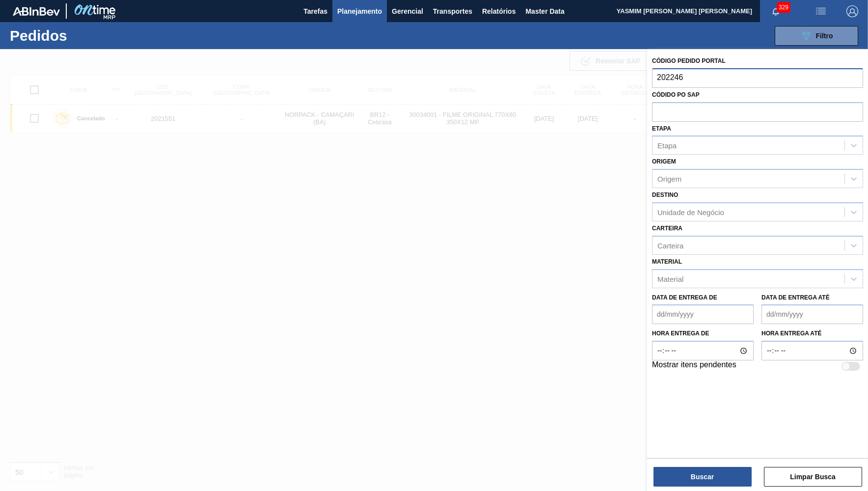
type input "2022465"
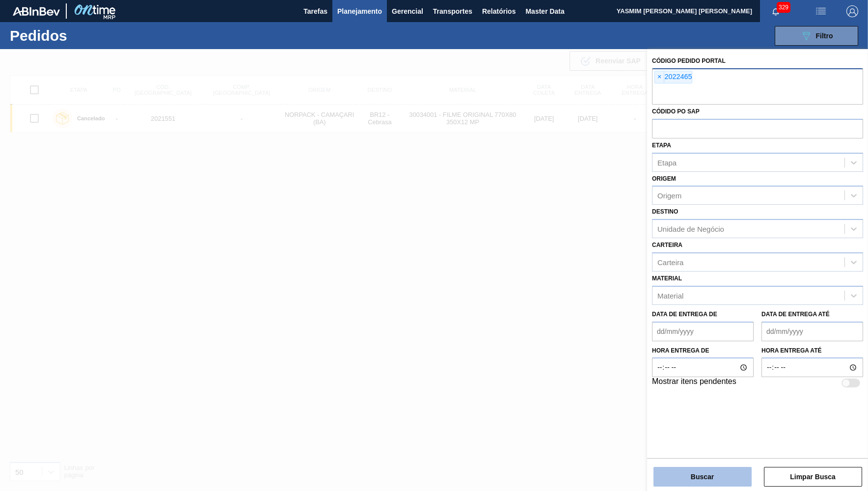
click at [702, 474] on button "Buscar" at bounding box center [702, 477] width 98 height 20
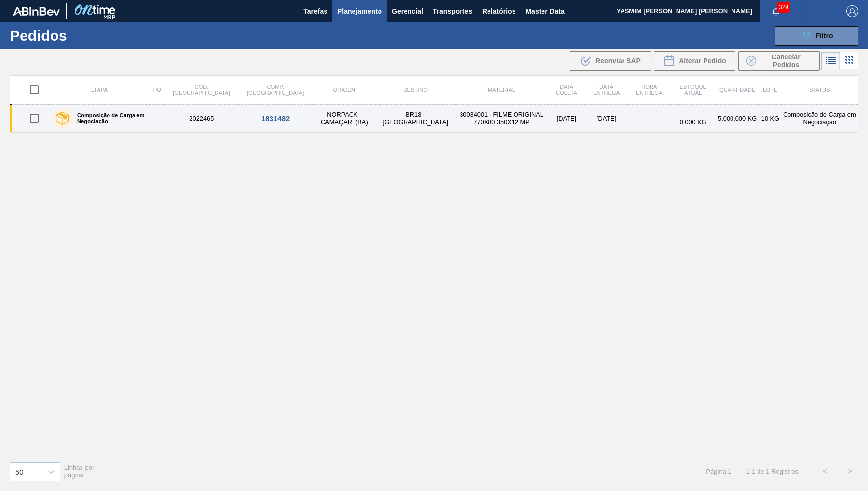
click at [90, 123] on label "Composição de Carga em Negociação" at bounding box center [108, 118] width 73 height 12
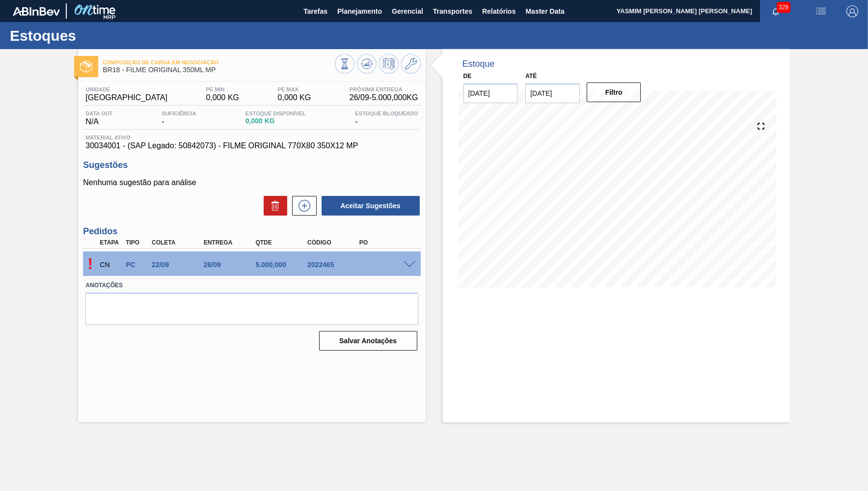
drag, startPoint x: 408, startPoint y: 257, endPoint x: 414, endPoint y: 267, distance: 11.0
click at [413, 264] on div "! CN PC 22/09 26/09 5.000,000 2022465" at bounding box center [251, 263] width 337 height 25
click at [414, 267] on span at bounding box center [409, 264] width 12 height 7
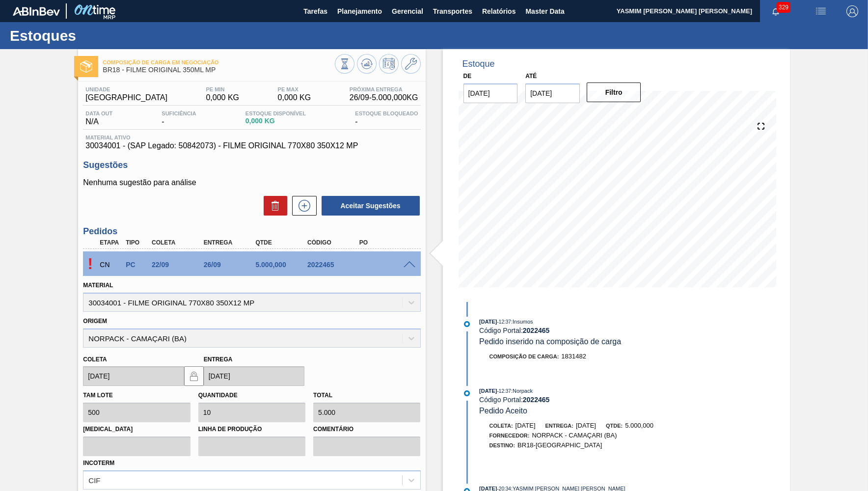
scroll to position [100, 0]
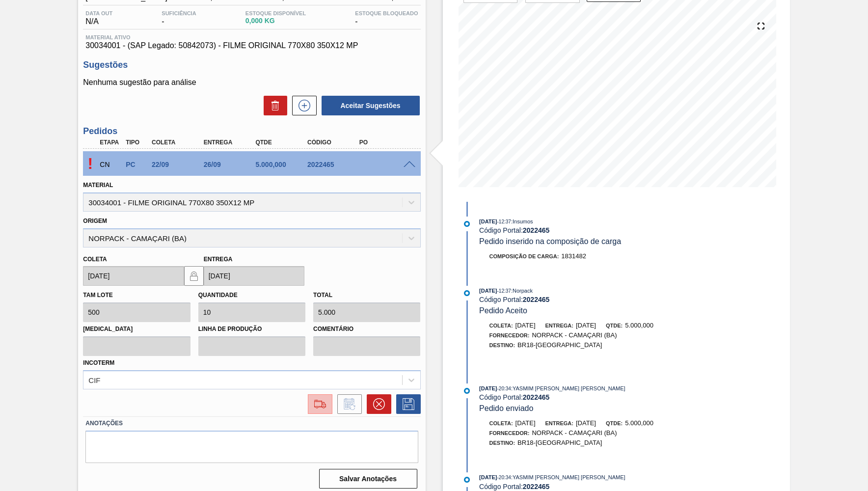
click at [314, 398] on img at bounding box center [320, 404] width 16 height 12
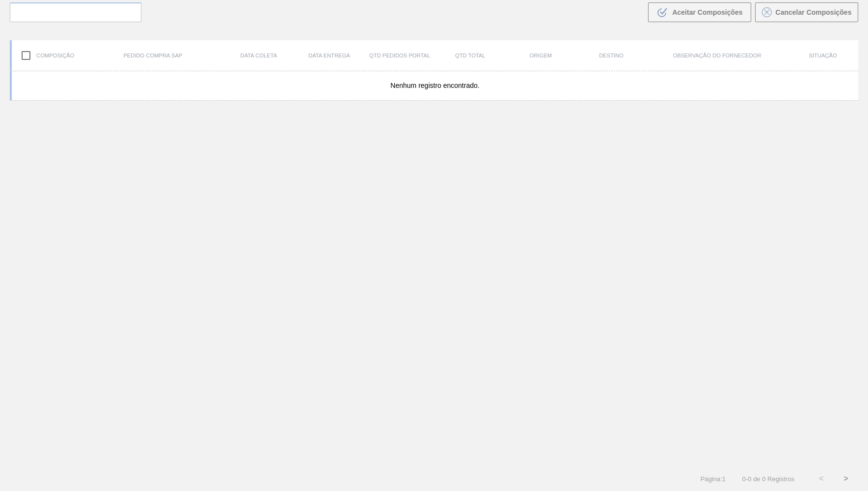
scroll to position [69, 0]
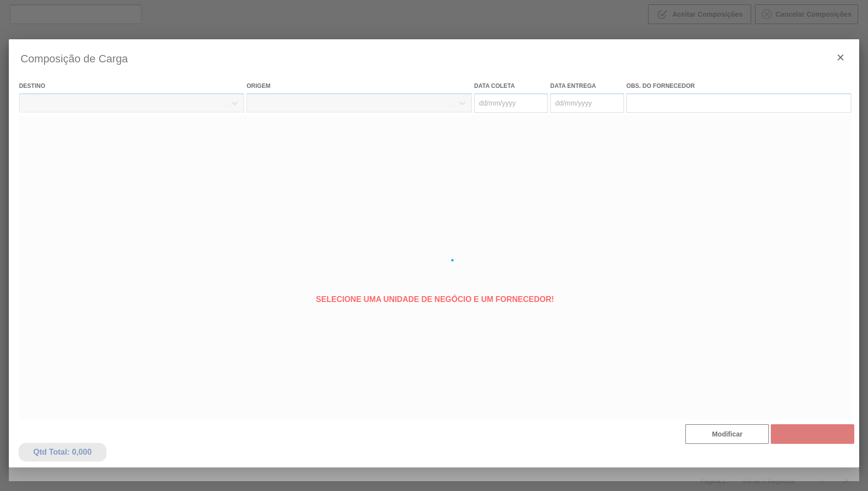
type coleta "[DATE]"
type entrega "[DATE]"
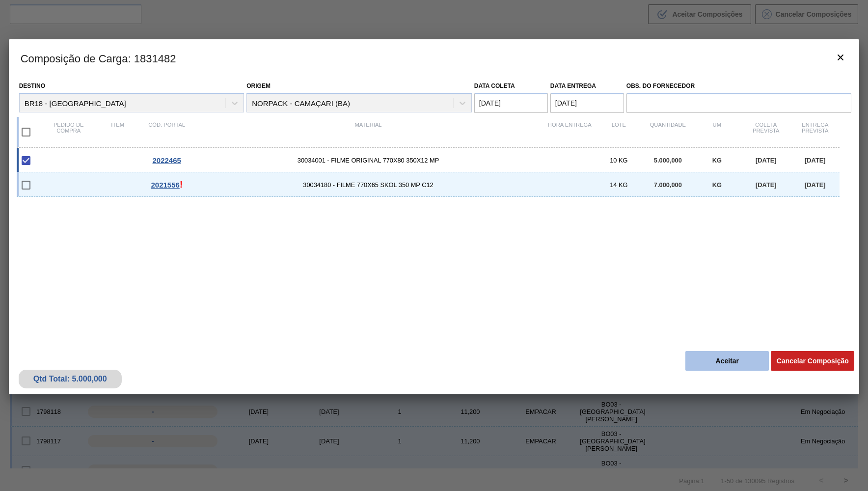
click at [737, 355] on button "Aceitar" at bounding box center [726, 361] width 83 height 20
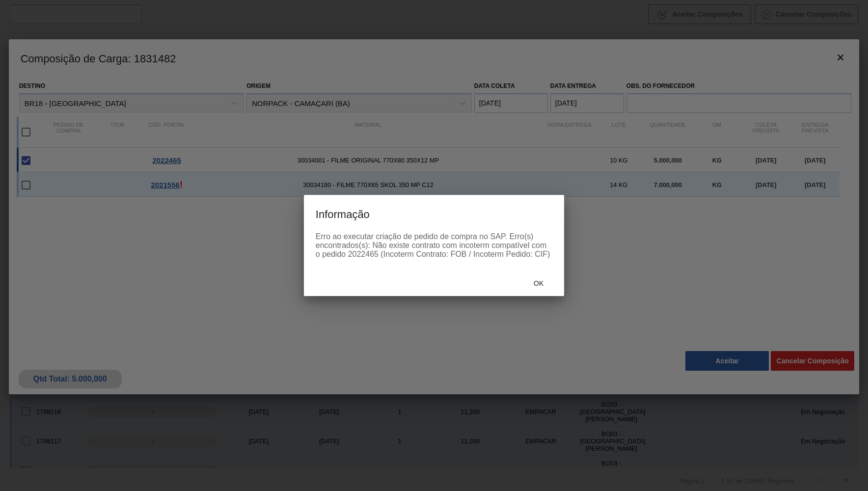
drag, startPoint x: 523, startPoint y: 273, endPoint x: 542, endPoint y: 285, distance: 22.1
click at [523, 273] on div "Ok" at bounding box center [434, 283] width 260 height 26
click at [544, 286] on span "Ok" at bounding box center [539, 283] width 26 height 8
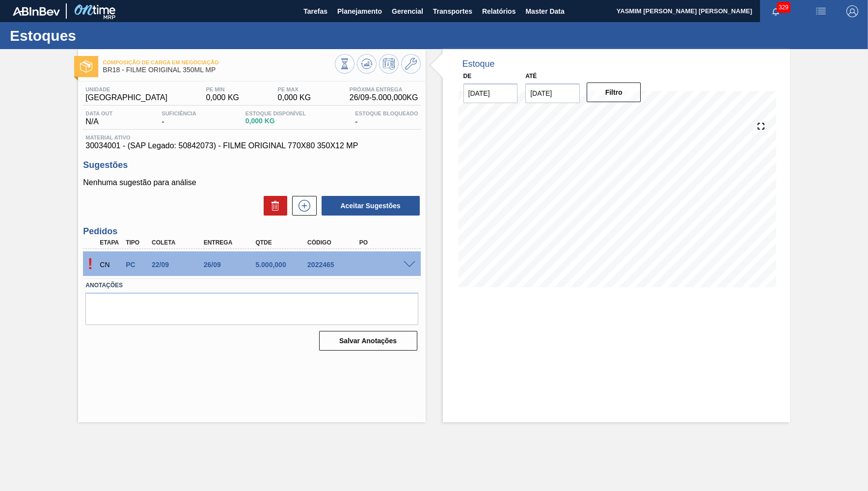
click at [410, 262] on span at bounding box center [409, 264] width 12 height 7
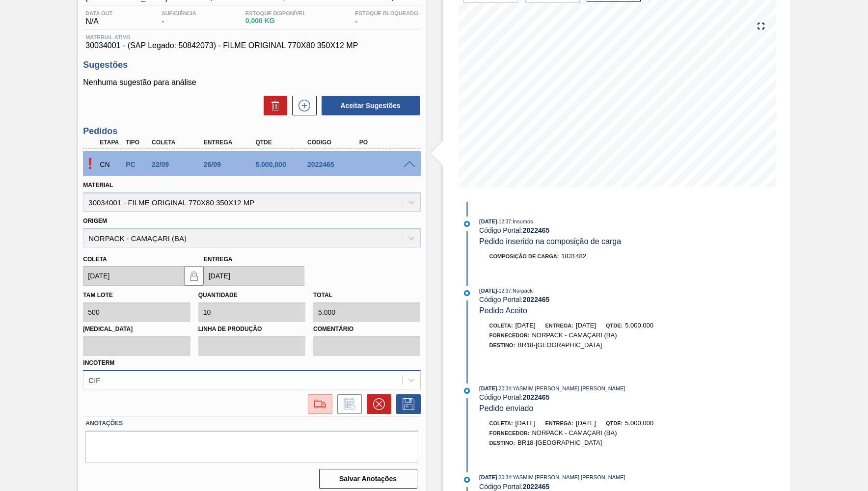
click at [281, 377] on div "CIF" at bounding box center [251, 379] width 337 height 19
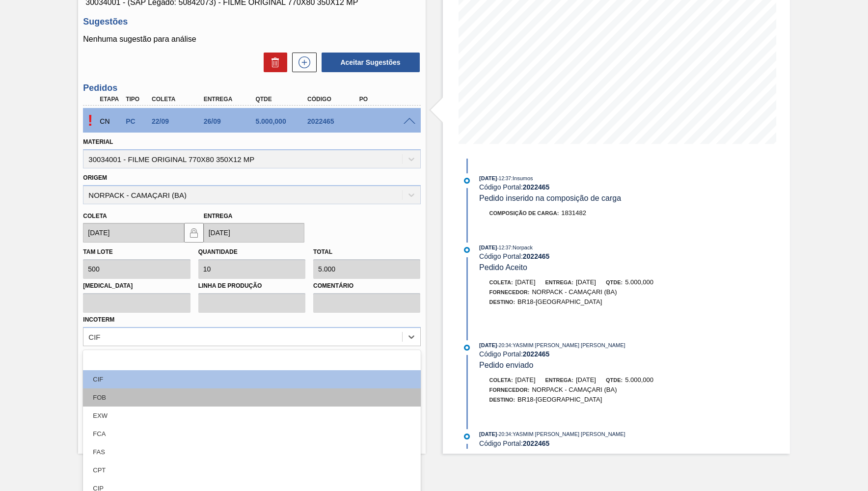
click at [123, 392] on div "FOB" at bounding box center [251, 397] width 337 height 18
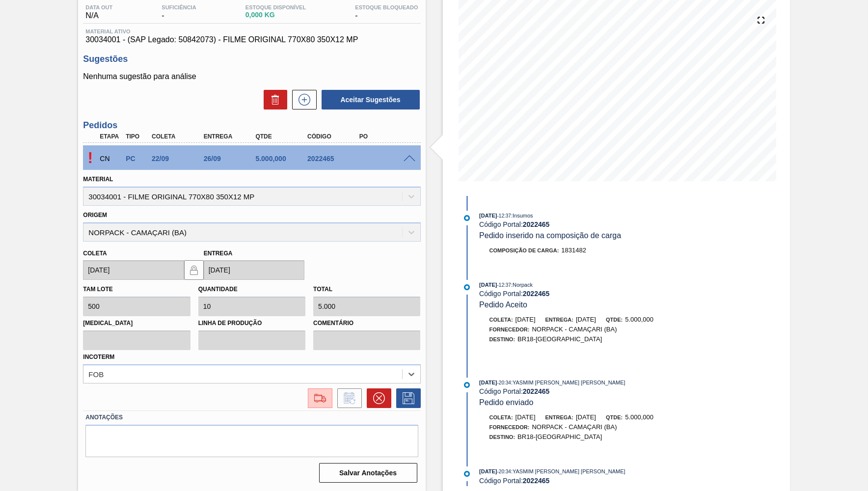
scroll to position [100, 0]
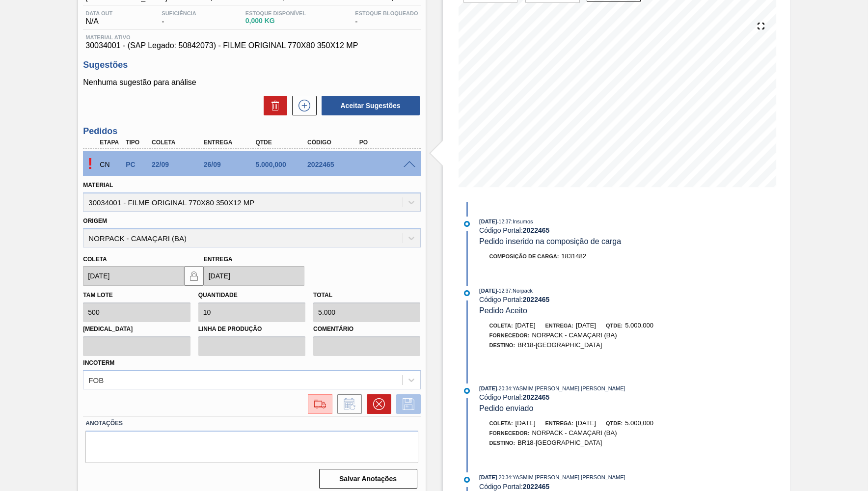
click at [405, 402] on icon at bounding box center [409, 404] width 16 height 12
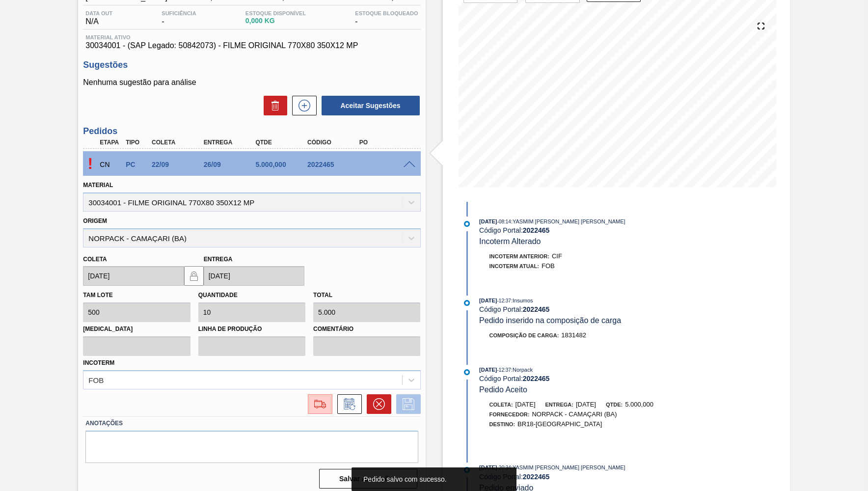
scroll to position [0, 0]
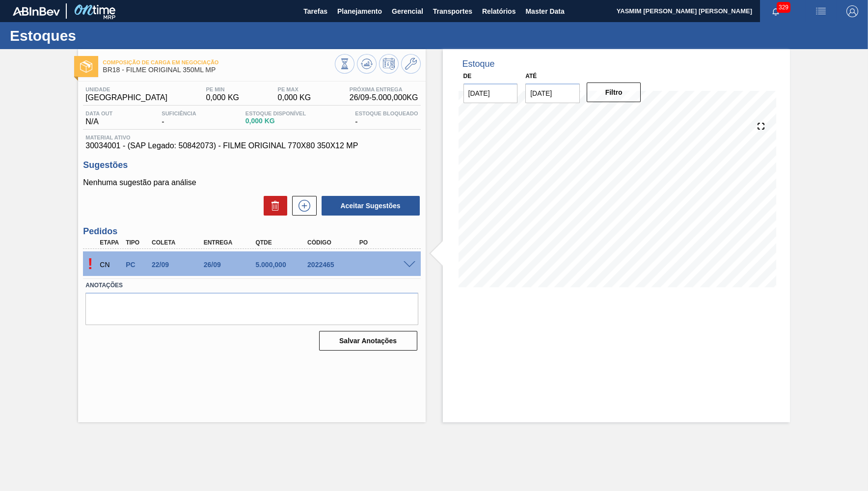
click at [414, 264] on span at bounding box center [409, 264] width 12 height 7
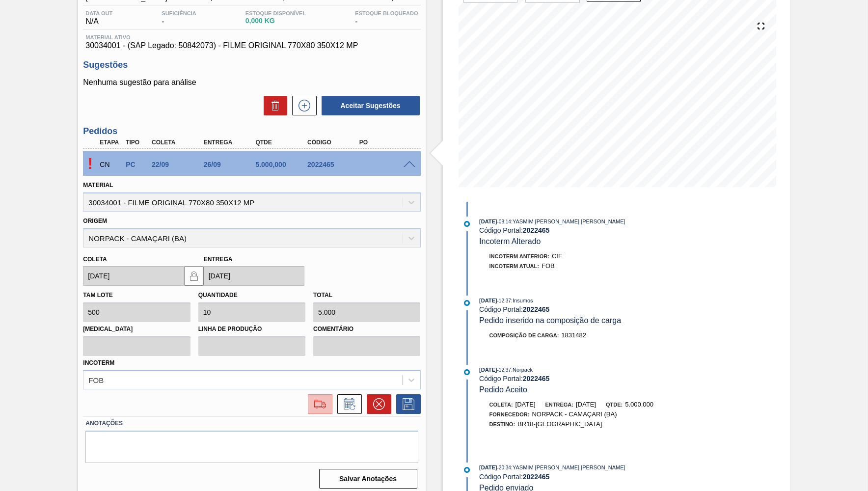
click at [323, 398] on img at bounding box center [320, 404] width 16 height 12
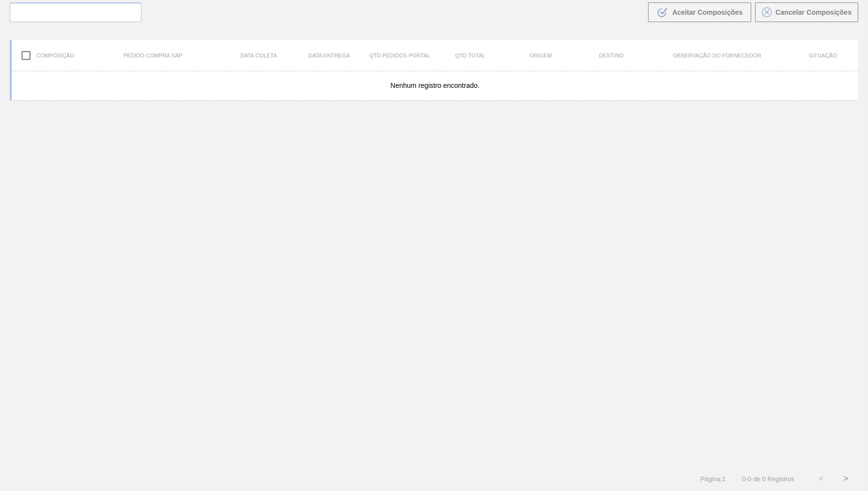
scroll to position [69, 0]
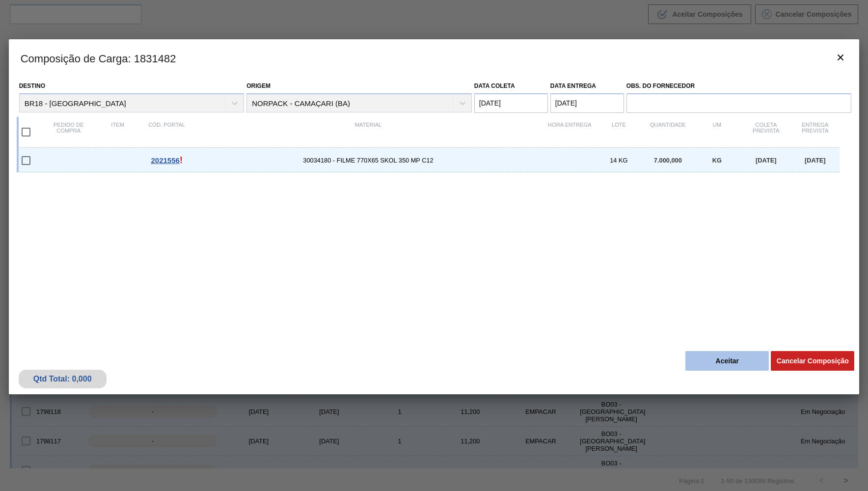
click at [702, 360] on button "Aceitar" at bounding box center [726, 361] width 83 height 20
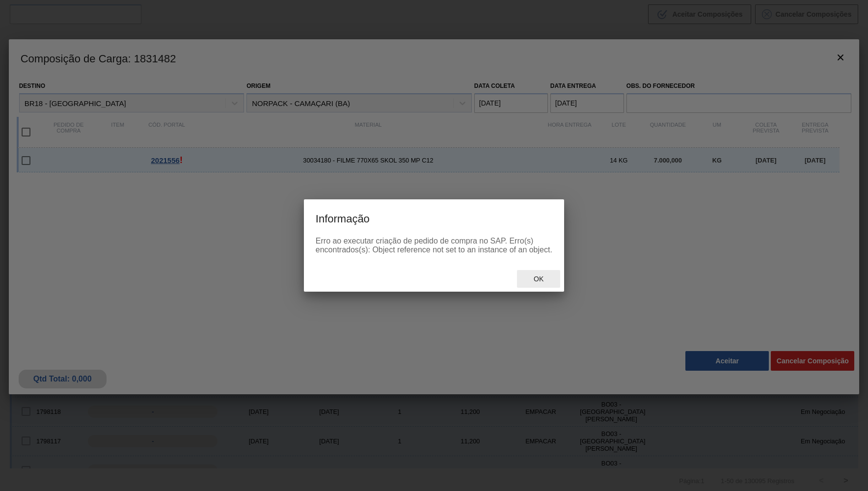
click at [516, 284] on div "Ok" at bounding box center [434, 279] width 260 height 26
click at [535, 280] on span "Ok" at bounding box center [539, 279] width 26 height 8
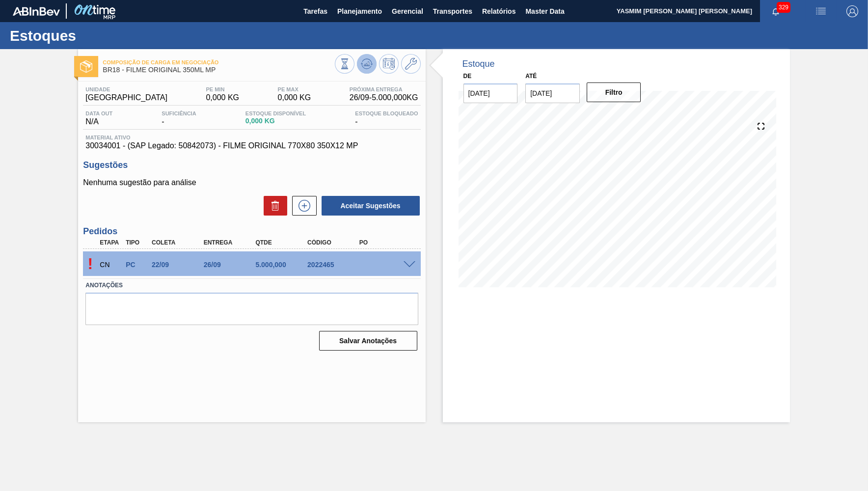
click at [363, 67] on icon at bounding box center [366, 66] width 10 height 5
click at [355, 11] on span "Planejamento" at bounding box center [359, 11] width 45 height 12
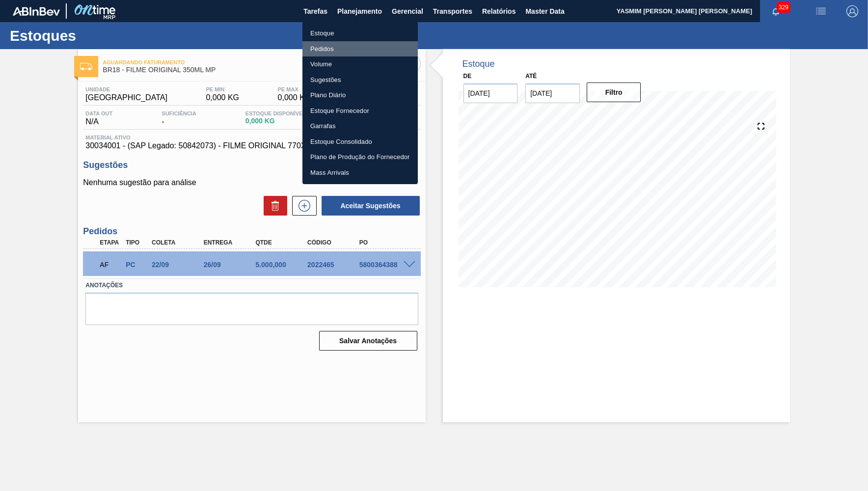
click at [346, 46] on li "Pedidos" at bounding box center [359, 49] width 115 height 16
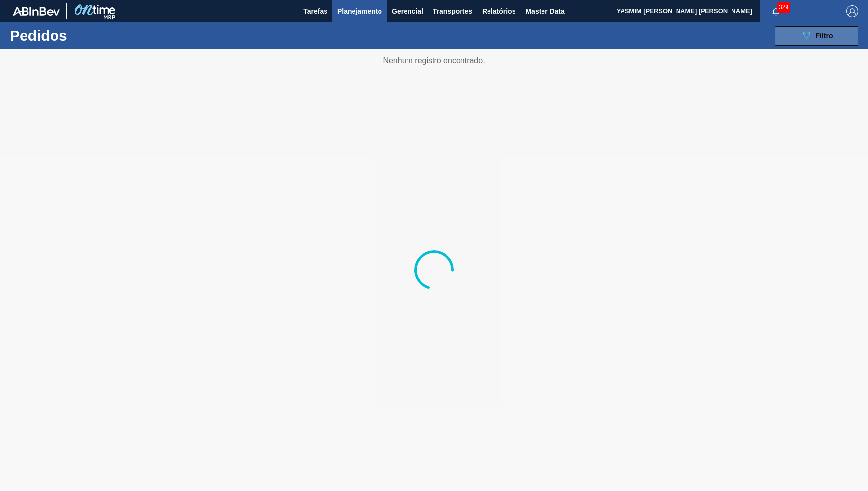
click at [818, 31] on div "089F7B8B-B2A5-4AFE-B5C0-19BA573D28AC Filtro" at bounding box center [816, 36] width 33 height 12
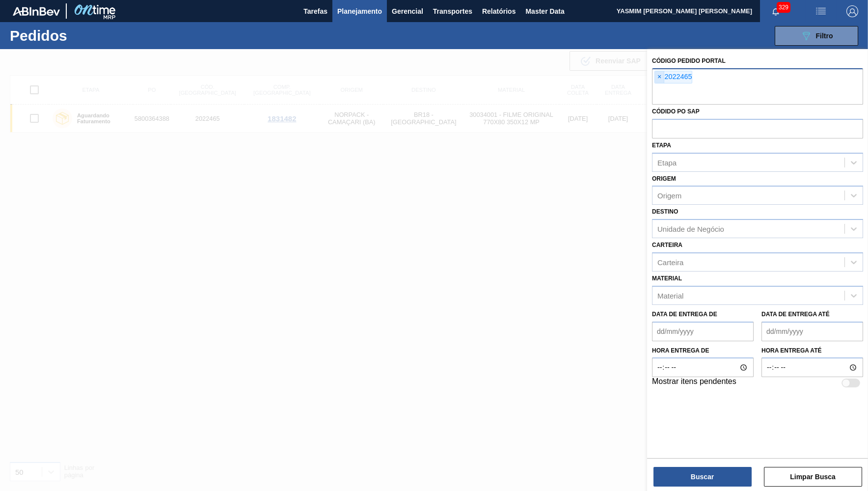
click at [661, 76] on span "×" at bounding box center [659, 77] width 9 height 12
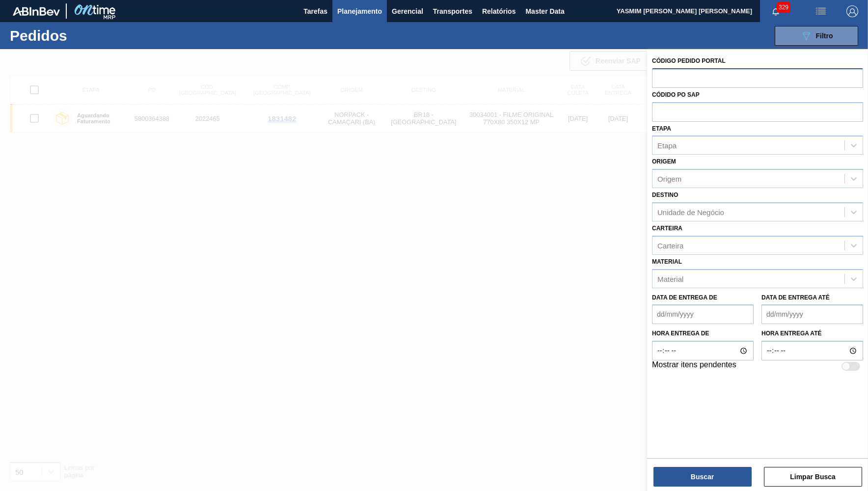
type input "2"
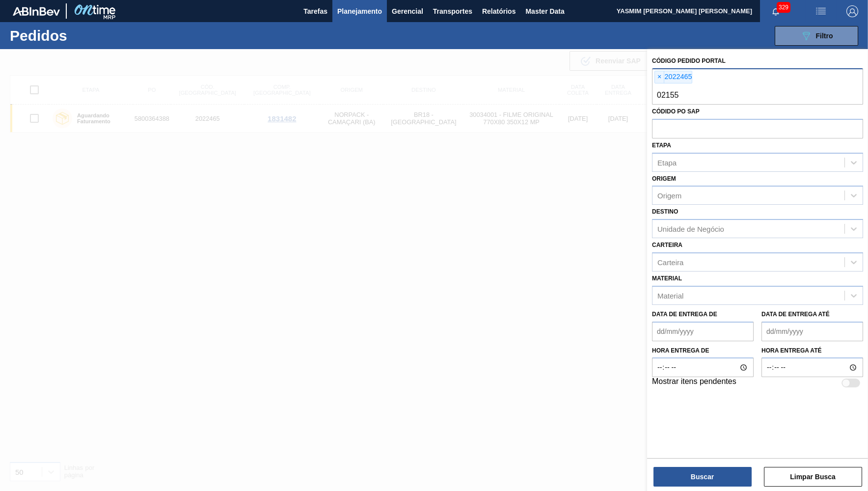
type input "021556"
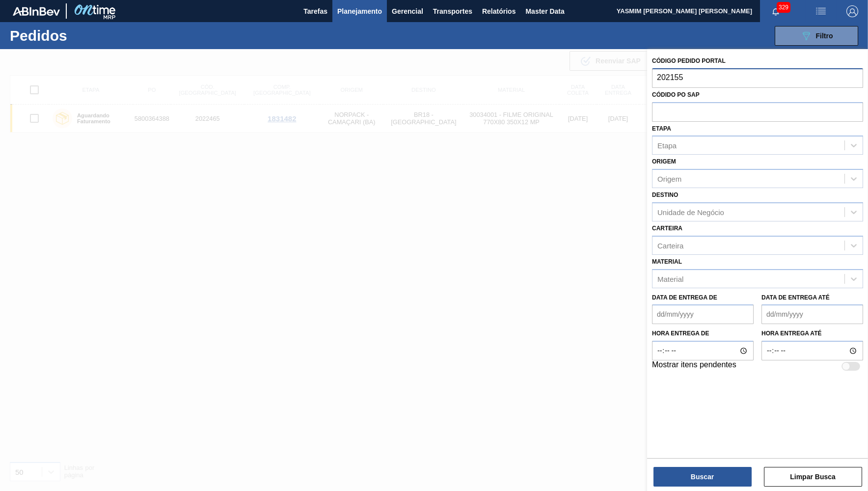
type input "2021556"
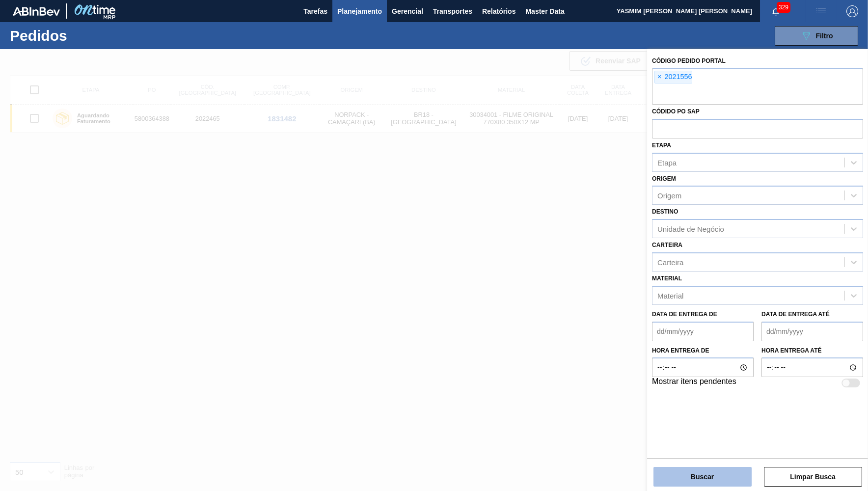
click at [689, 471] on button "Buscar" at bounding box center [702, 477] width 98 height 20
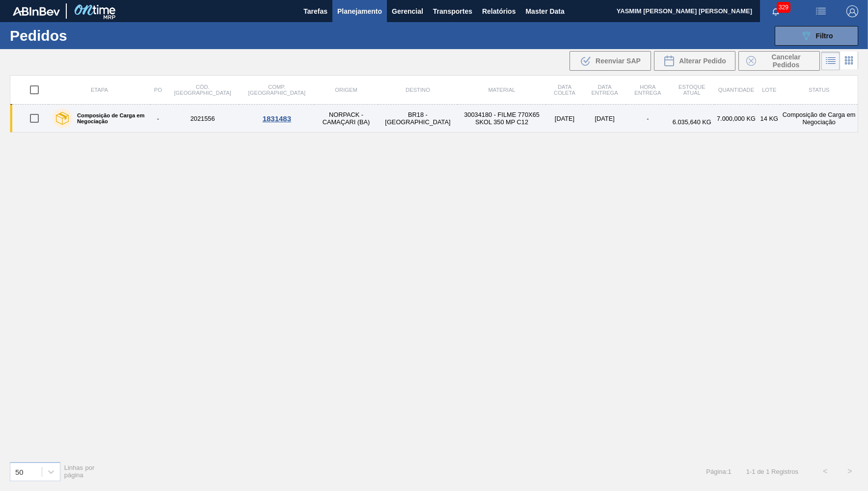
click at [98, 131] on td "Composição de Carga em Negociação" at bounding box center [100, 119] width 102 height 28
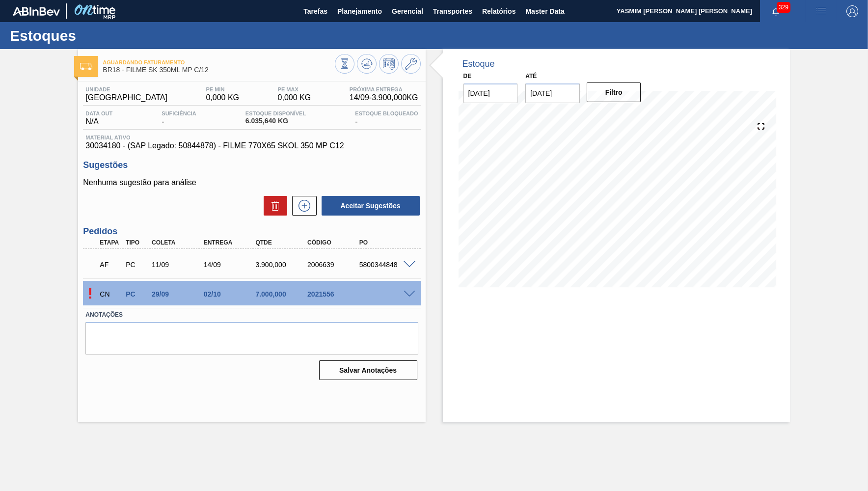
drag, startPoint x: 408, startPoint y: 281, endPoint x: 409, endPoint y: 290, distance: 8.9
click at [409, 281] on div "! CN PC 29/09 02/10 7.000,000 2021556 Material 30034180 - FILME 770X65 SKOL 350…" at bounding box center [251, 292] width 337 height 29
click at [410, 295] on span at bounding box center [409, 294] width 12 height 7
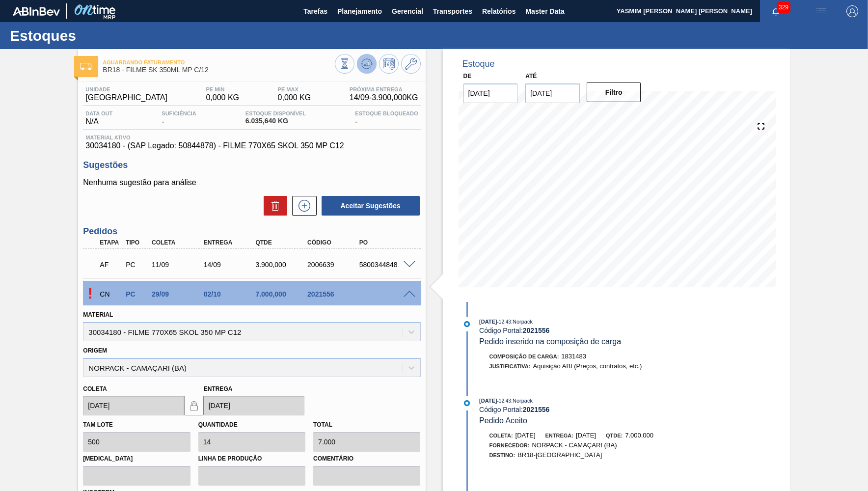
click at [364, 60] on icon at bounding box center [367, 64] width 12 height 12
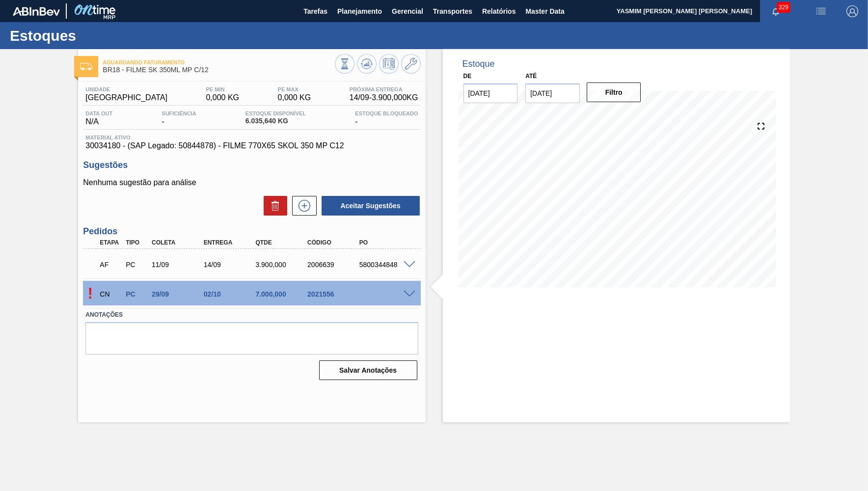
click at [411, 293] on span at bounding box center [409, 294] width 12 height 7
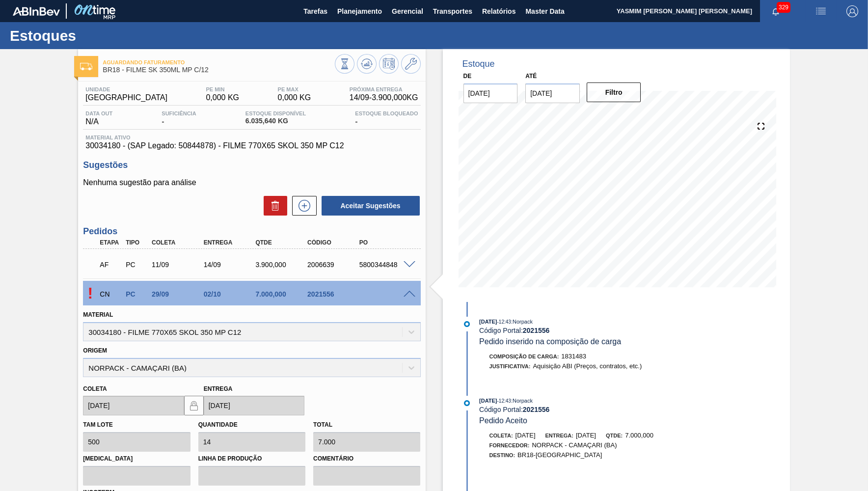
scroll to position [130, 0]
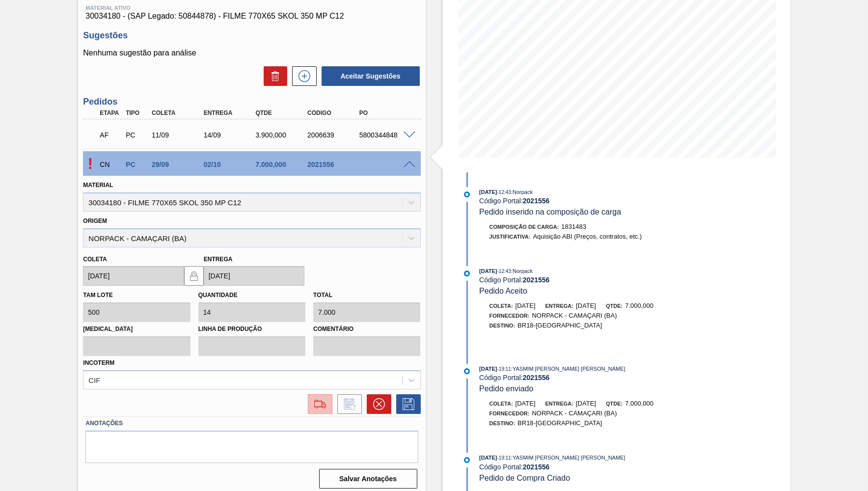
click at [312, 398] on img at bounding box center [320, 404] width 16 height 12
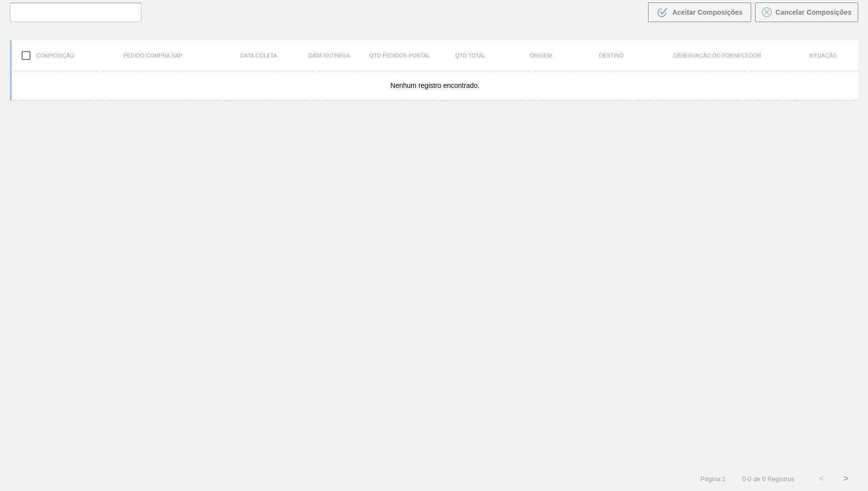
scroll to position [69, 0]
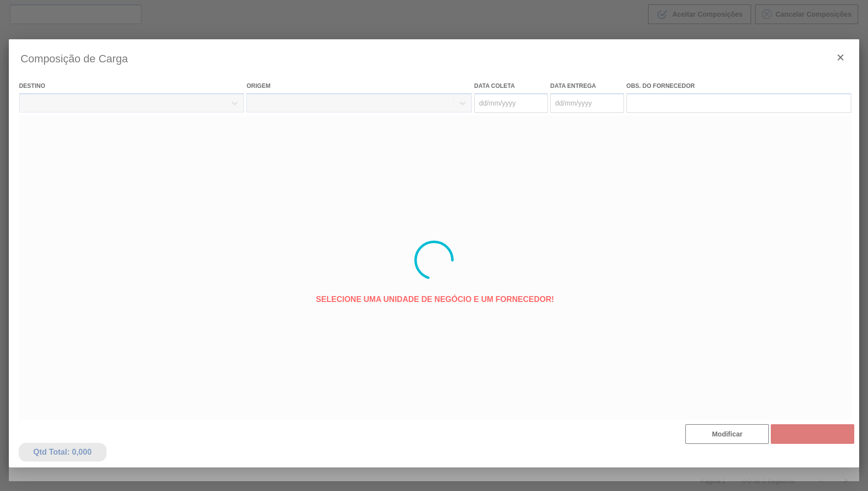
type coleta "[DATE]"
type entrega "[DATE]"
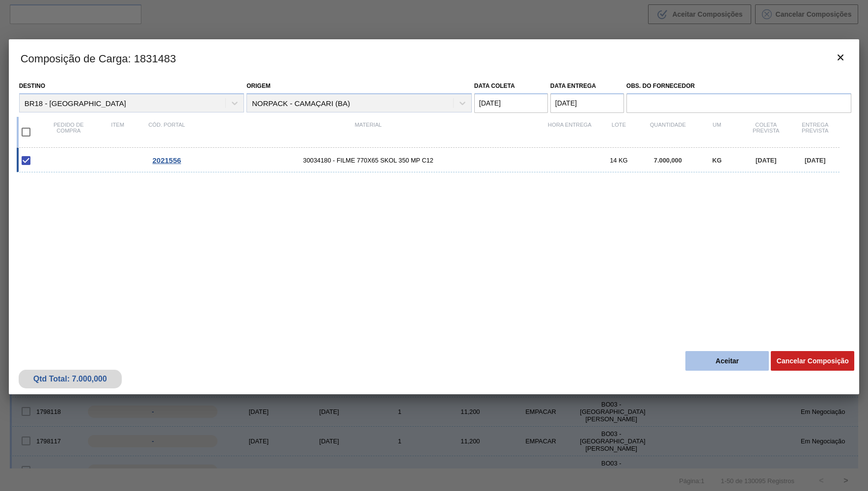
click at [733, 355] on button "Aceitar" at bounding box center [726, 361] width 83 height 20
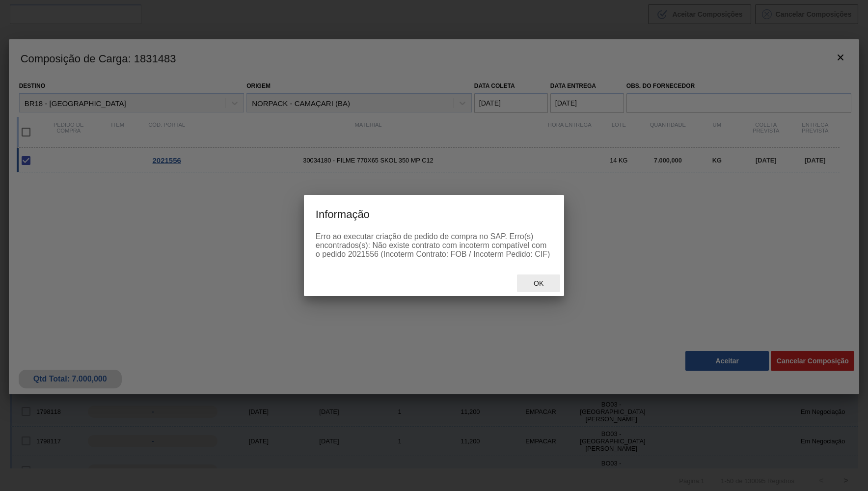
click at [541, 276] on div "Ok" at bounding box center [538, 283] width 43 height 18
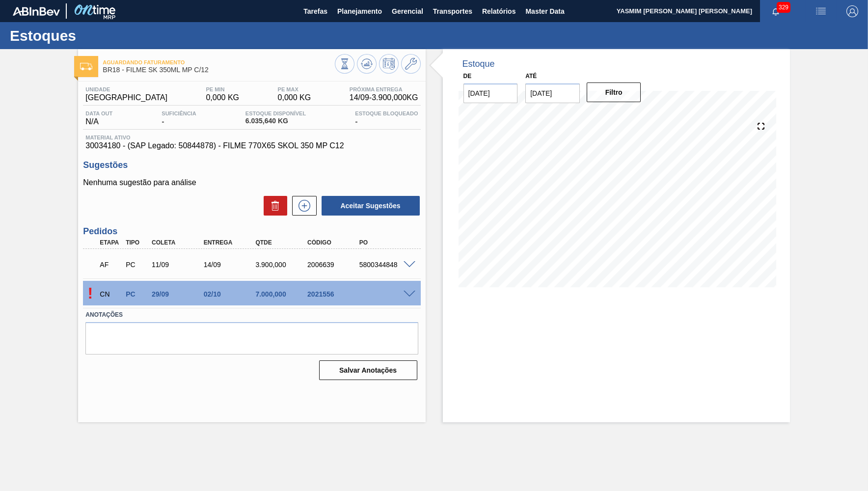
click at [411, 299] on div "! CN PC 29/09 02/10 7.000,000 2021556" at bounding box center [251, 293] width 337 height 25
click at [409, 291] on div at bounding box center [411, 293] width 20 height 7
click at [406, 292] on span at bounding box center [409, 294] width 12 height 7
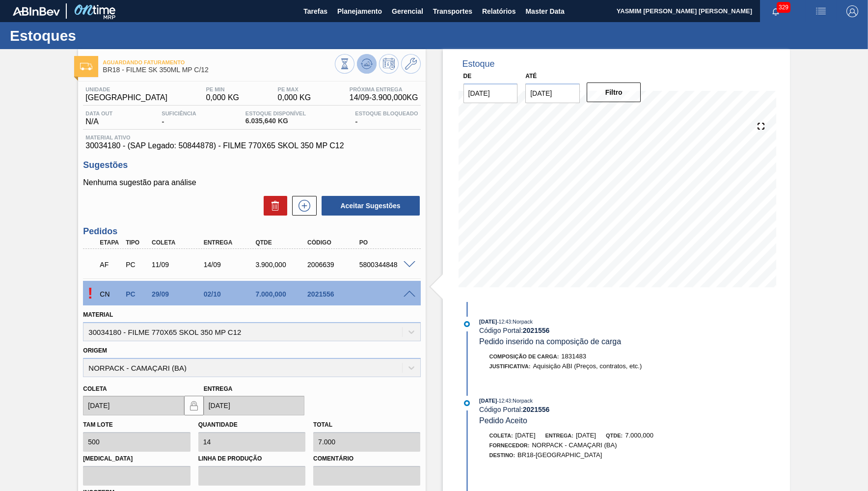
click at [359, 64] on button at bounding box center [367, 64] width 20 height 20
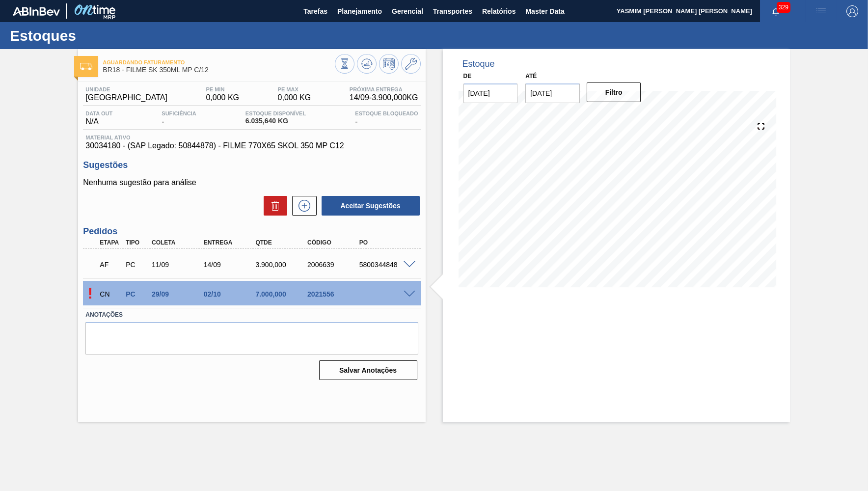
click at [399, 292] on div "CN PC 29/09 02/10 7.000,000 2021556" at bounding box center [248, 293] width 311 height 20
click at [416, 293] on div at bounding box center [411, 293] width 20 height 7
click at [408, 295] on span at bounding box center [409, 294] width 12 height 7
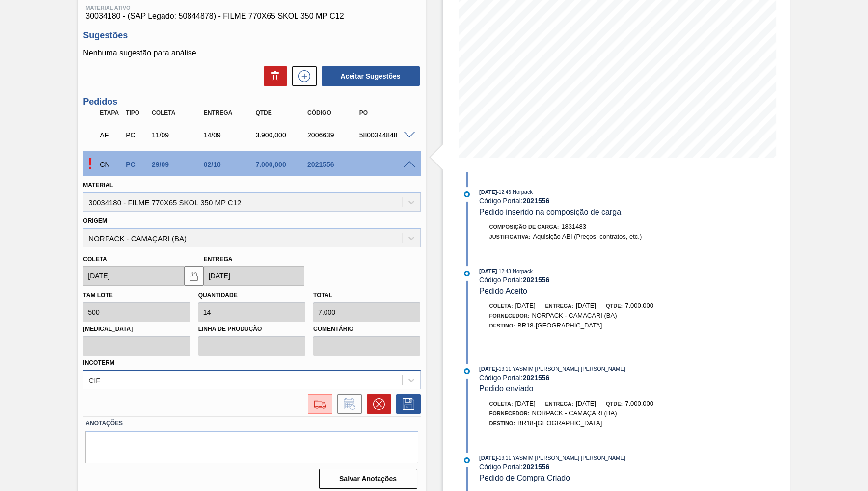
click at [161, 373] on div "CIF" at bounding box center [251, 379] width 337 height 19
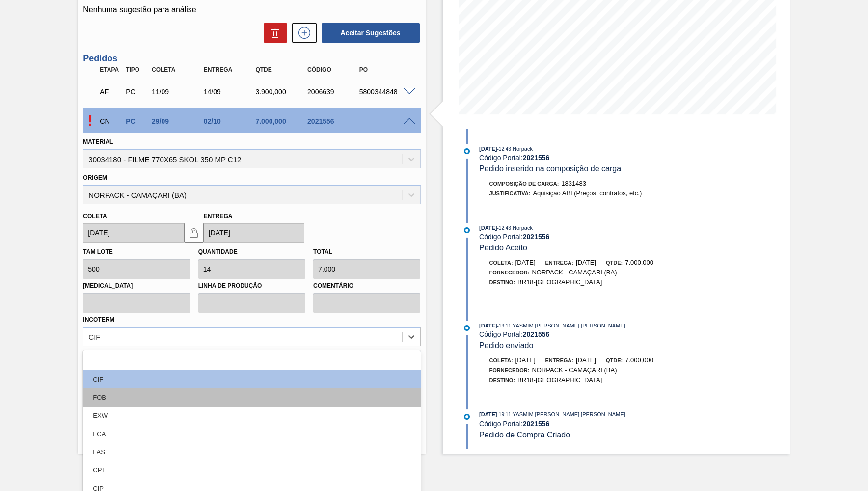
click at [140, 392] on div "FOB" at bounding box center [251, 397] width 337 height 18
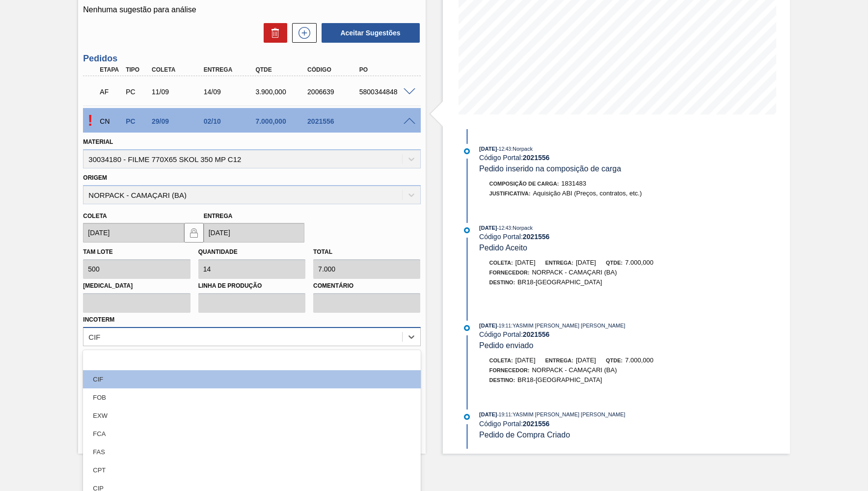
scroll to position [130, 0]
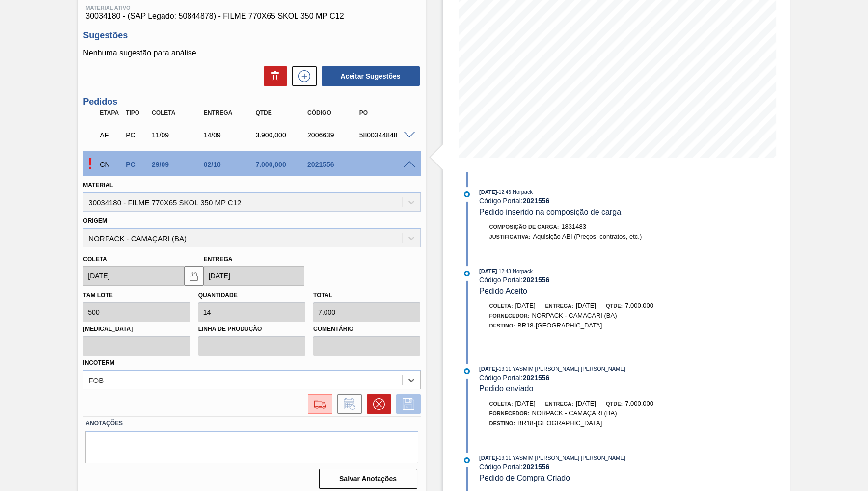
click at [405, 398] on icon at bounding box center [408, 404] width 12 height 12
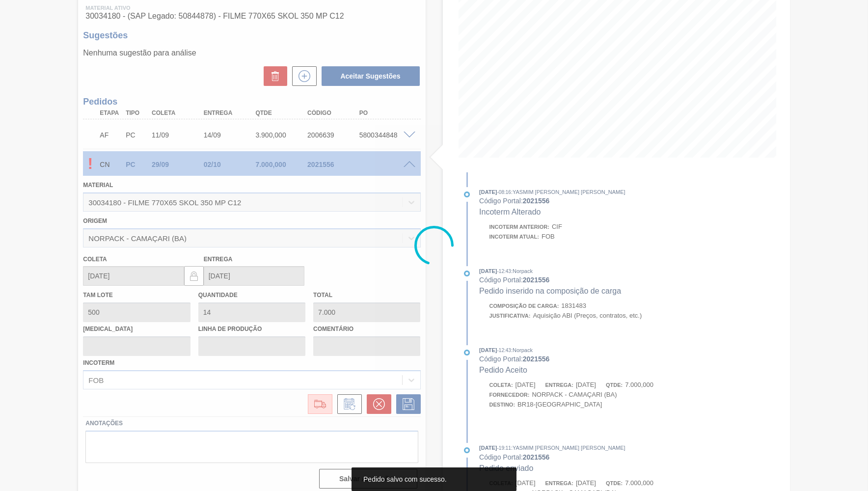
scroll to position [0, 0]
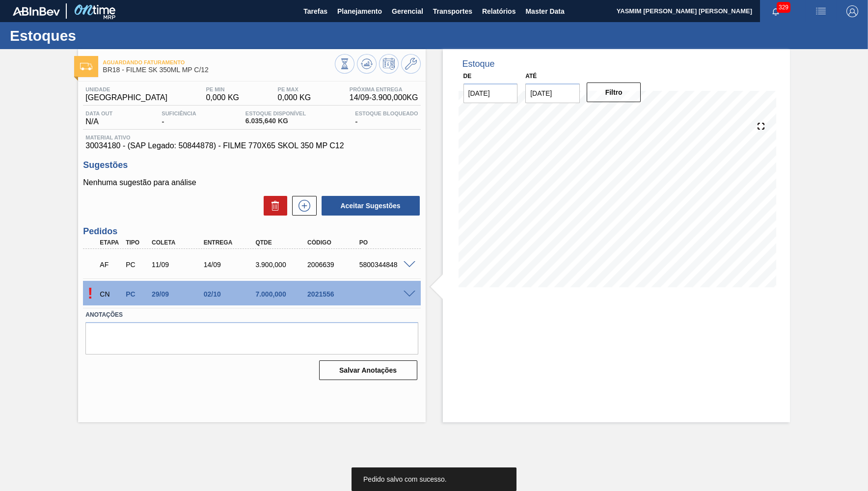
click at [410, 293] on span at bounding box center [409, 294] width 12 height 7
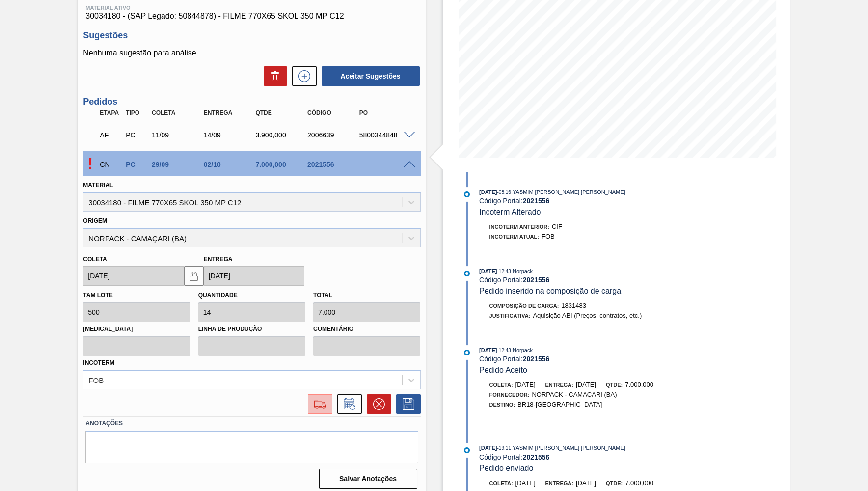
click at [329, 398] on div at bounding box center [320, 404] width 18 height 12
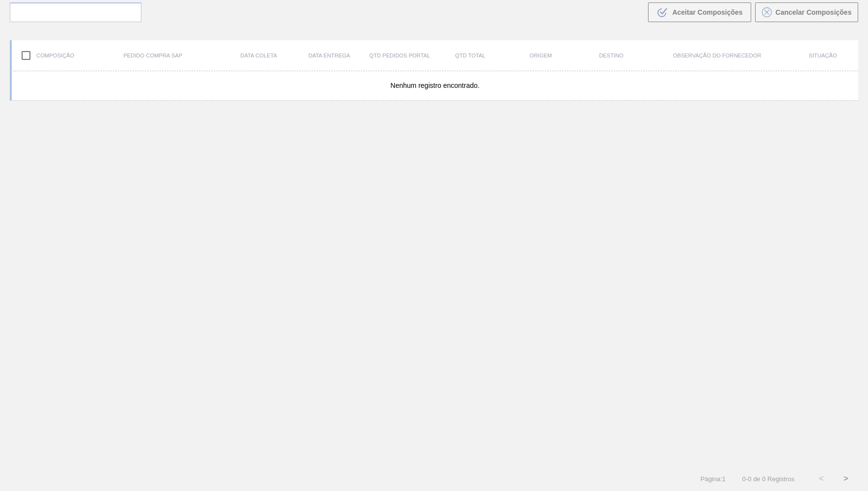
scroll to position [69, 0]
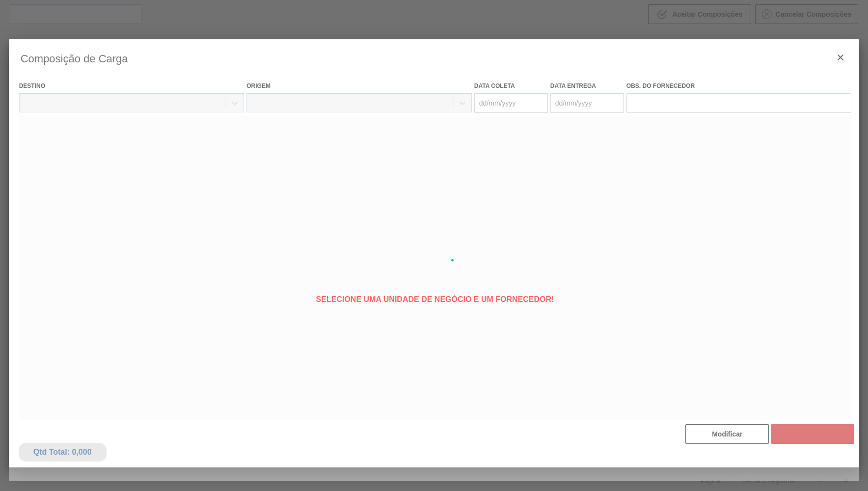
type coleta "[DATE]"
type entrega "[DATE]"
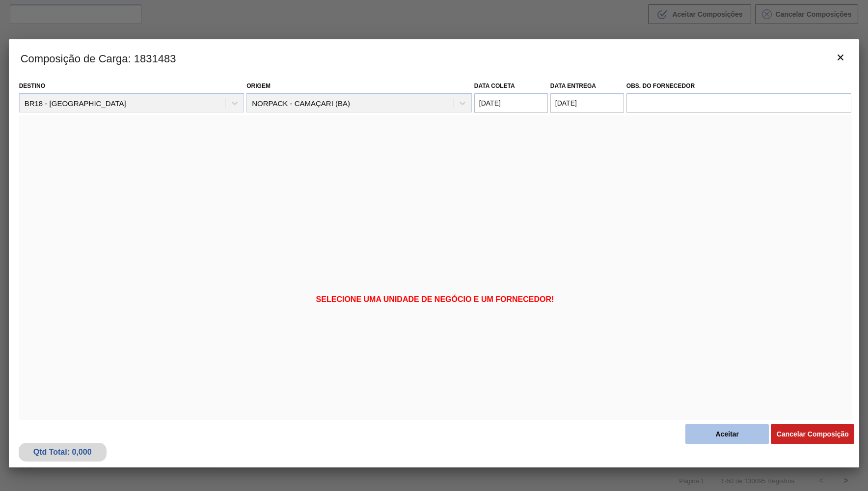
click at [729, 438] on button "Aceitar" at bounding box center [726, 434] width 83 height 20
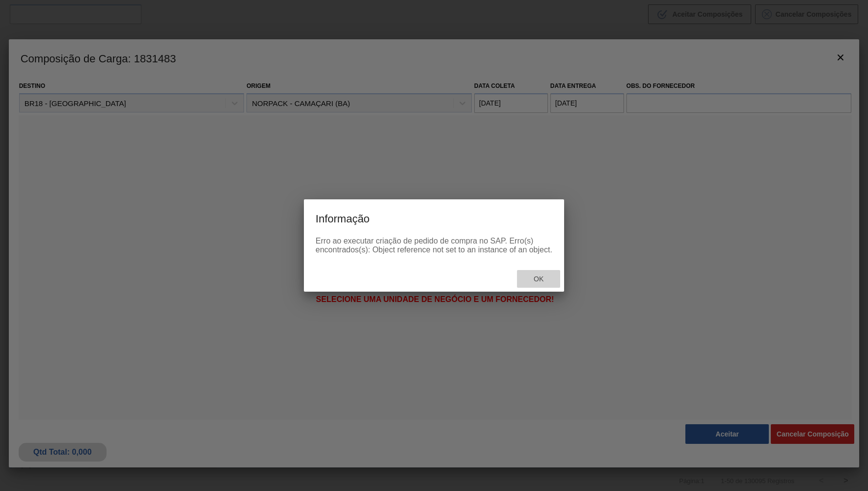
click at [536, 275] on div "Ok" at bounding box center [538, 279] width 43 height 18
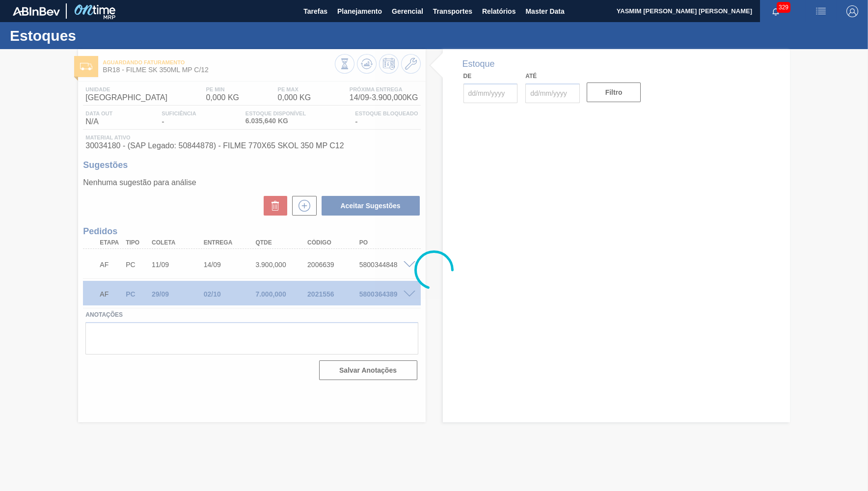
type input "[DATE]"
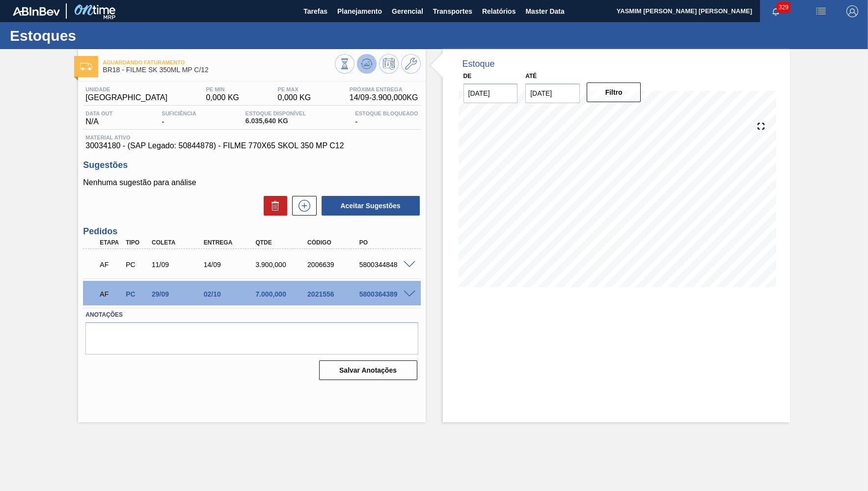
click at [367, 56] on button at bounding box center [367, 64] width 20 height 20
click at [399, 453] on main "Tarefas Planejamento Gerencial Transportes Relatórios Master Data YASMIM [PERSO…" at bounding box center [434, 245] width 868 height 491
